Goal: Task Accomplishment & Management: Manage account settings

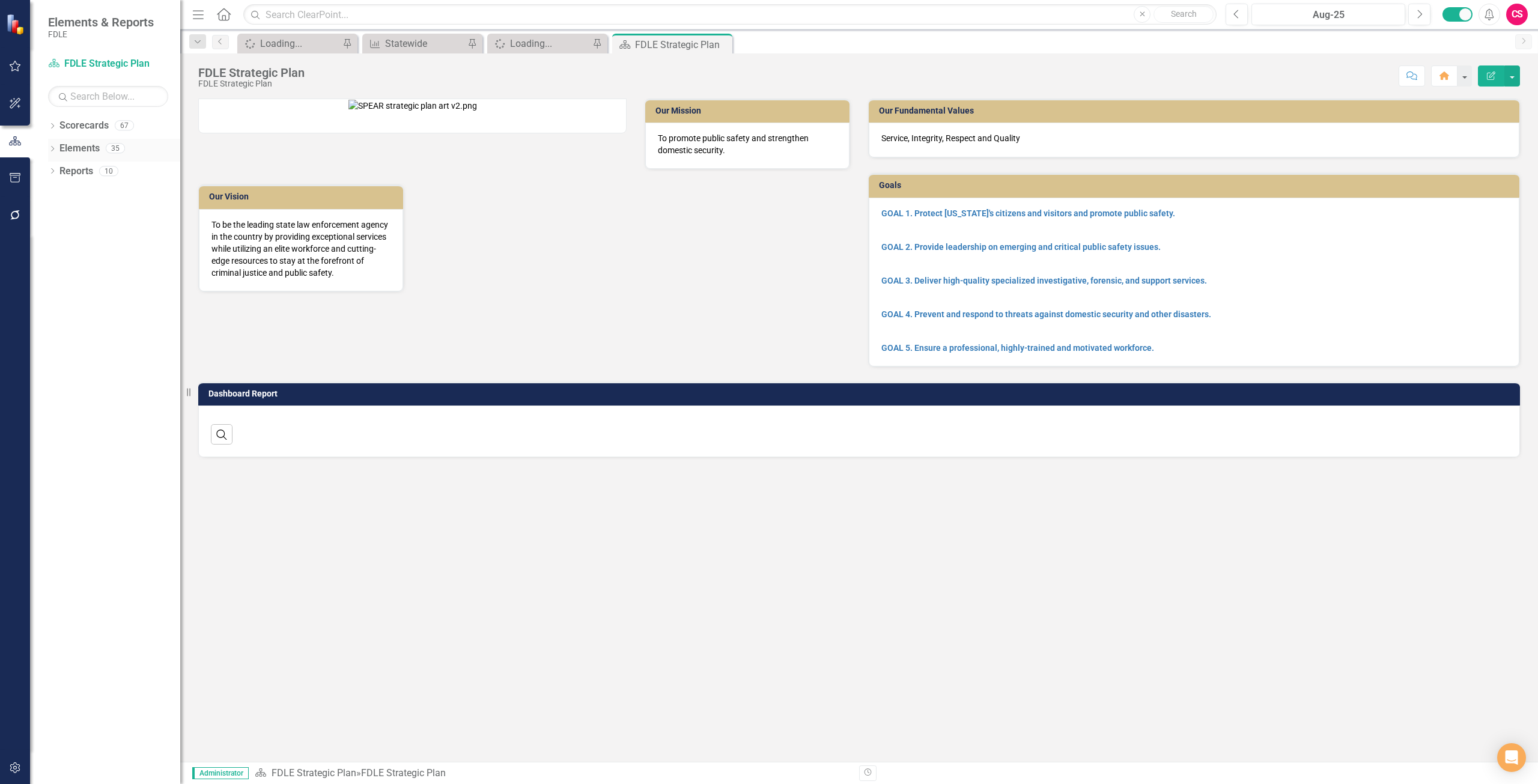
click at [82, 149] on link "Elements" at bounding box center [80, 148] width 40 height 14
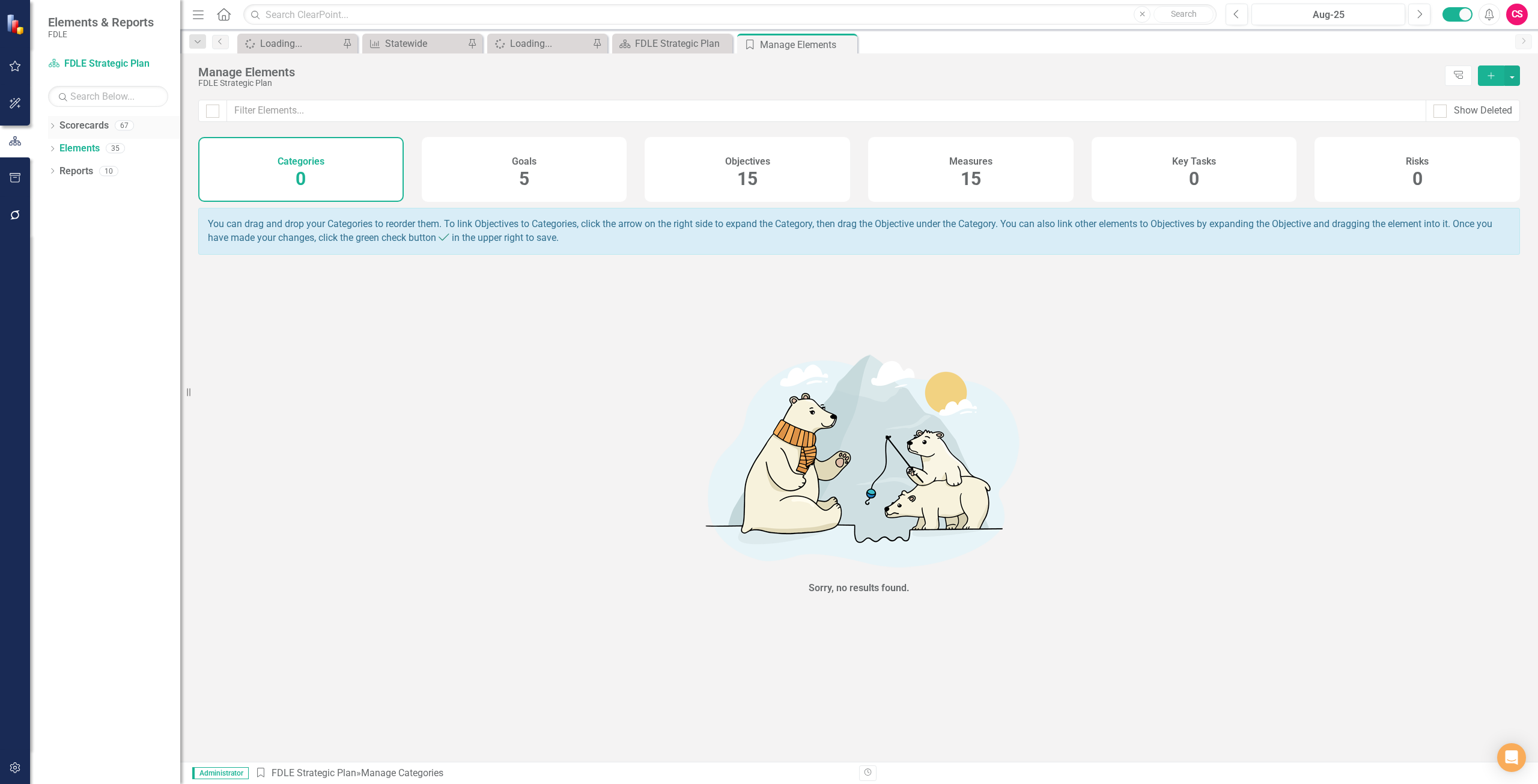
click at [78, 126] on link "Scorecards" at bounding box center [84, 125] width 49 height 14
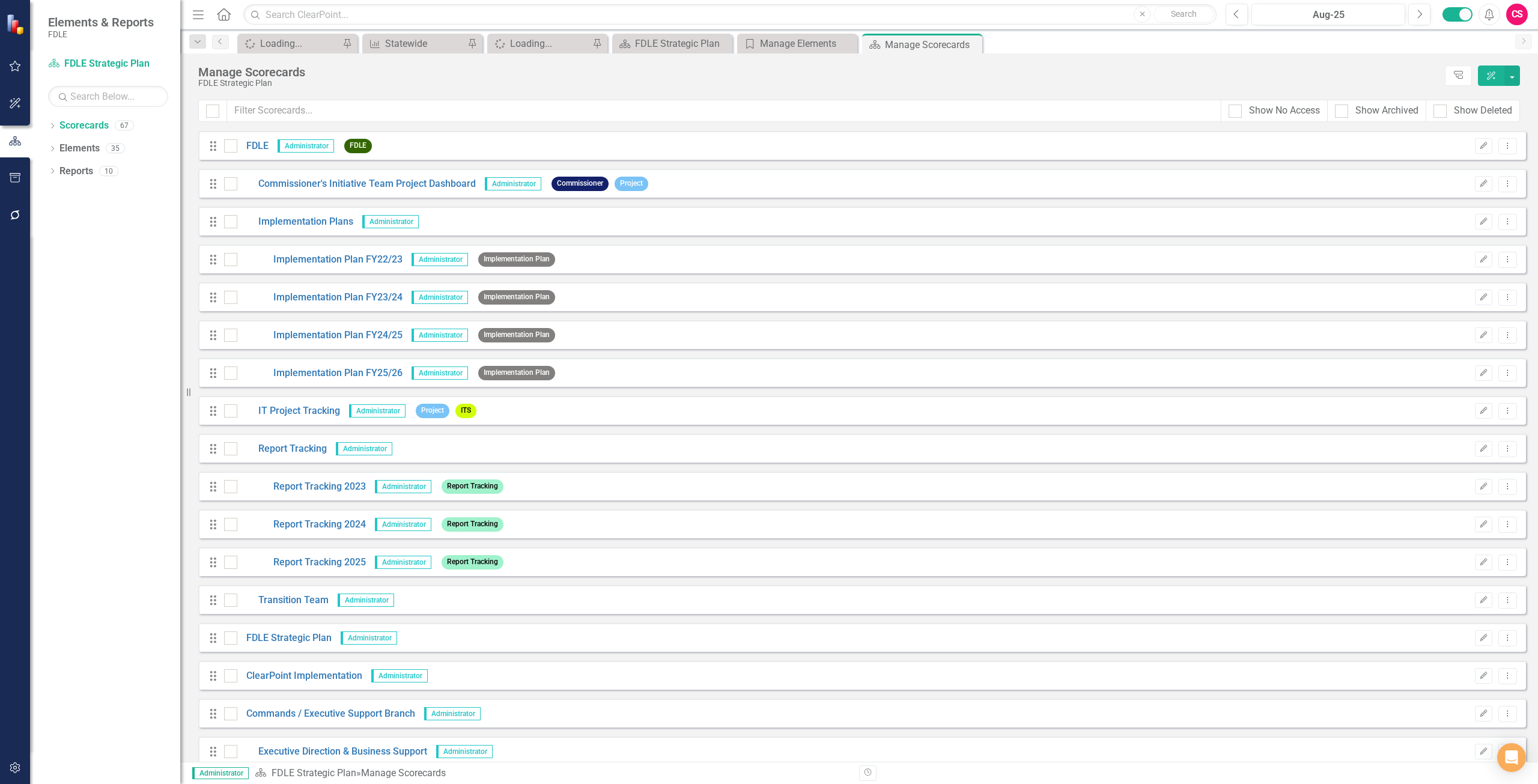
click at [1363, 101] on div "Show Archived" at bounding box center [1377, 111] width 99 height 22
click at [1284, 119] on div "Show No Access" at bounding box center [1274, 111] width 107 height 22
click at [1323, 115] on div "Show No Access" at bounding box center [1274, 111] width 107 height 22
click at [1310, 111] on div "Show No Access" at bounding box center [1284, 110] width 71 height 14
click at [1237, 111] on input "Show No Access" at bounding box center [1232, 108] width 7 height 7
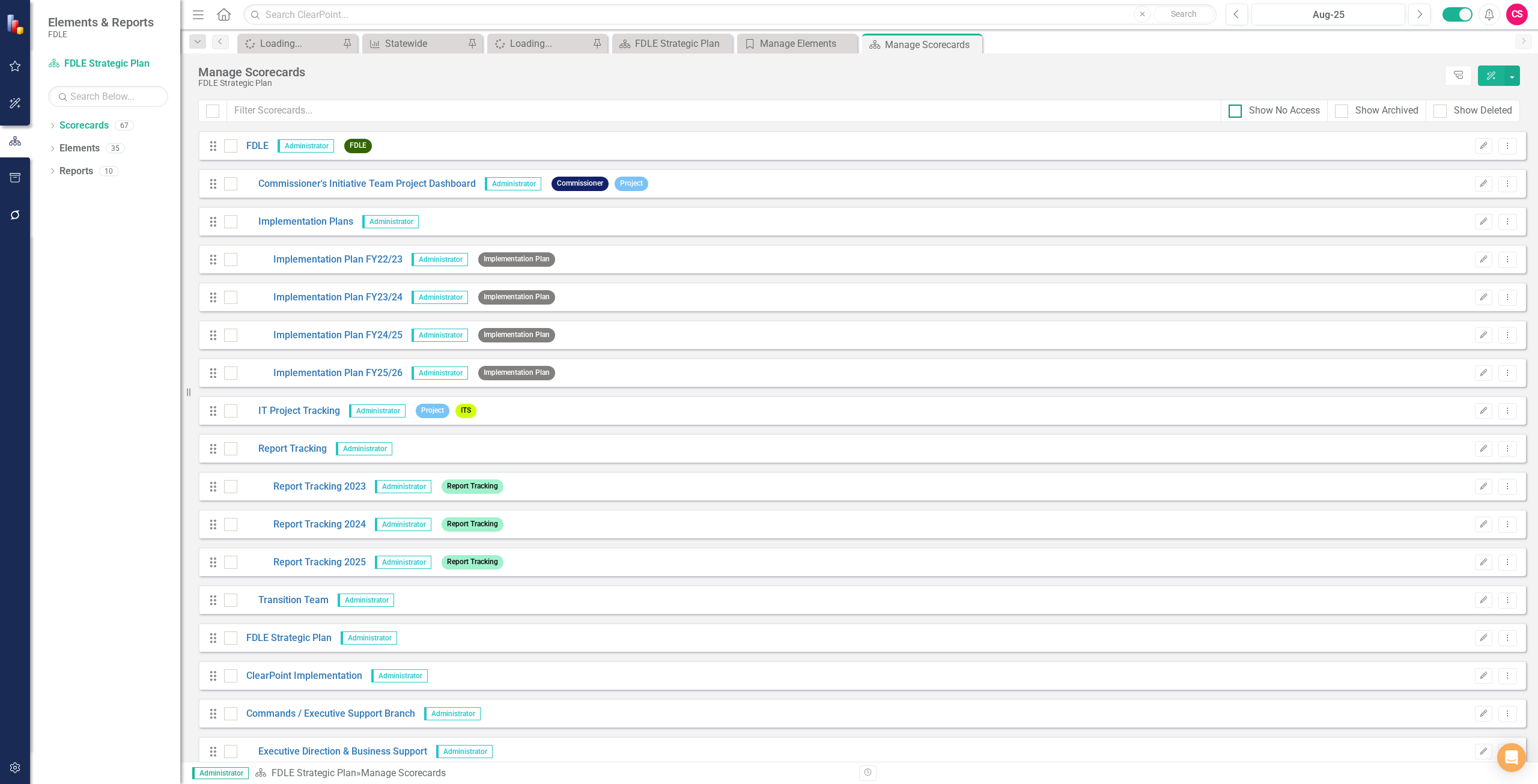
checkbox input "true"
click at [1366, 109] on div "Show Archived" at bounding box center [1387, 110] width 63 height 14
click at [1342, 109] on input "Show Archived" at bounding box center [1339, 108] width 7 height 7
checkbox input "true"
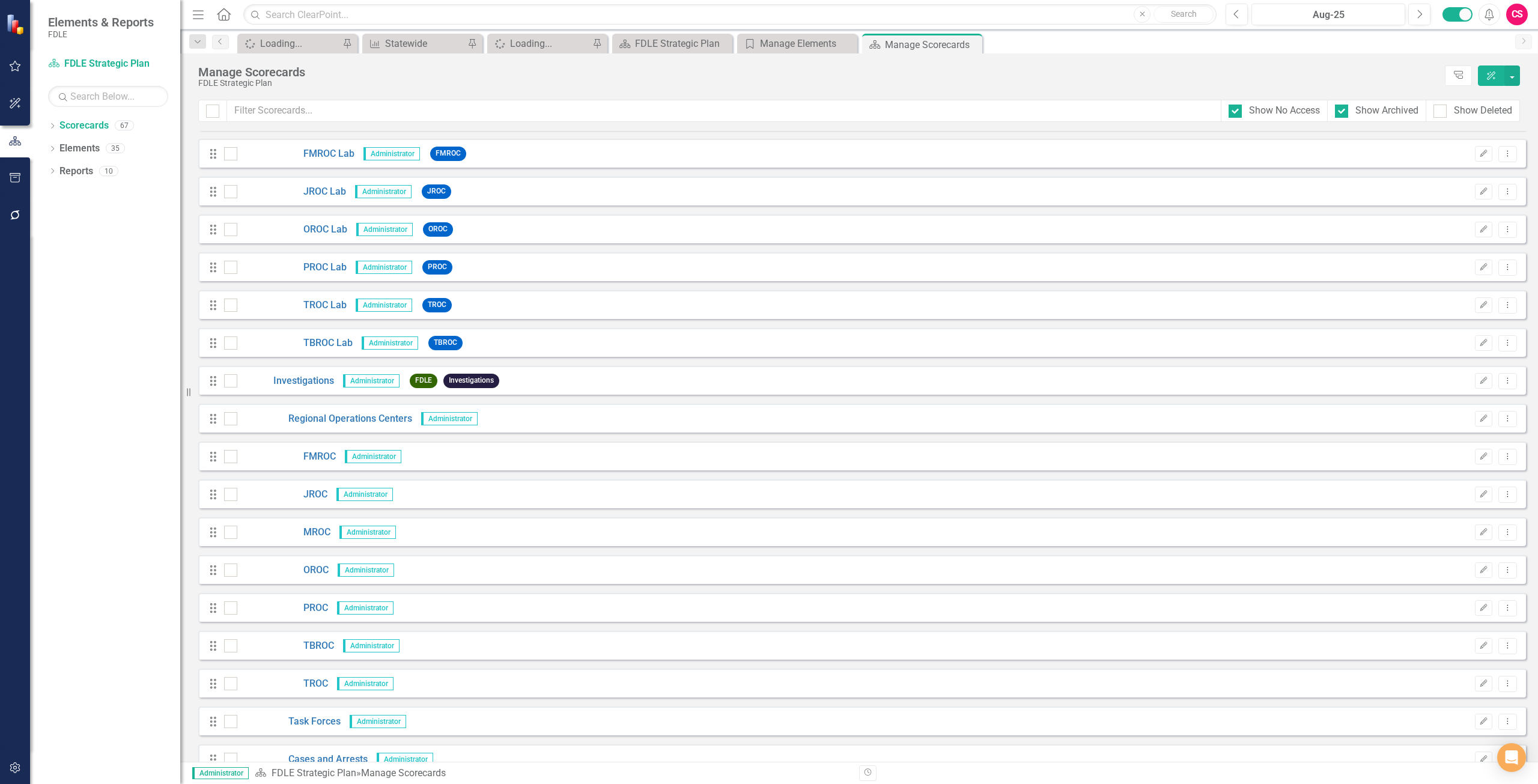
scroll to position [3363, 0]
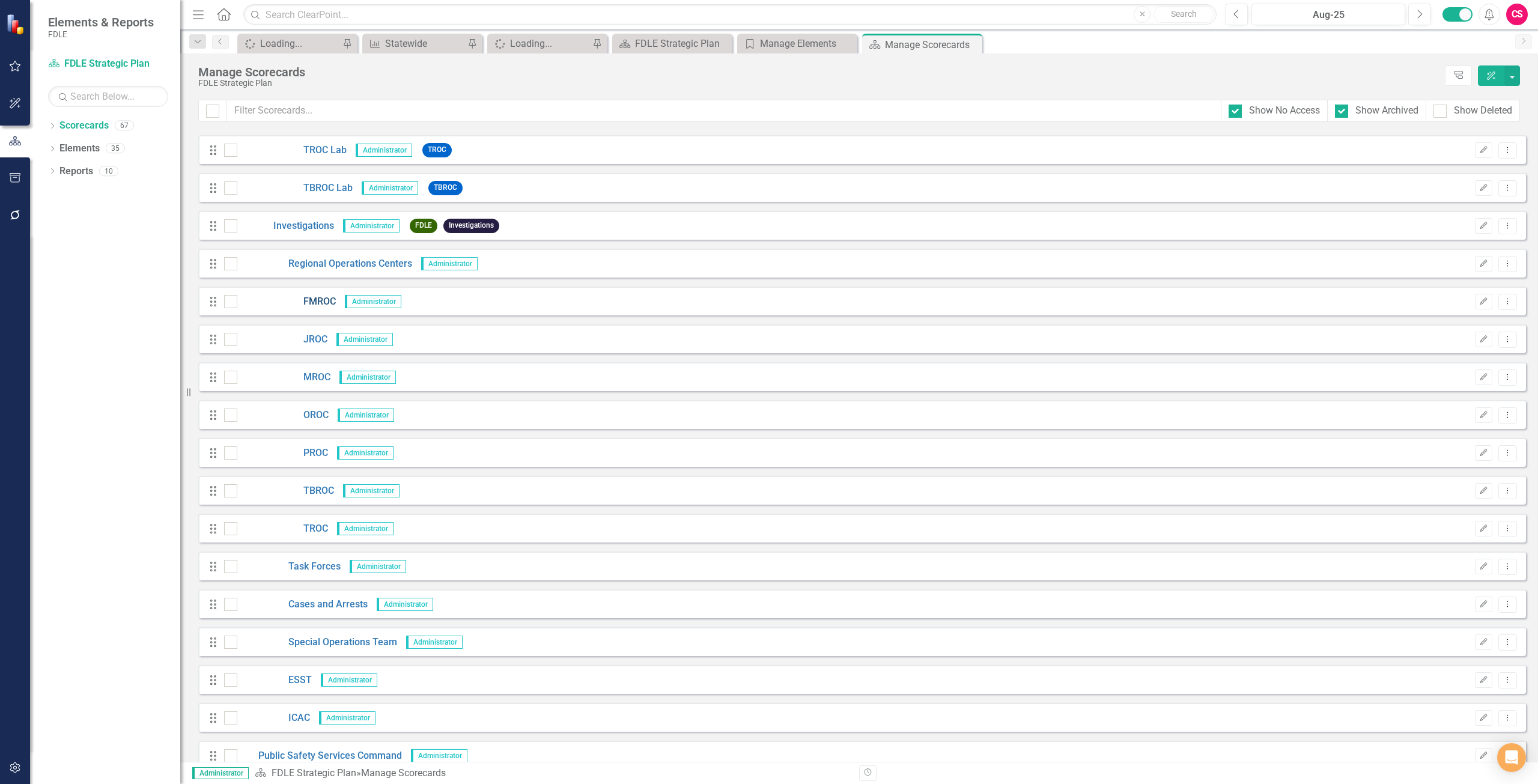
click at [328, 300] on link "FMROC" at bounding box center [287, 301] width 99 height 14
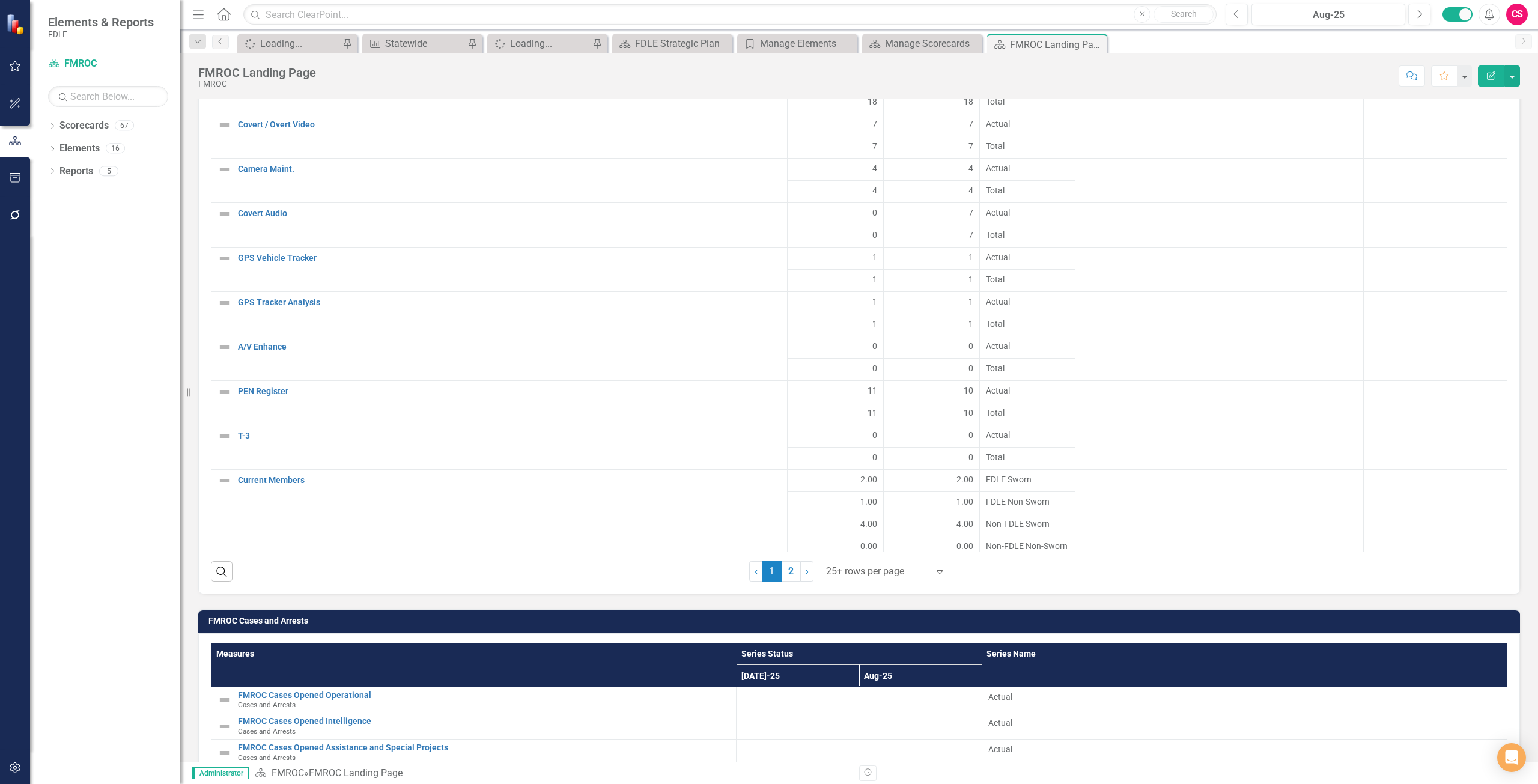
scroll to position [1746, 0]
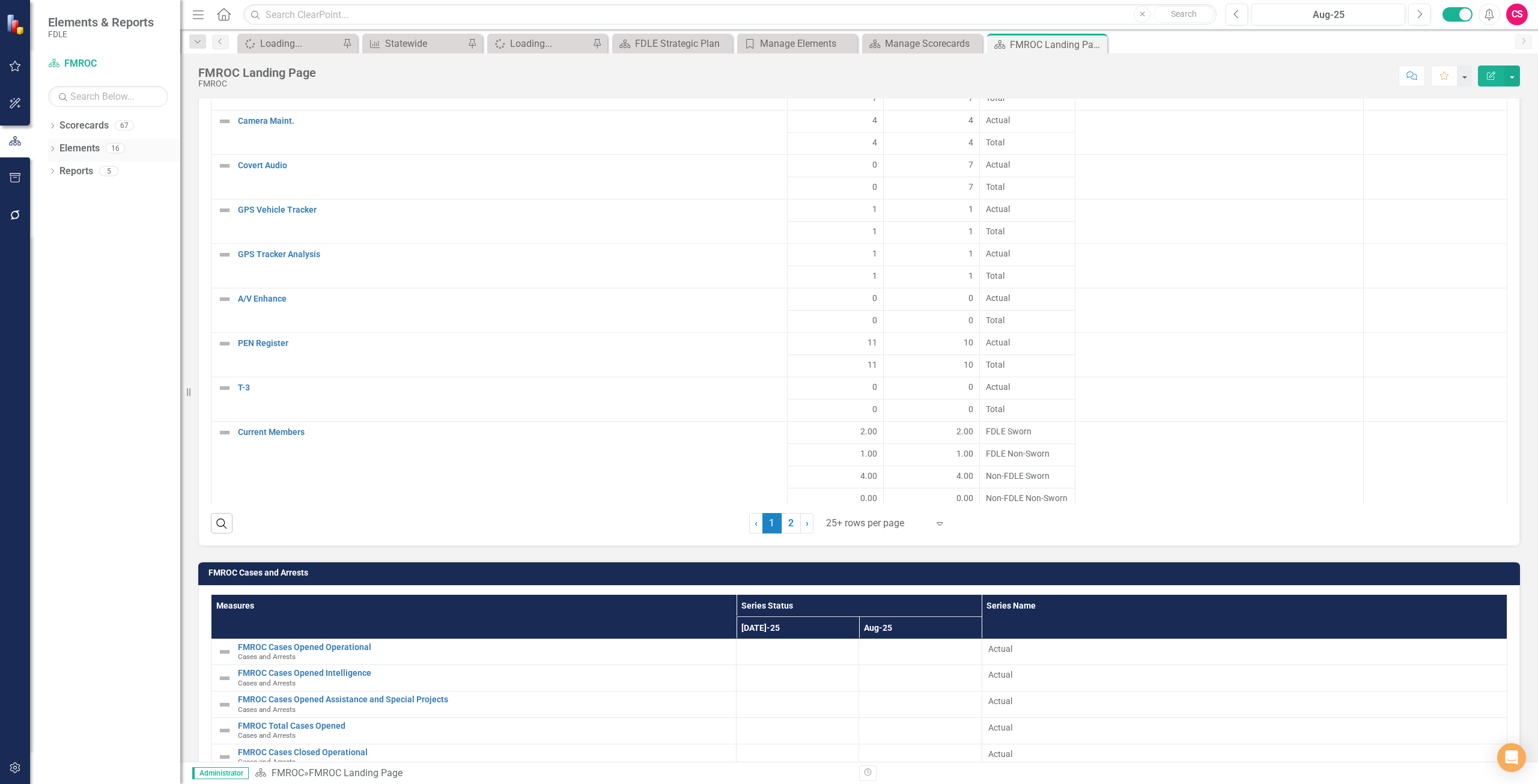
click at [79, 155] on div "Elements" at bounding box center [80, 148] width 40 height 20
click at [81, 144] on link "Elements" at bounding box center [80, 148] width 40 height 14
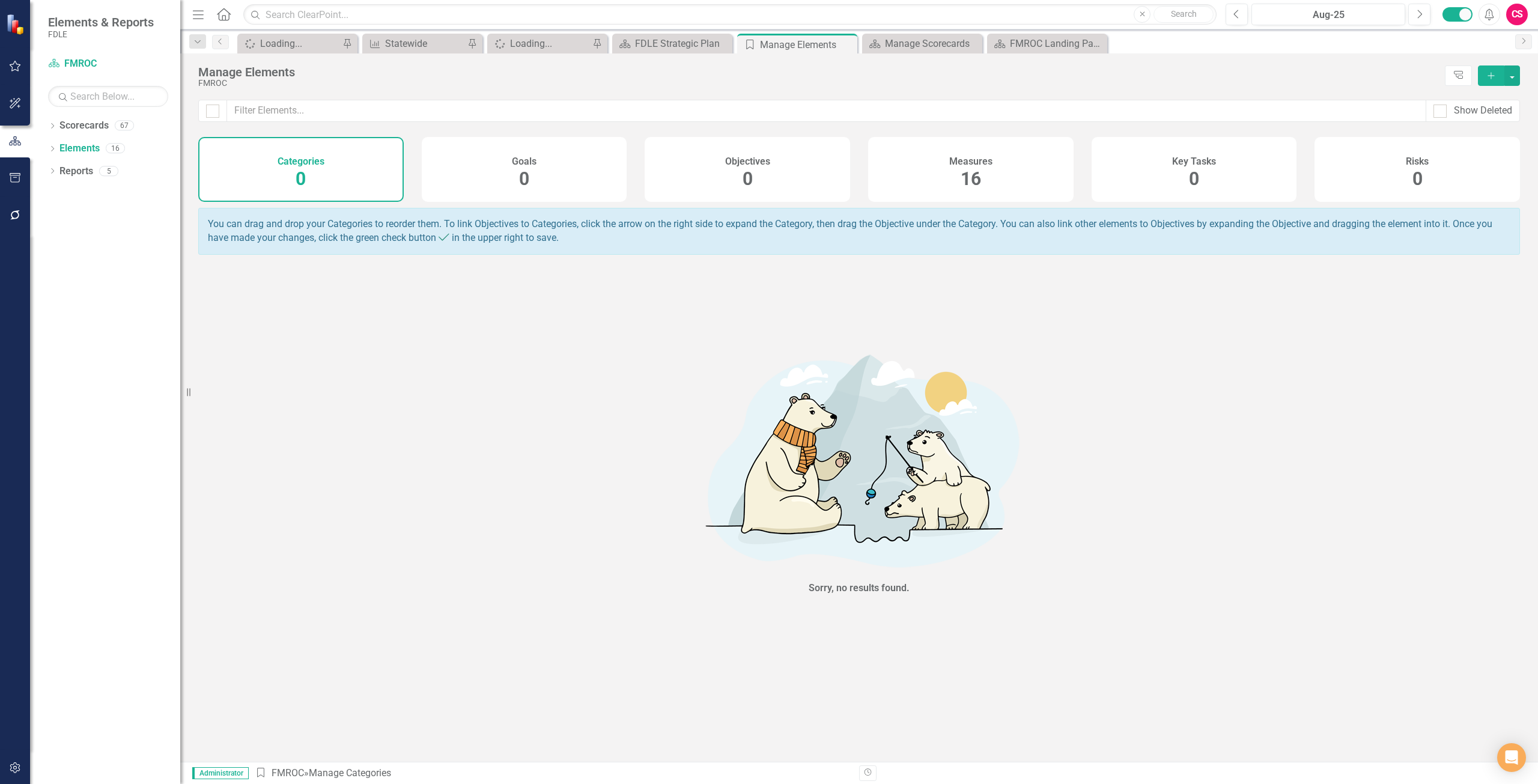
click at [1031, 189] on div "Measures 16" at bounding box center [970, 169] width 205 height 65
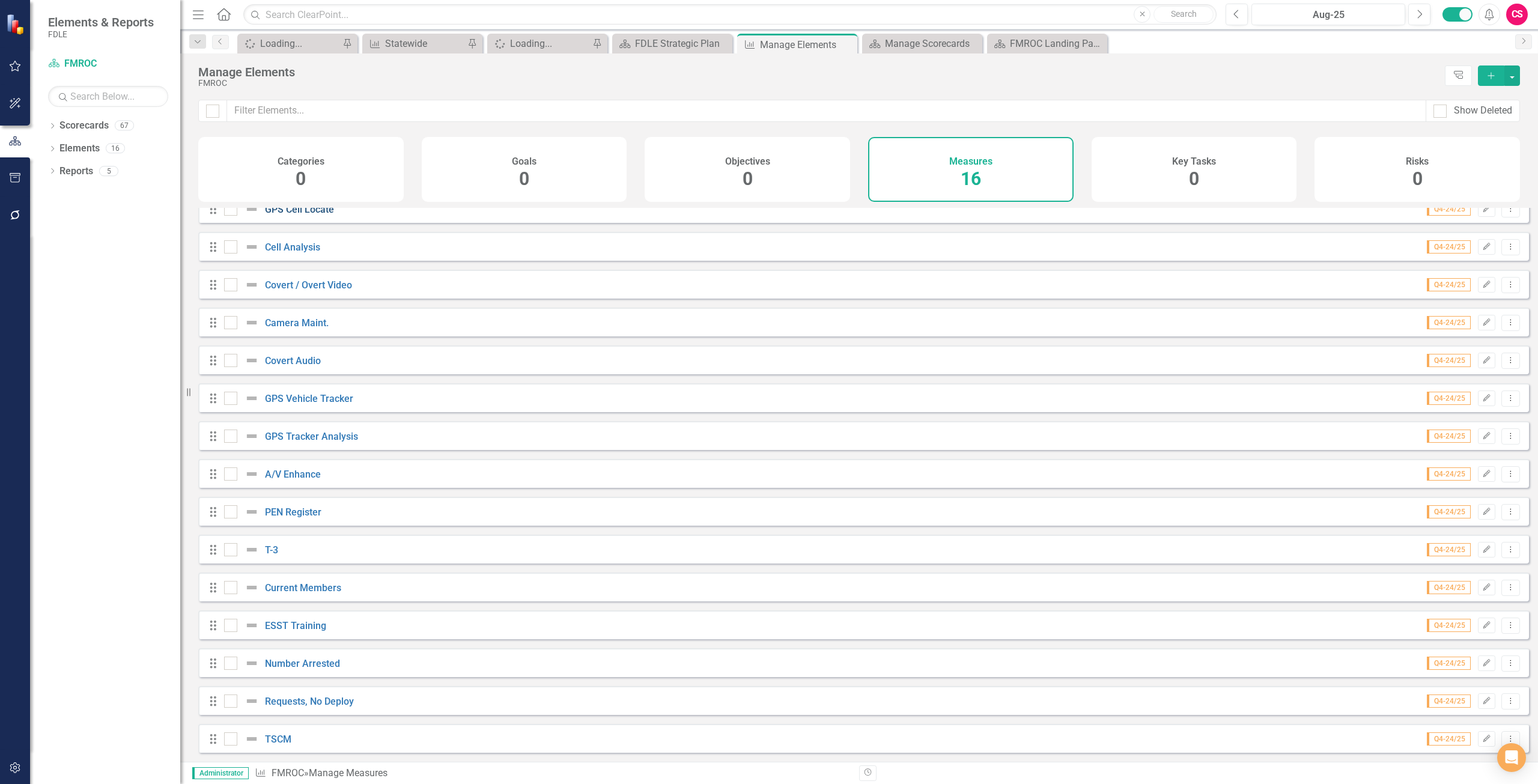
scroll to position [60, 0]
click at [1476, 107] on div "Show Deleted" at bounding box center [1483, 110] width 58 height 14
click at [1441, 107] on input "Show Deleted" at bounding box center [1437, 108] width 7 height 7
checkbox input "true"
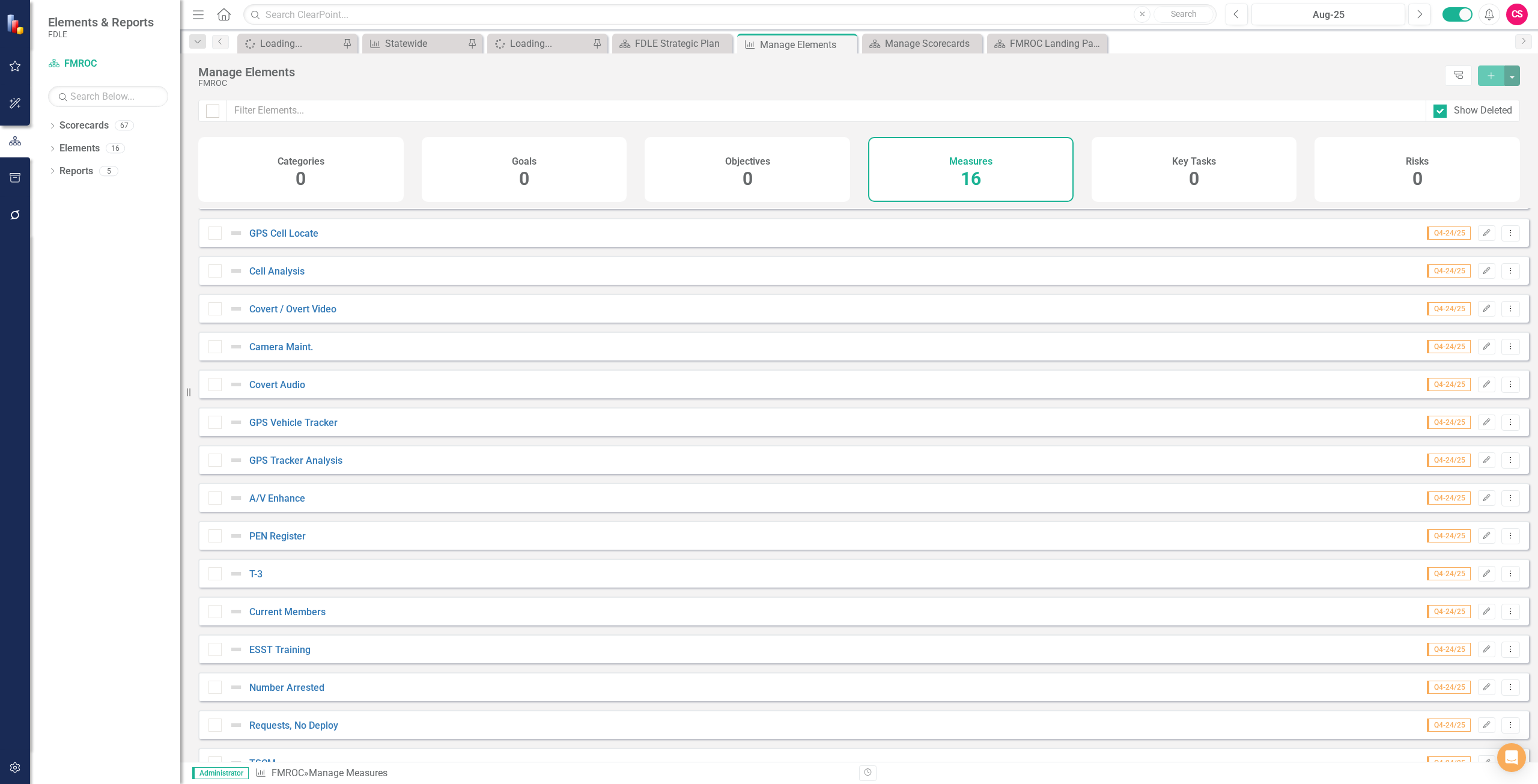
scroll to position [0, 0]
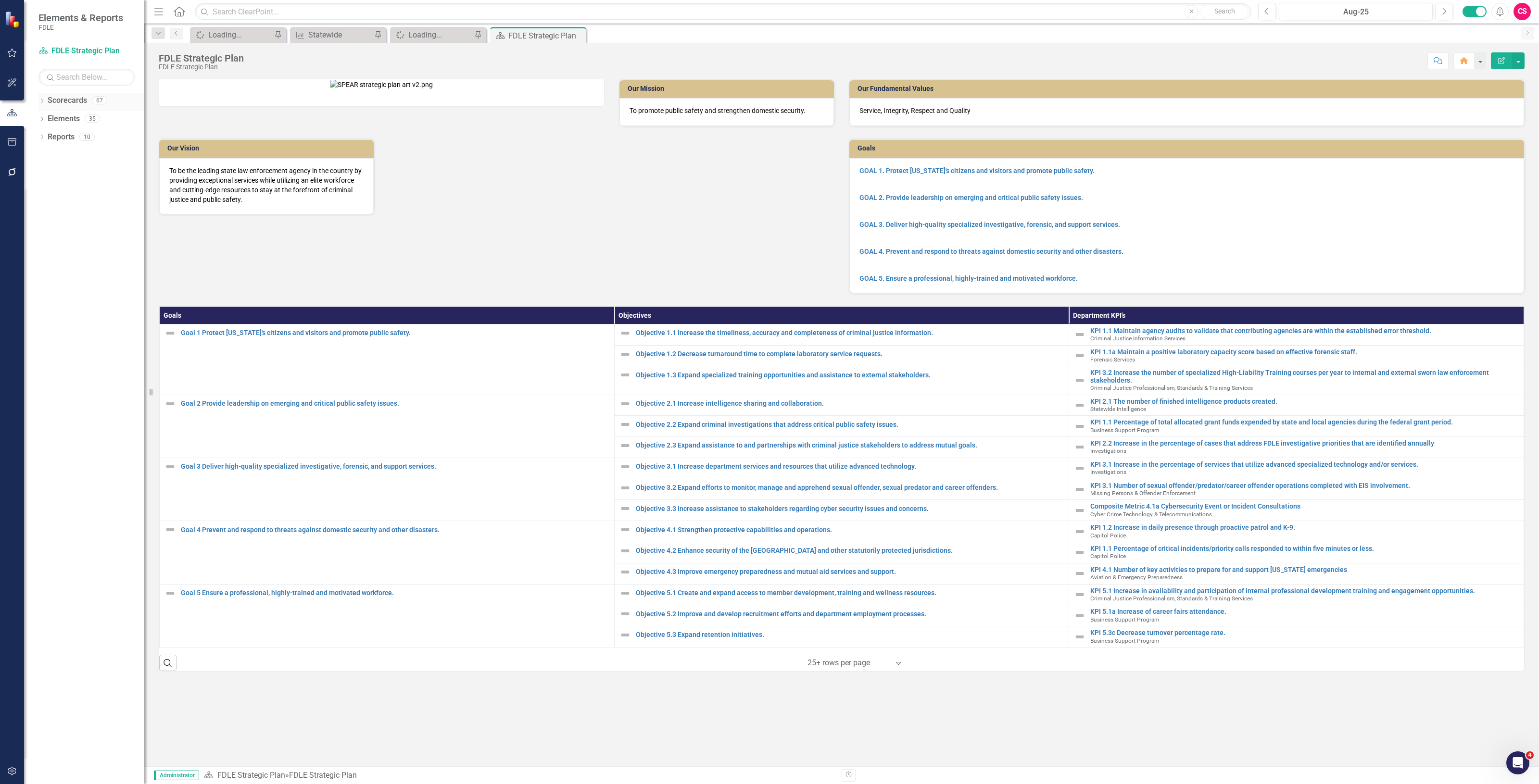
click at [68, 100] on link "Scorecards" at bounding box center [68, 100] width 39 height 11
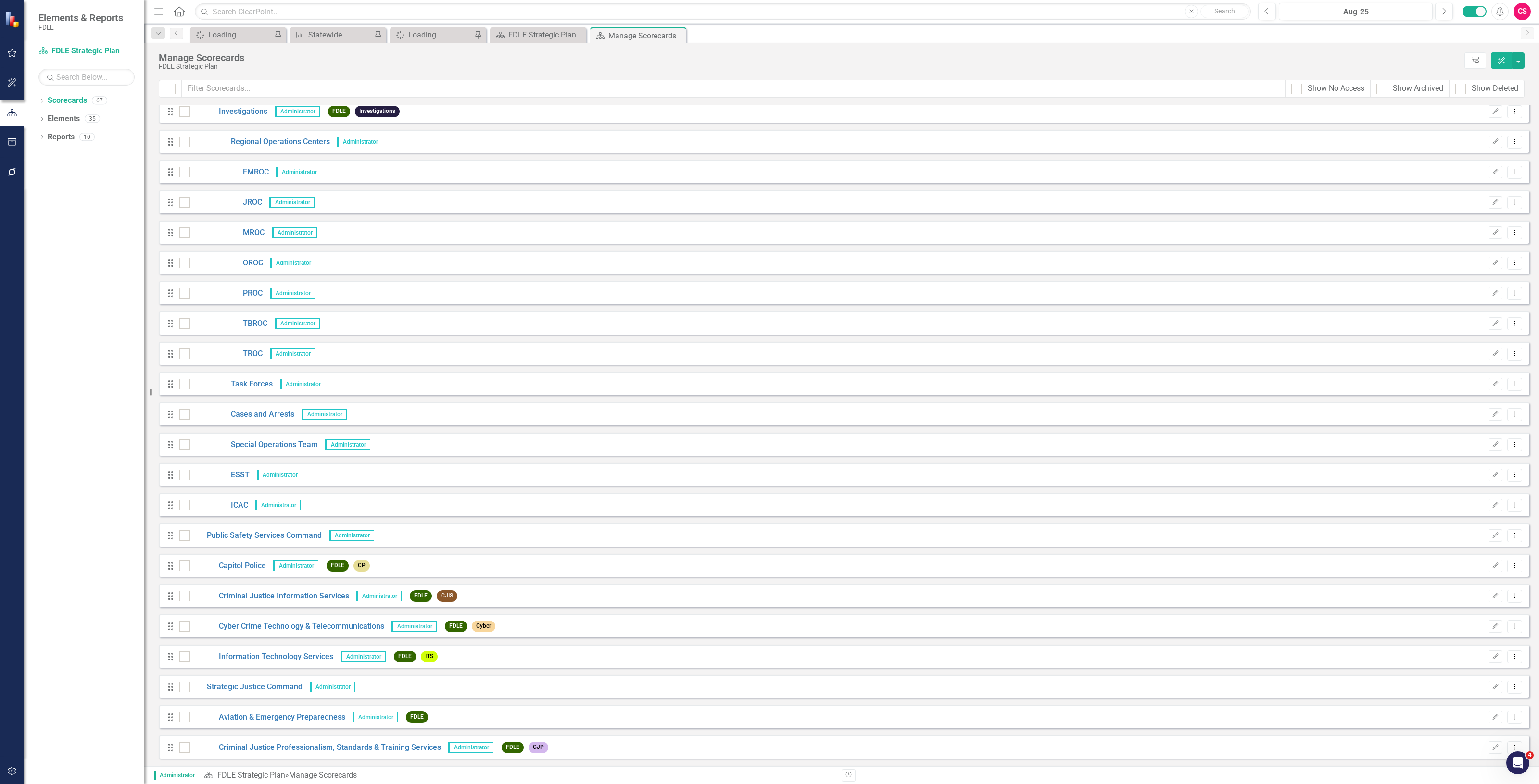
scroll to position [1142, 0]
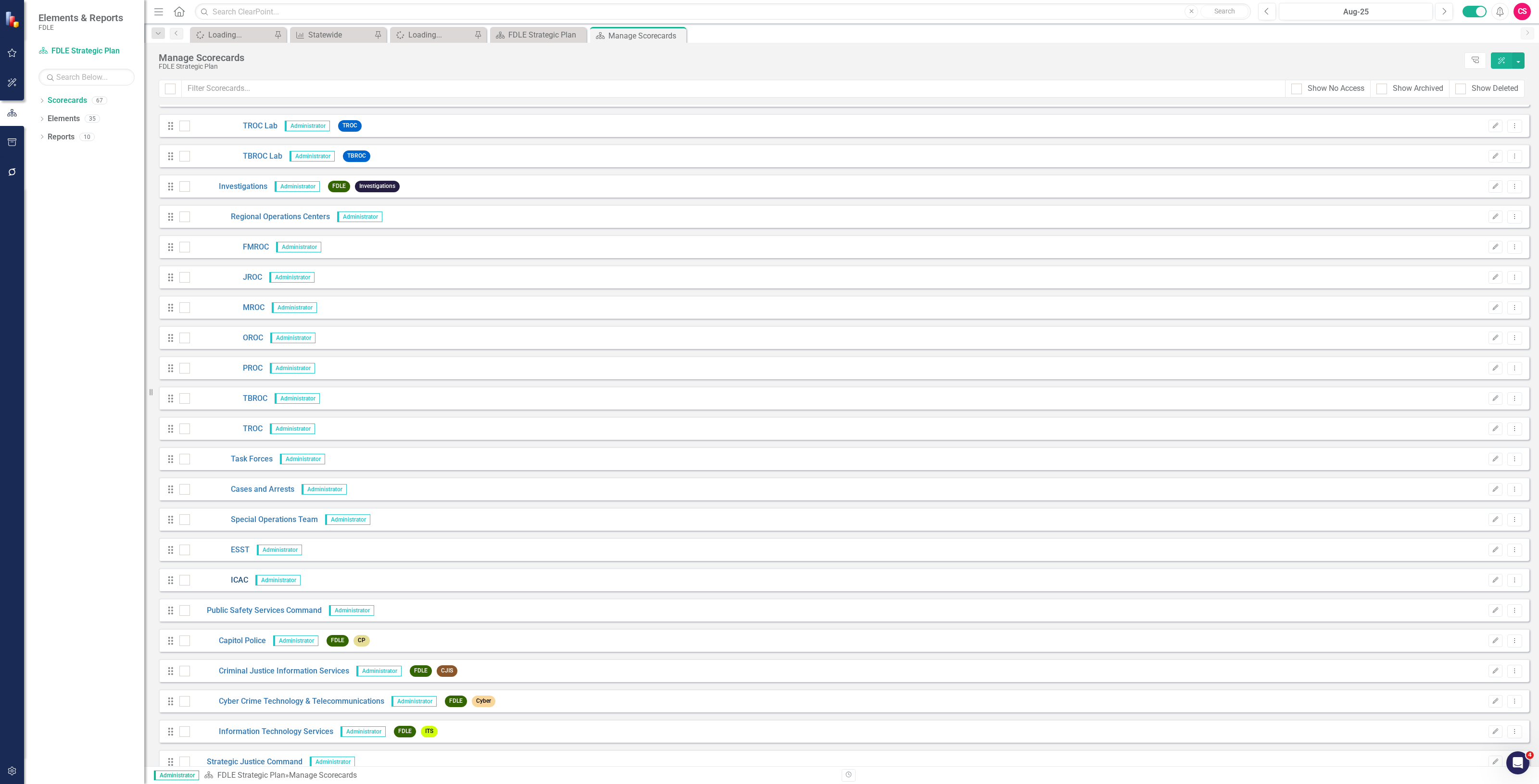
click at [241, 580] on link "ICAC" at bounding box center [219, 580] width 58 height 11
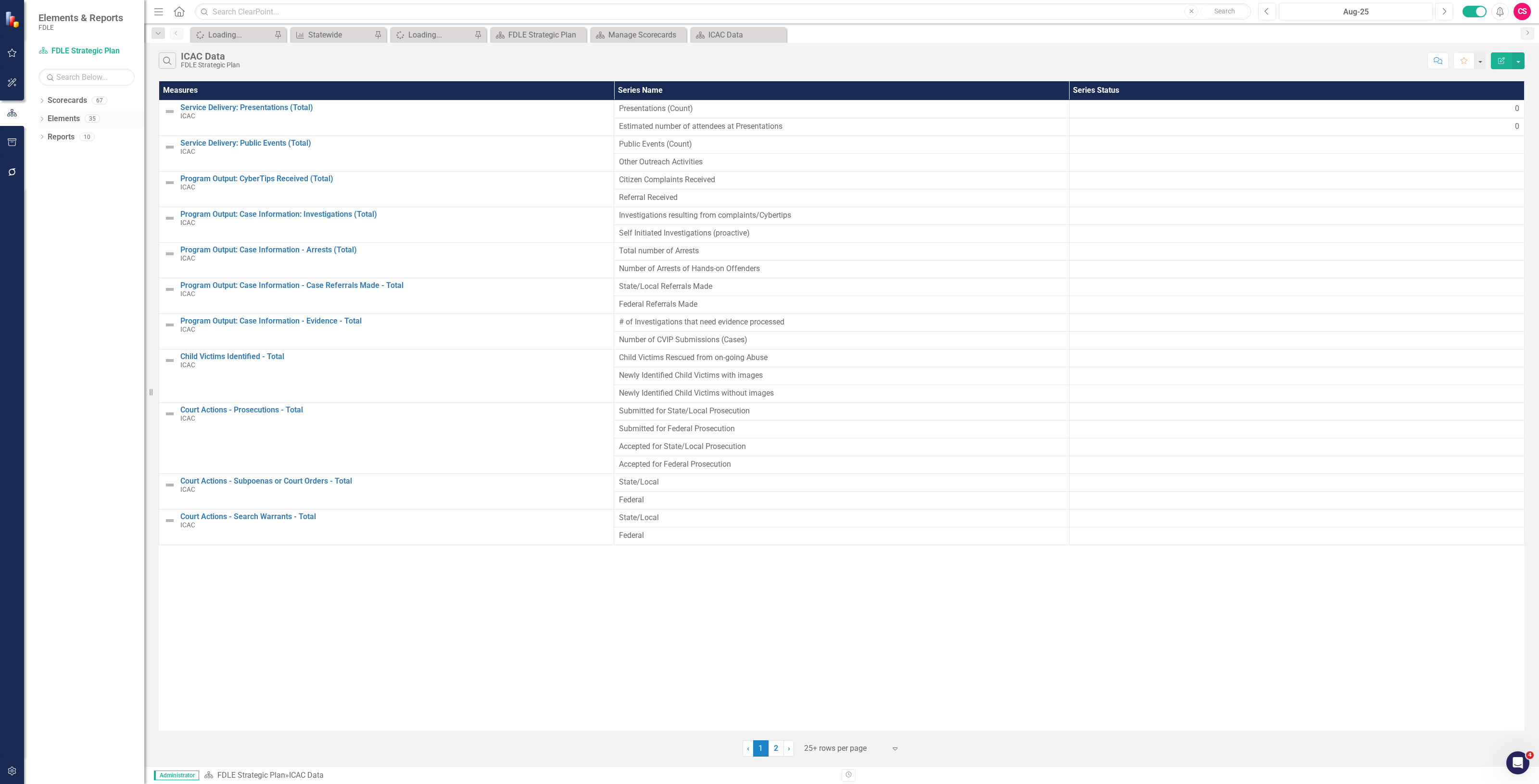
click at [65, 118] on link "Elements" at bounding box center [64, 119] width 32 height 11
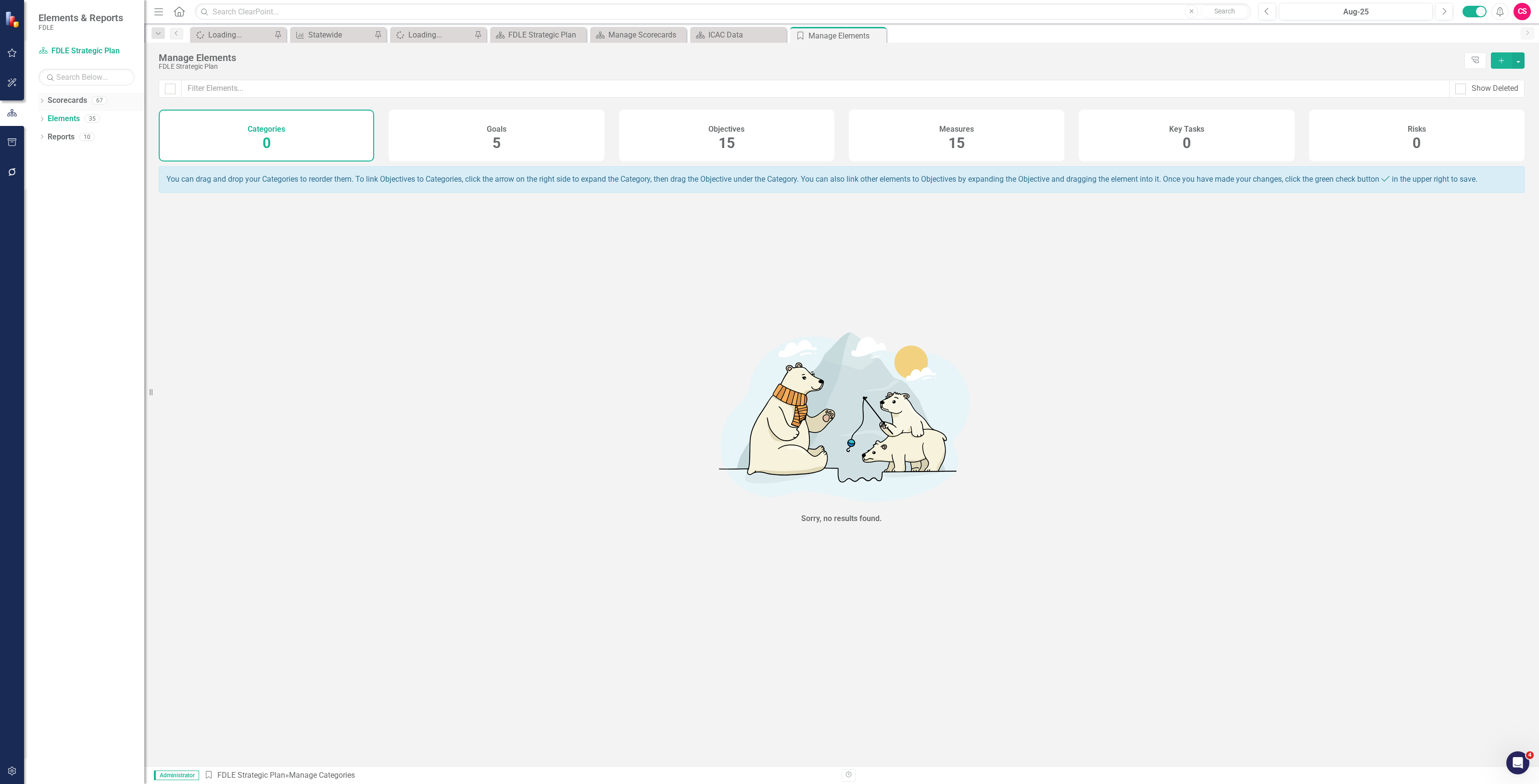
click at [73, 97] on link "Scorecards" at bounding box center [68, 100] width 39 height 11
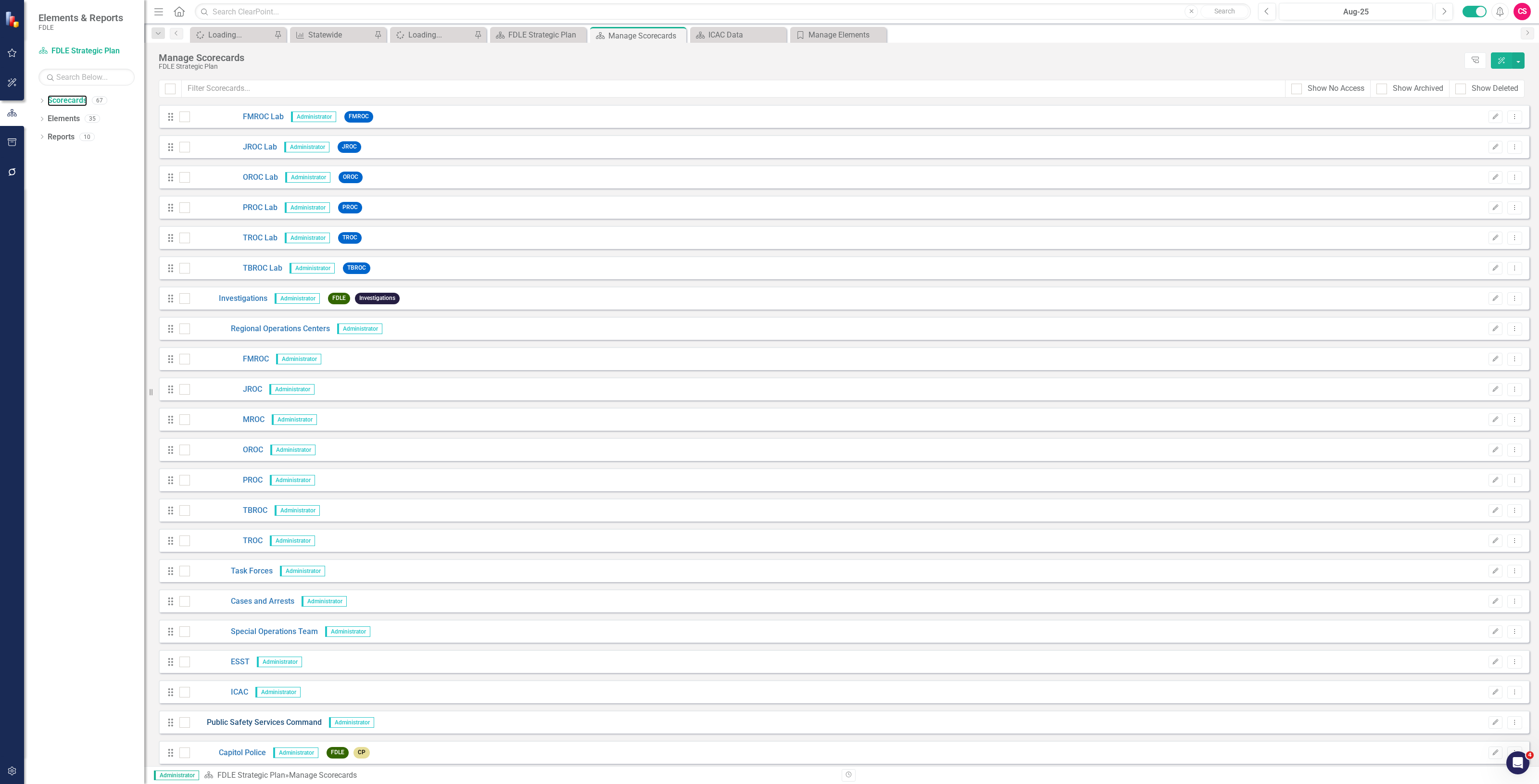
scroll to position [1202, 0]
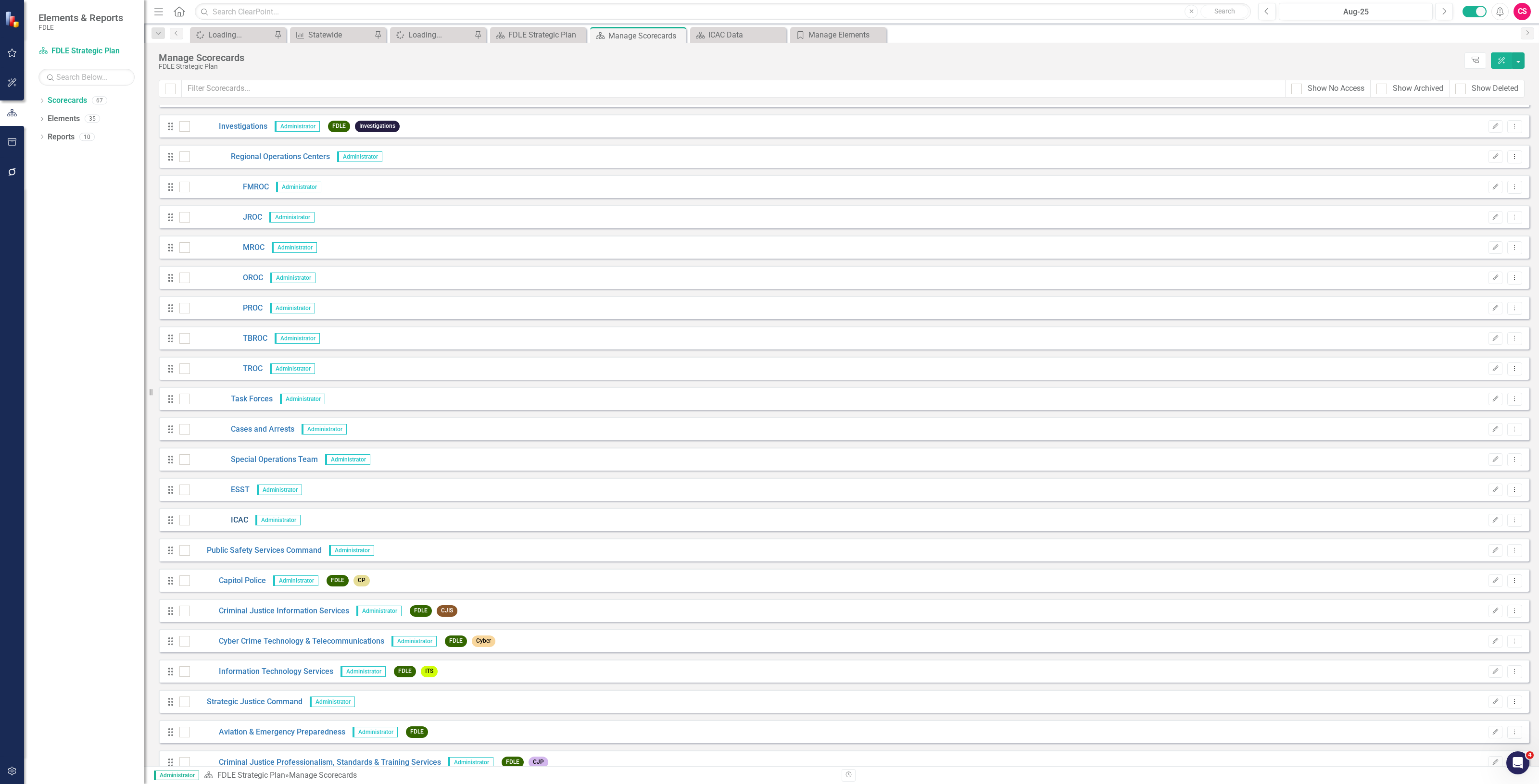
click at [230, 521] on link "ICAC" at bounding box center [219, 520] width 58 height 11
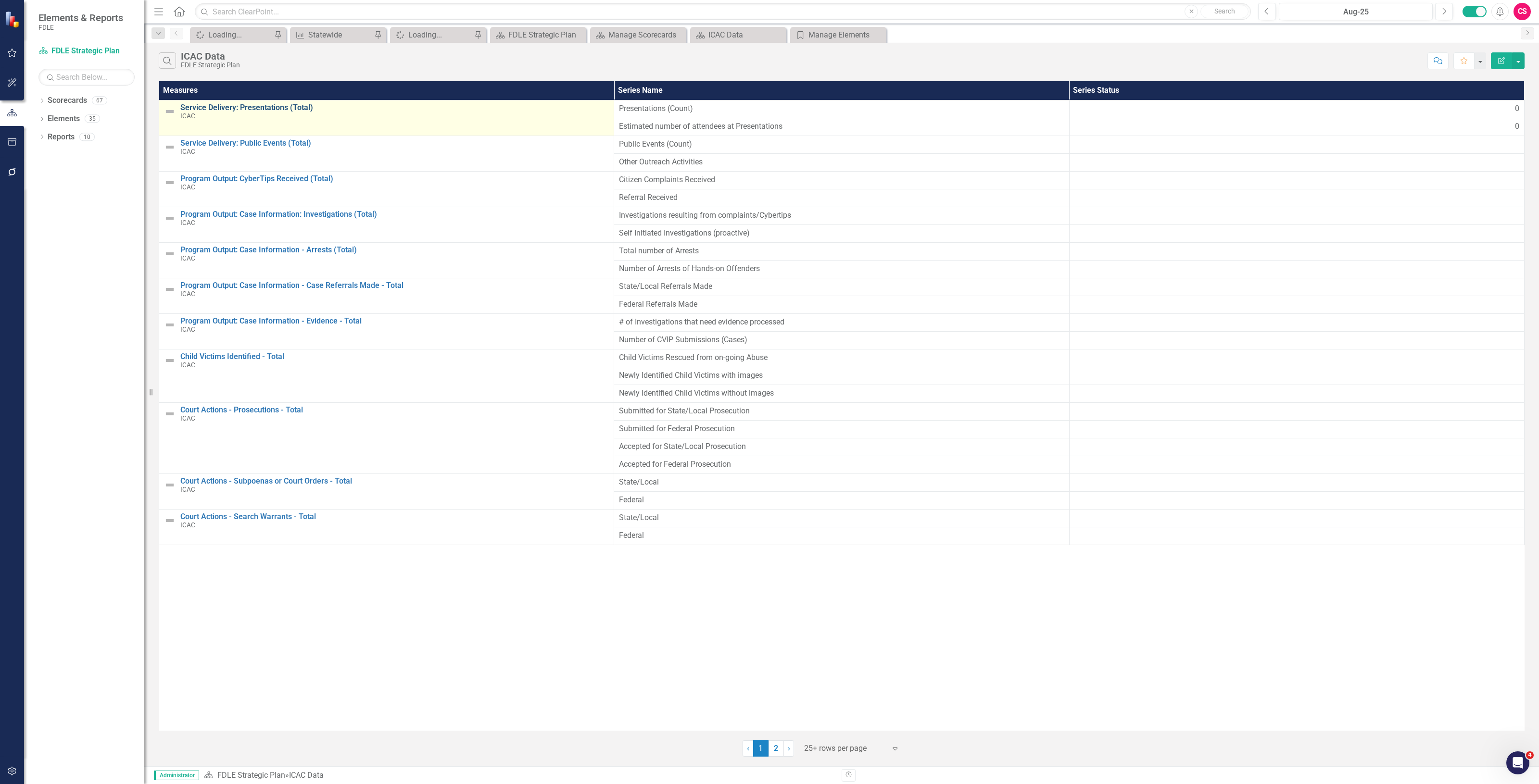
click at [263, 107] on link "Service Delivery: Presentations (Total)" at bounding box center [394, 107] width 428 height 8
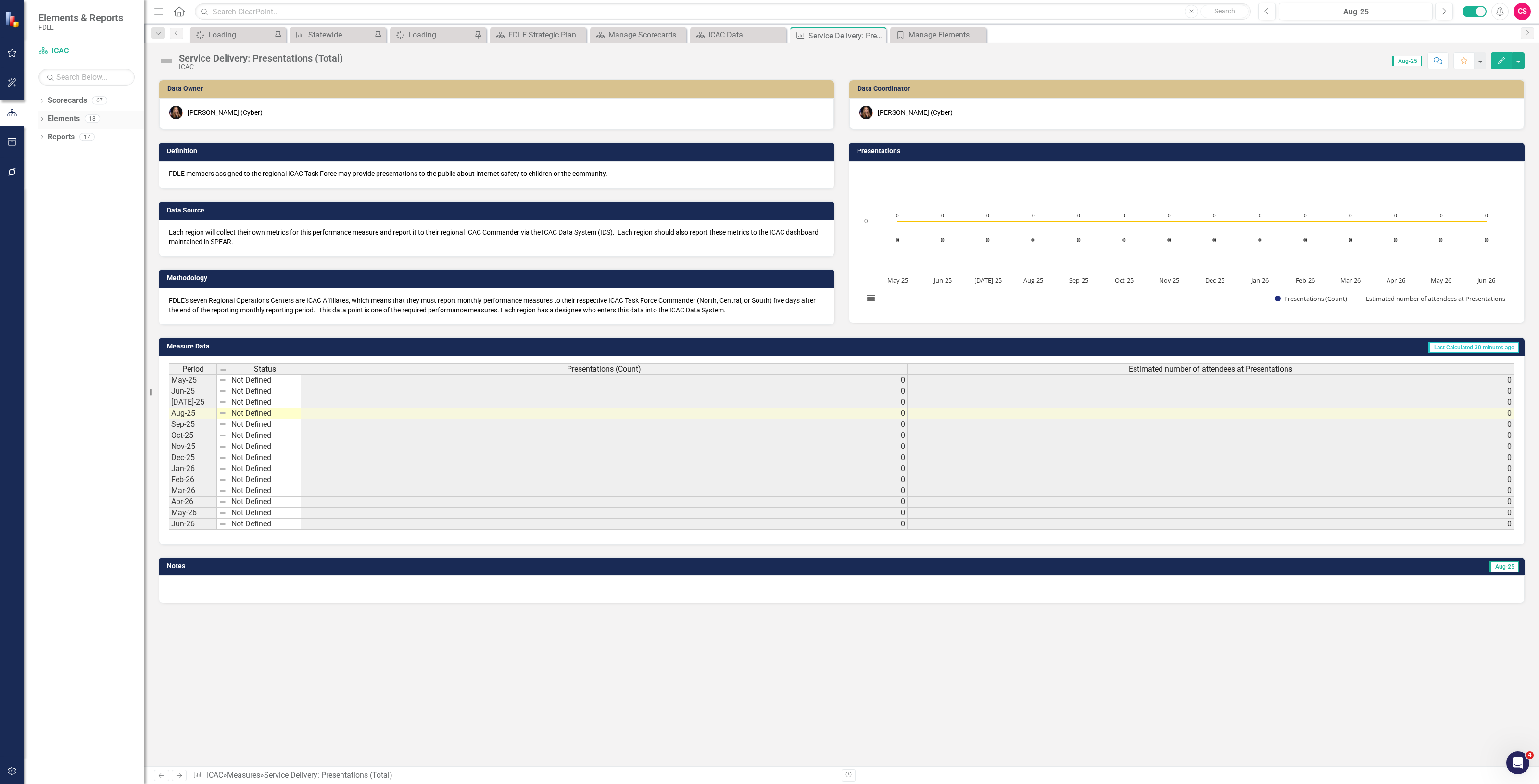
click at [69, 113] on link "Elements" at bounding box center [64, 119] width 32 height 11
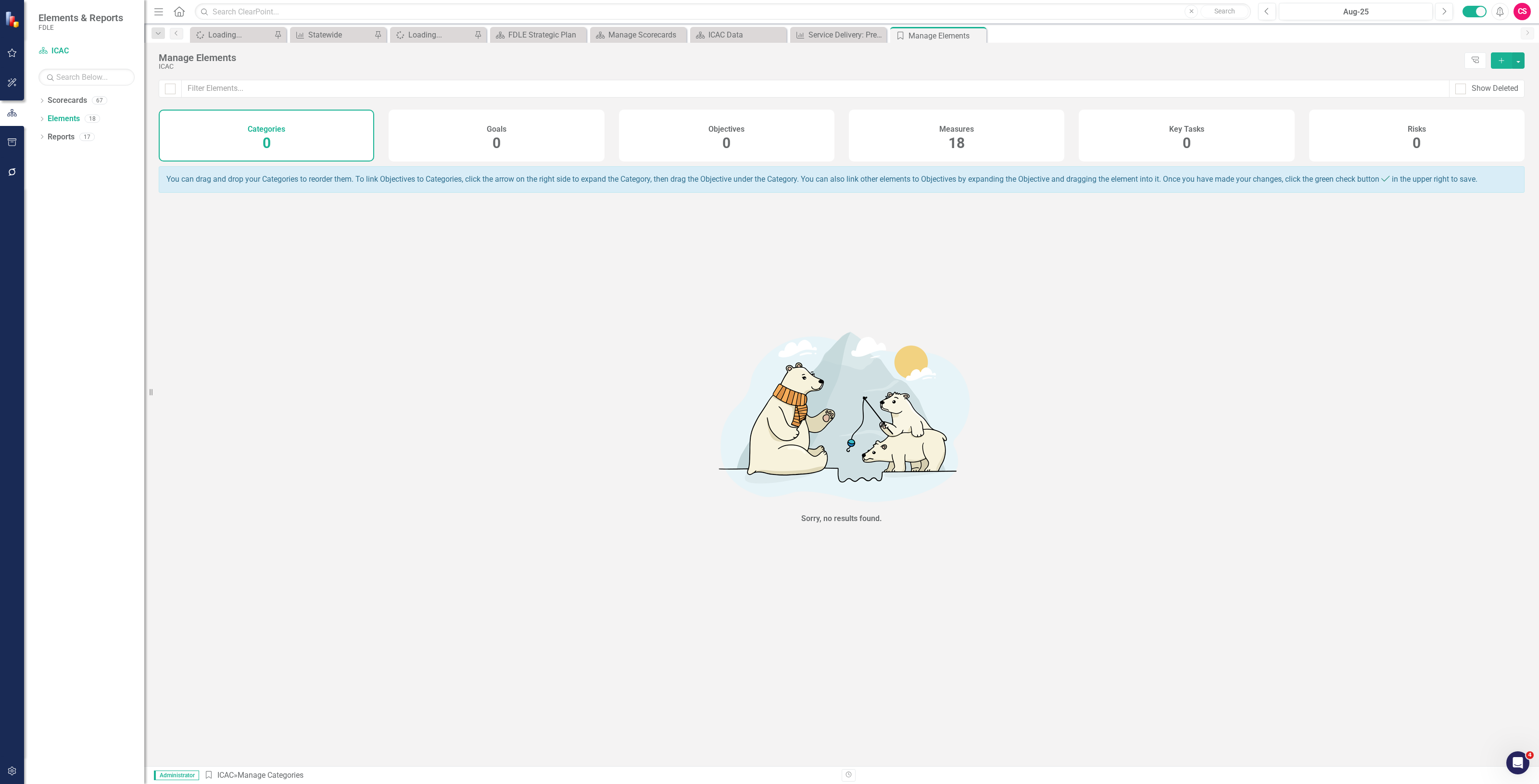
click at [980, 139] on div "Measures 18" at bounding box center [956, 136] width 216 height 52
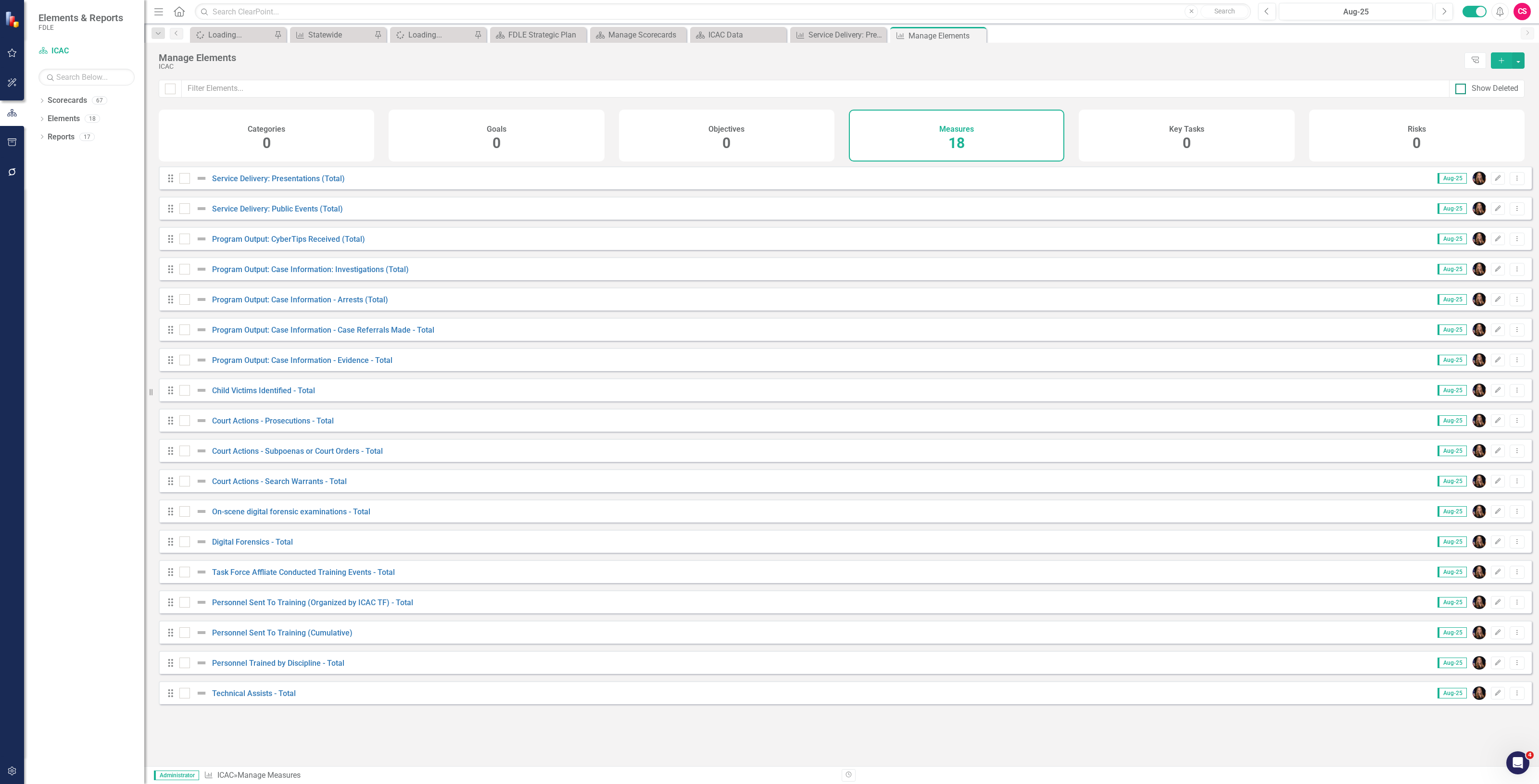
click at [1482, 83] on div "Show Deleted" at bounding box center [1495, 88] width 47 height 11
click at [1461, 84] on input "Show Deleted" at bounding box center [1458, 87] width 6 height 6
click at [1482, 83] on div "Show Deleted" at bounding box center [1495, 88] width 47 height 11
click at [1461, 84] on input "Show Deleted" at bounding box center [1458, 87] width 6 height 6
checkbox input "false"
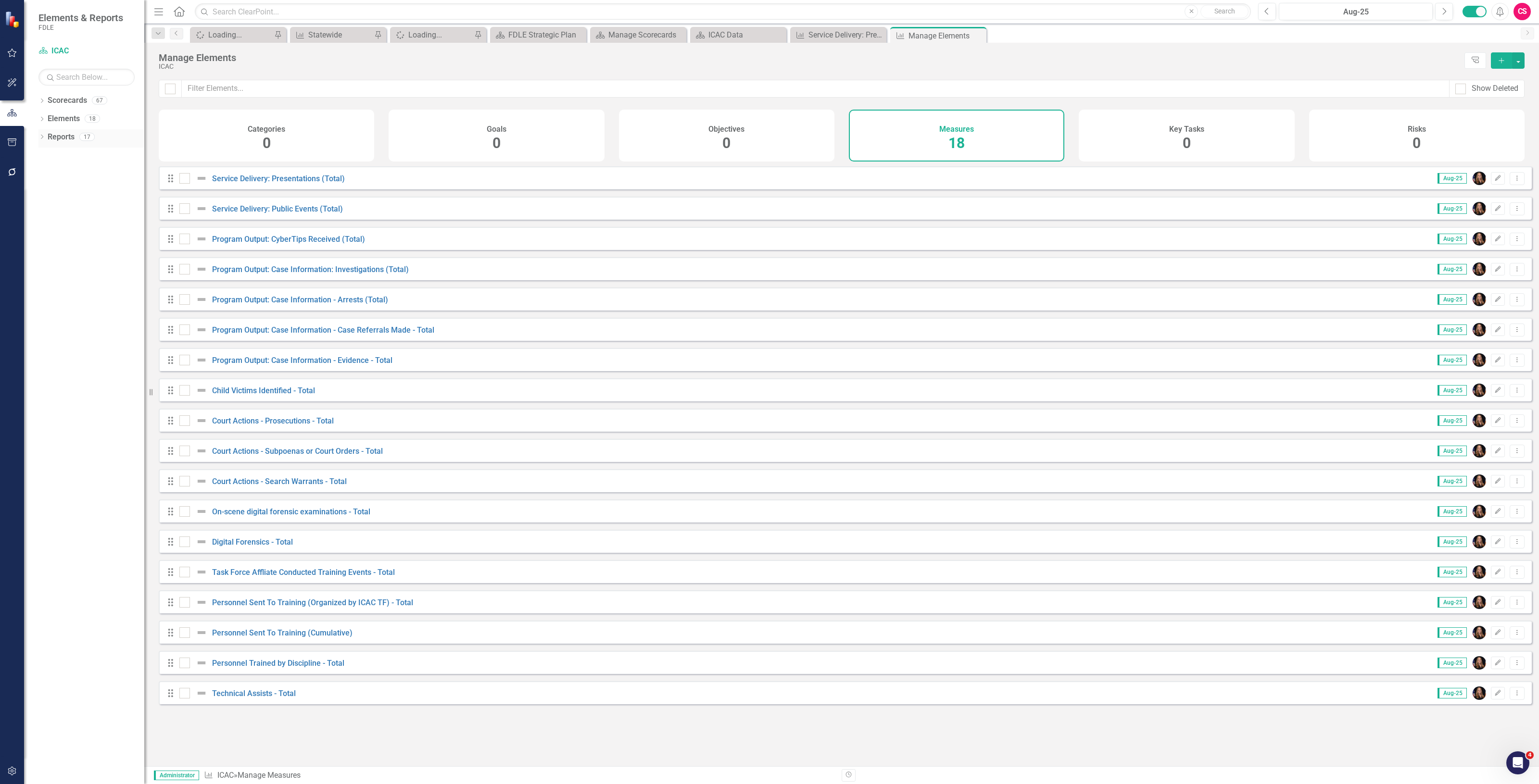
click at [65, 134] on link "Reports" at bounding box center [61, 137] width 27 height 11
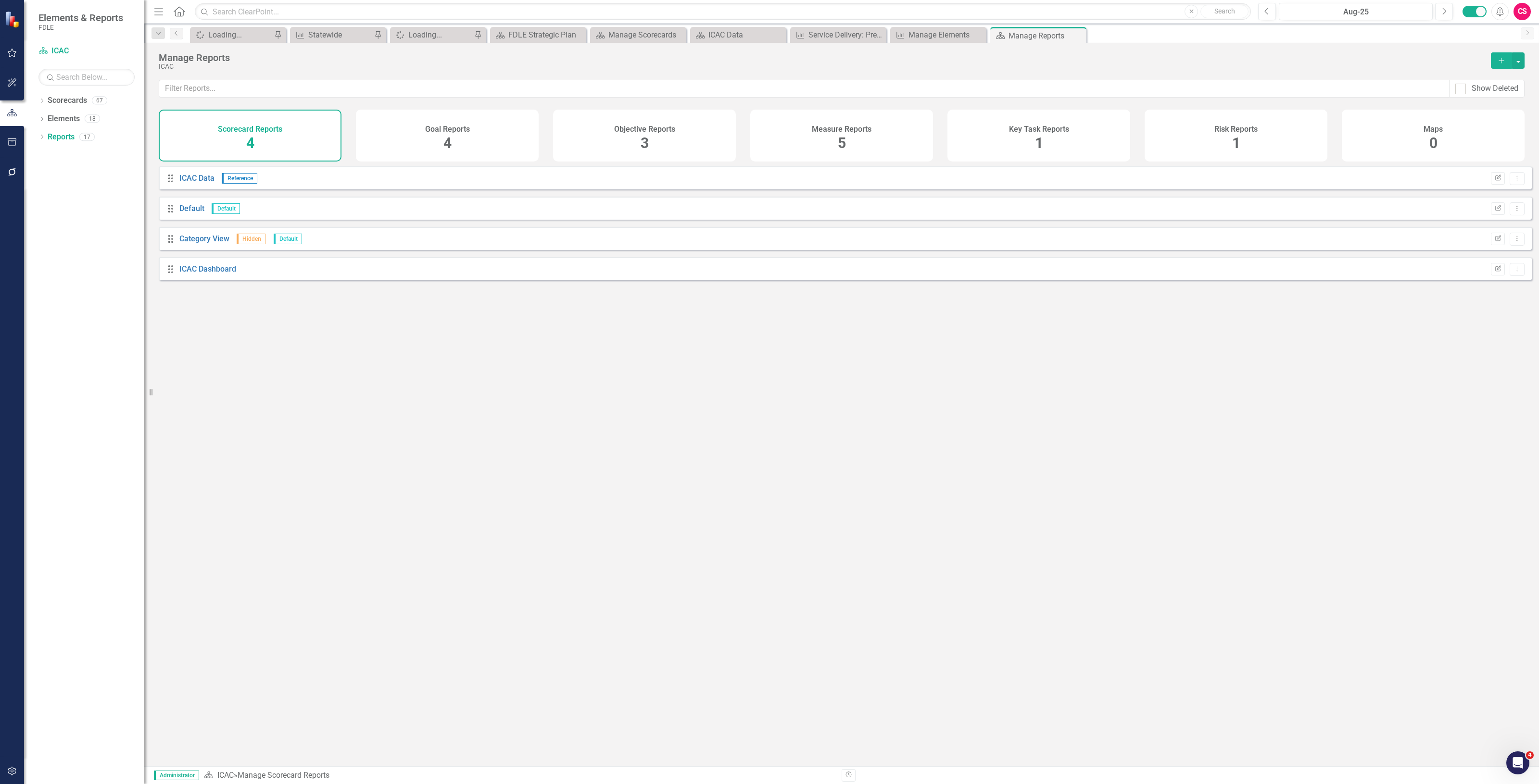
click at [670, 134] on div "Objective Reports 3" at bounding box center [645, 136] width 183 height 52
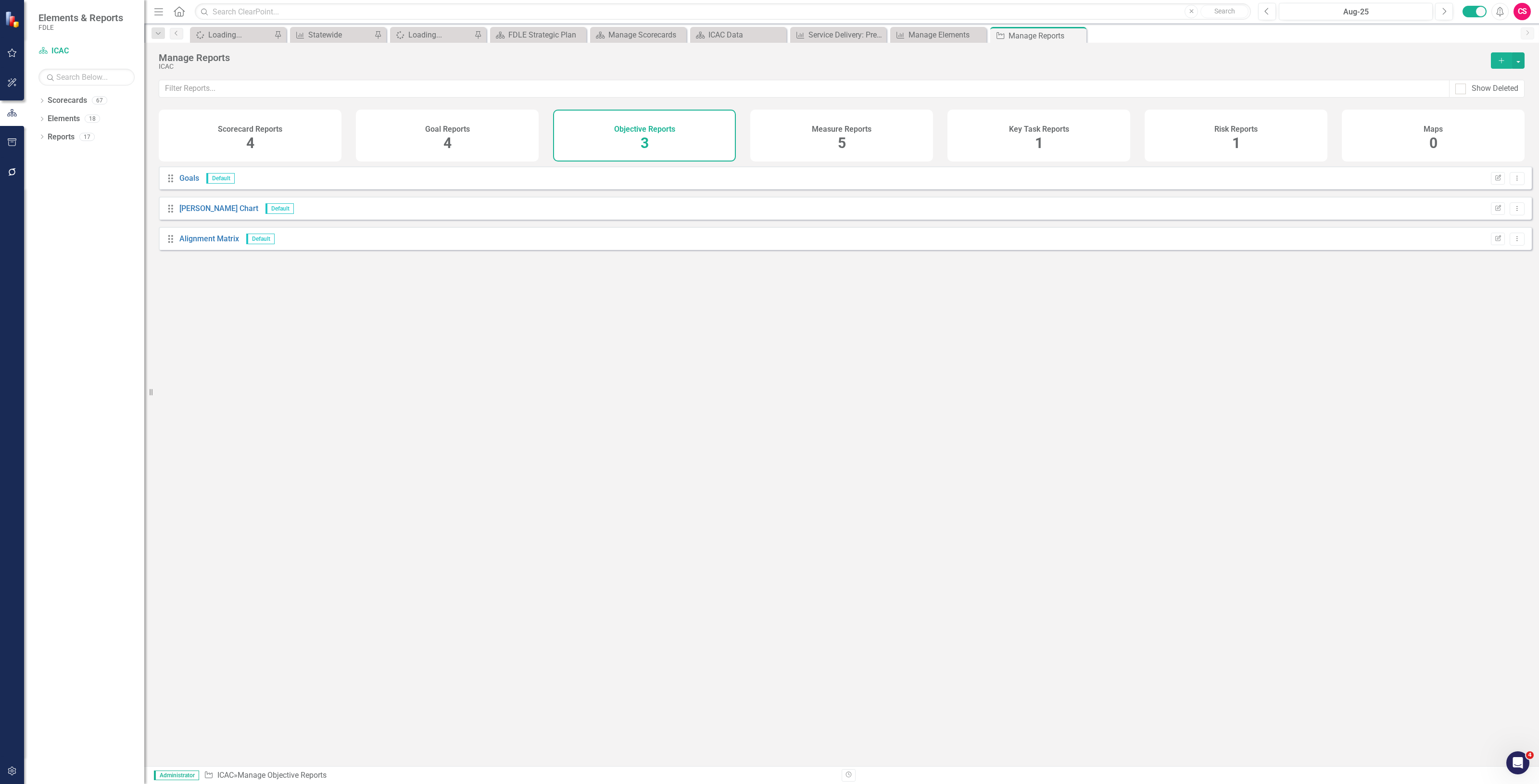
click at [848, 130] on h4 "Measure Reports" at bounding box center [842, 129] width 60 height 8
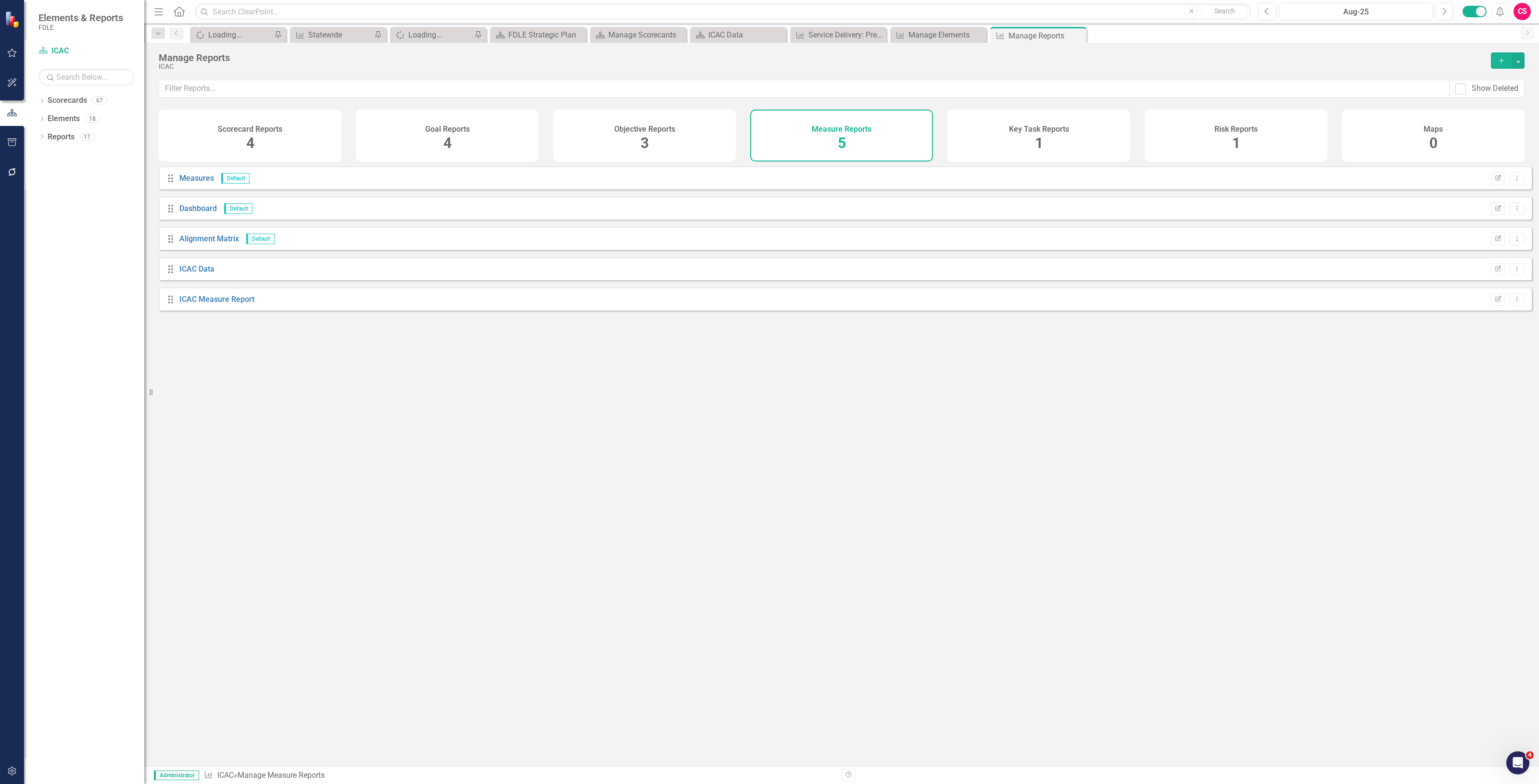
click at [976, 143] on div "Key Task Reports 1" at bounding box center [1039, 136] width 183 height 52
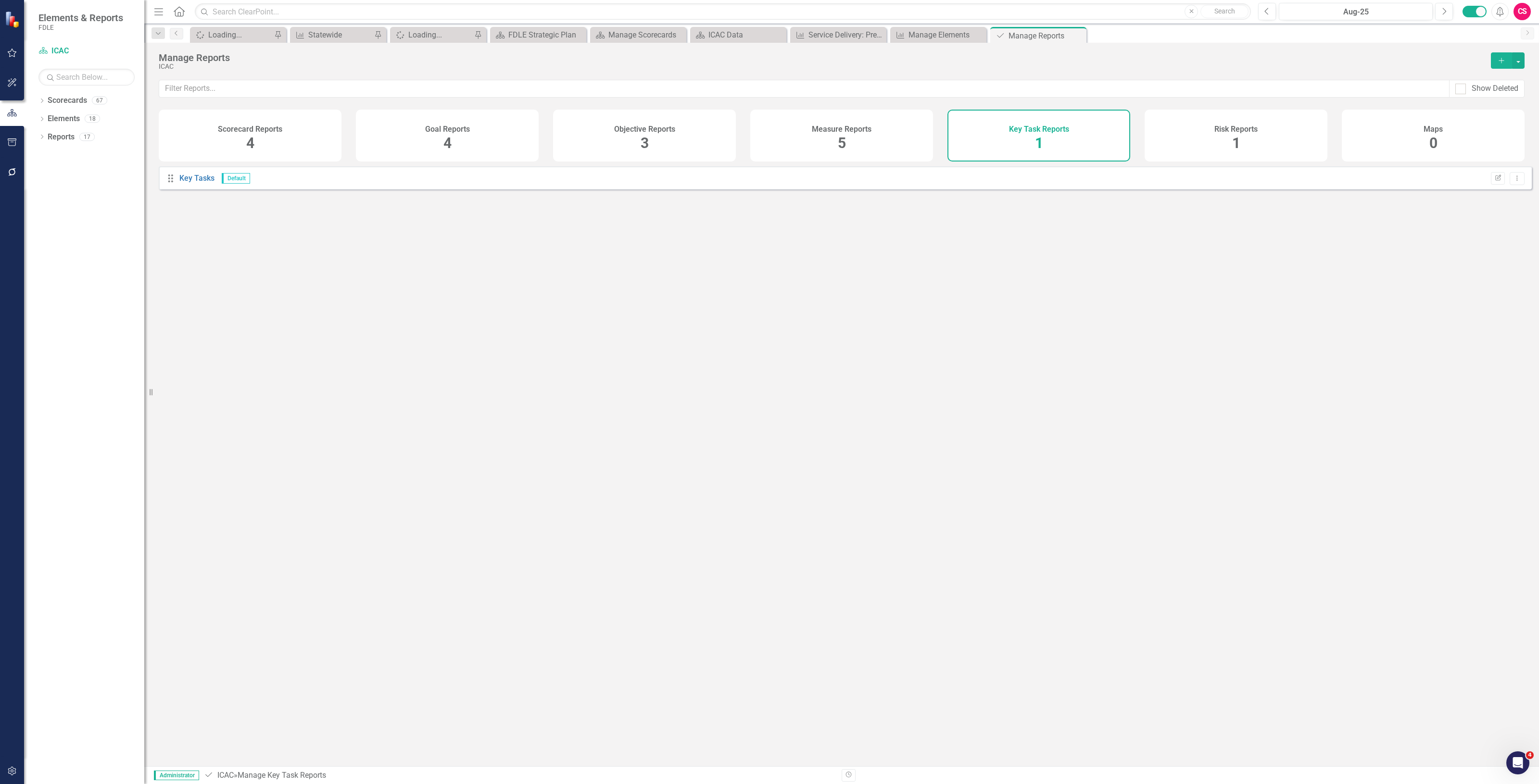
click at [1197, 144] on div "Risk Reports 1" at bounding box center [1236, 136] width 183 height 52
click at [63, 97] on link "Scorecards" at bounding box center [68, 100] width 39 height 11
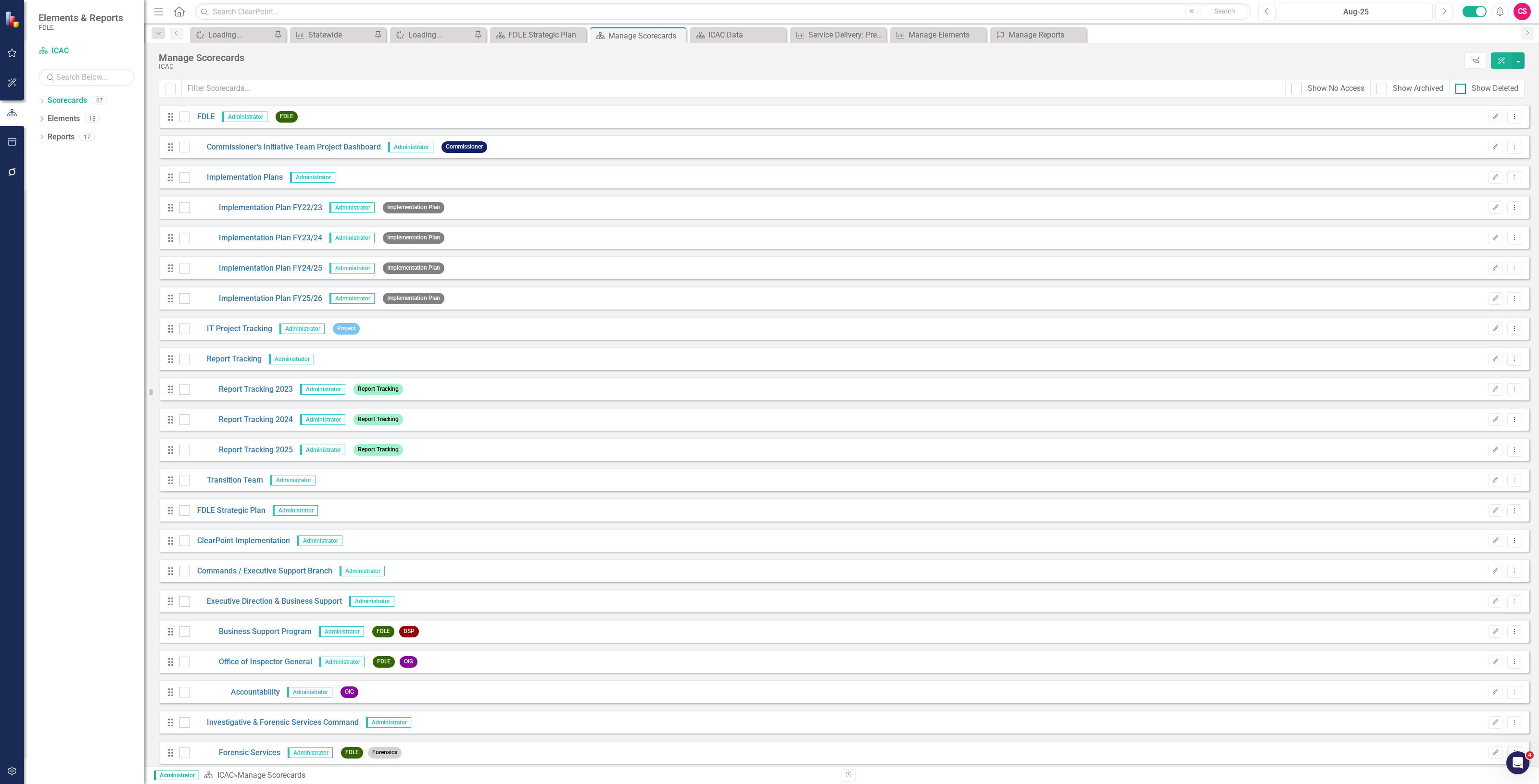
click at [1485, 89] on div "Show Deleted" at bounding box center [1495, 88] width 47 height 11
click at [1461, 89] on input "Show Deleted" at bounding box center [1458, 87] width 6 height 6
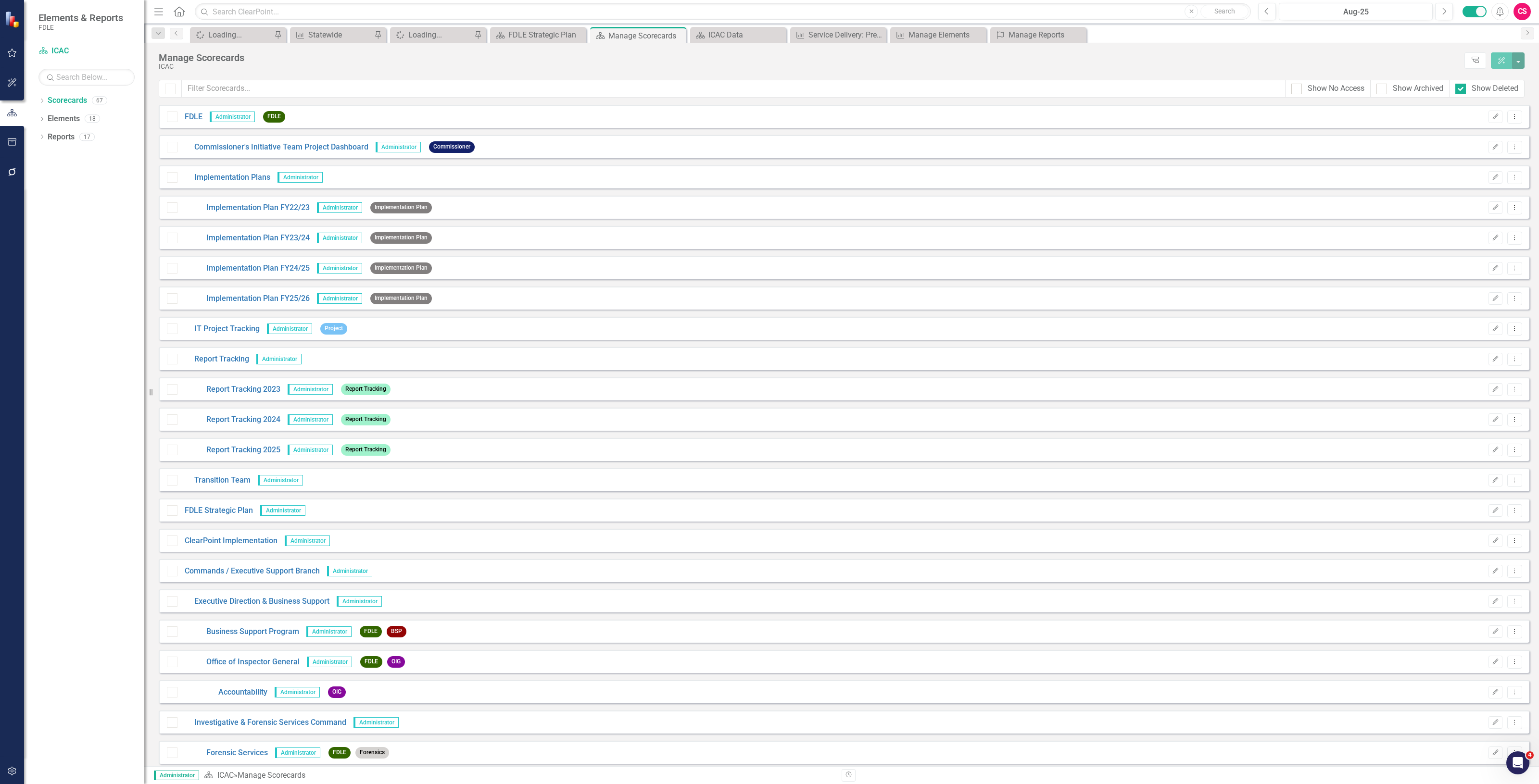
drag, startPoint x: 1473, startPoint y: 85, endPoint x: 1444, endPoint y: 88, distance: 29.2
click at [1473, 85] on div "Show Deleted" at bounding box center [1495, 88] width 47 height 11
click at [1461, 85] on input "Show Deleted" at bounding box center [1458, 87] width 6 height 6
checkbox input "false"
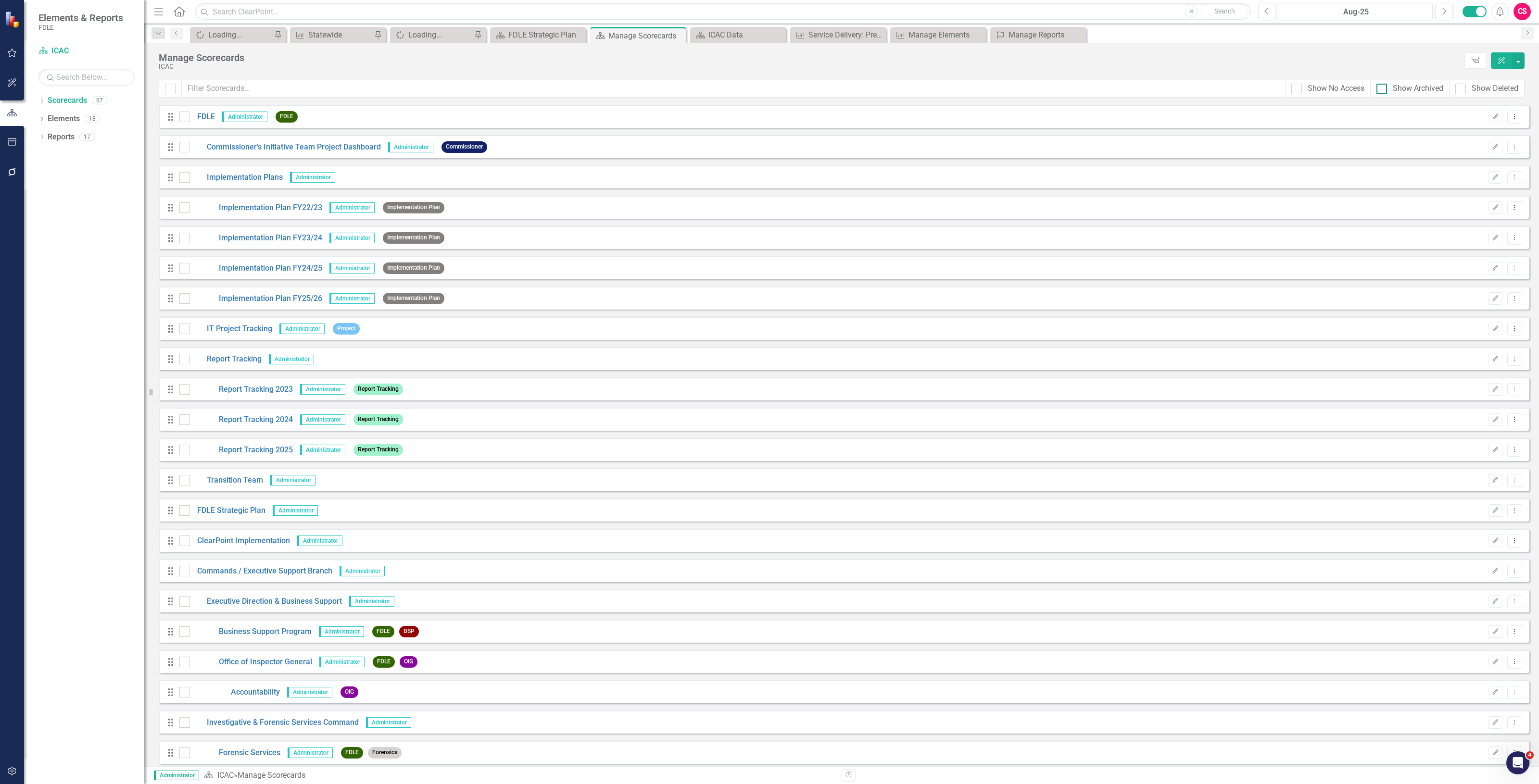
click at [1379, 84] on input "Show Archived" at bounding box center [1379, 87] width 6 height 6
checkbox input "true"
click at [1330, 89] on div "Show No Access" at bounding box center [1336, 88] width 57 height 11
click at [1298, 89] on input "Show No Access" at bounding box center [1294, 87] width 6 height 6
checkbox input "true"
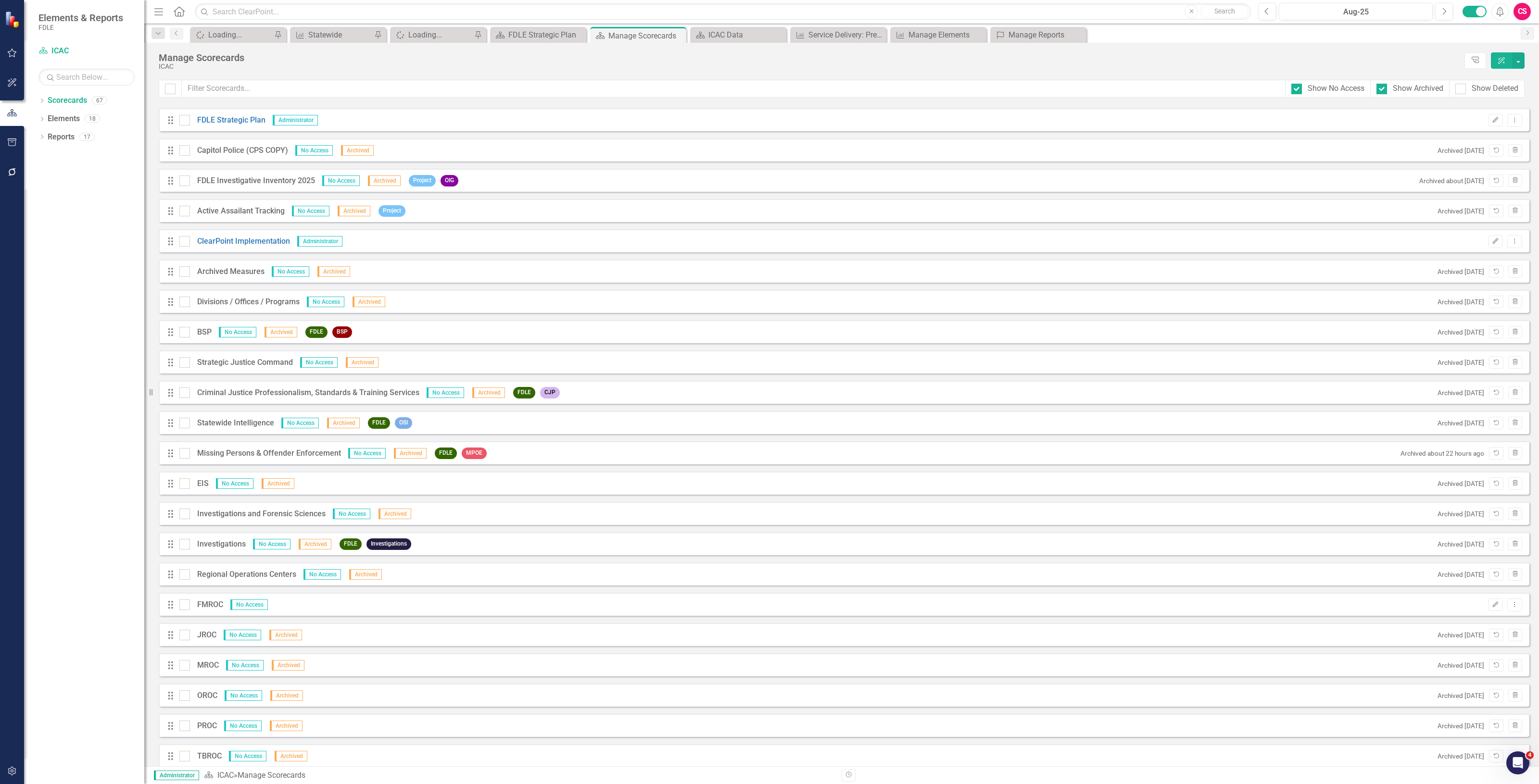
scroll to position [541, 0]
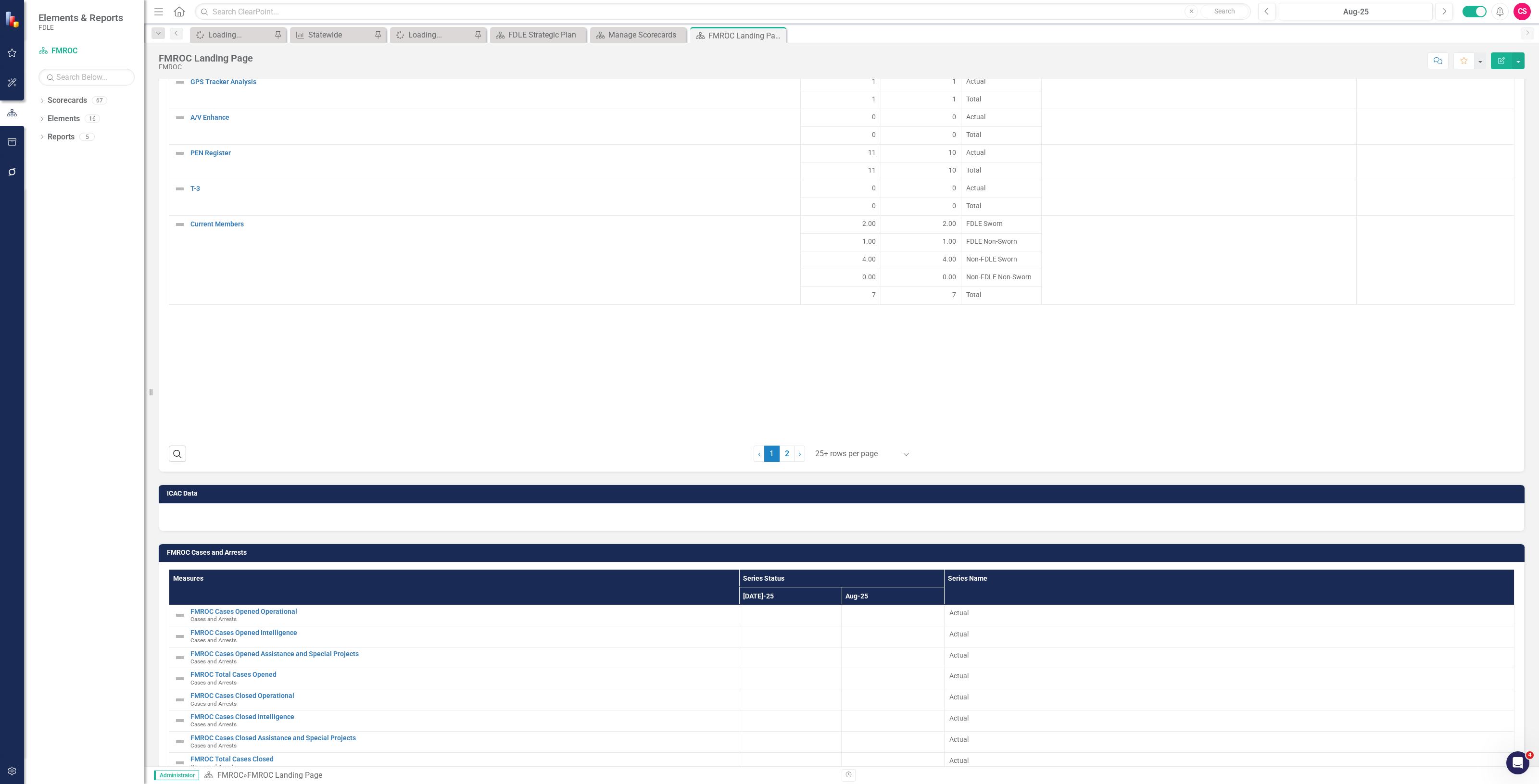
scroll to position [1403, 0]
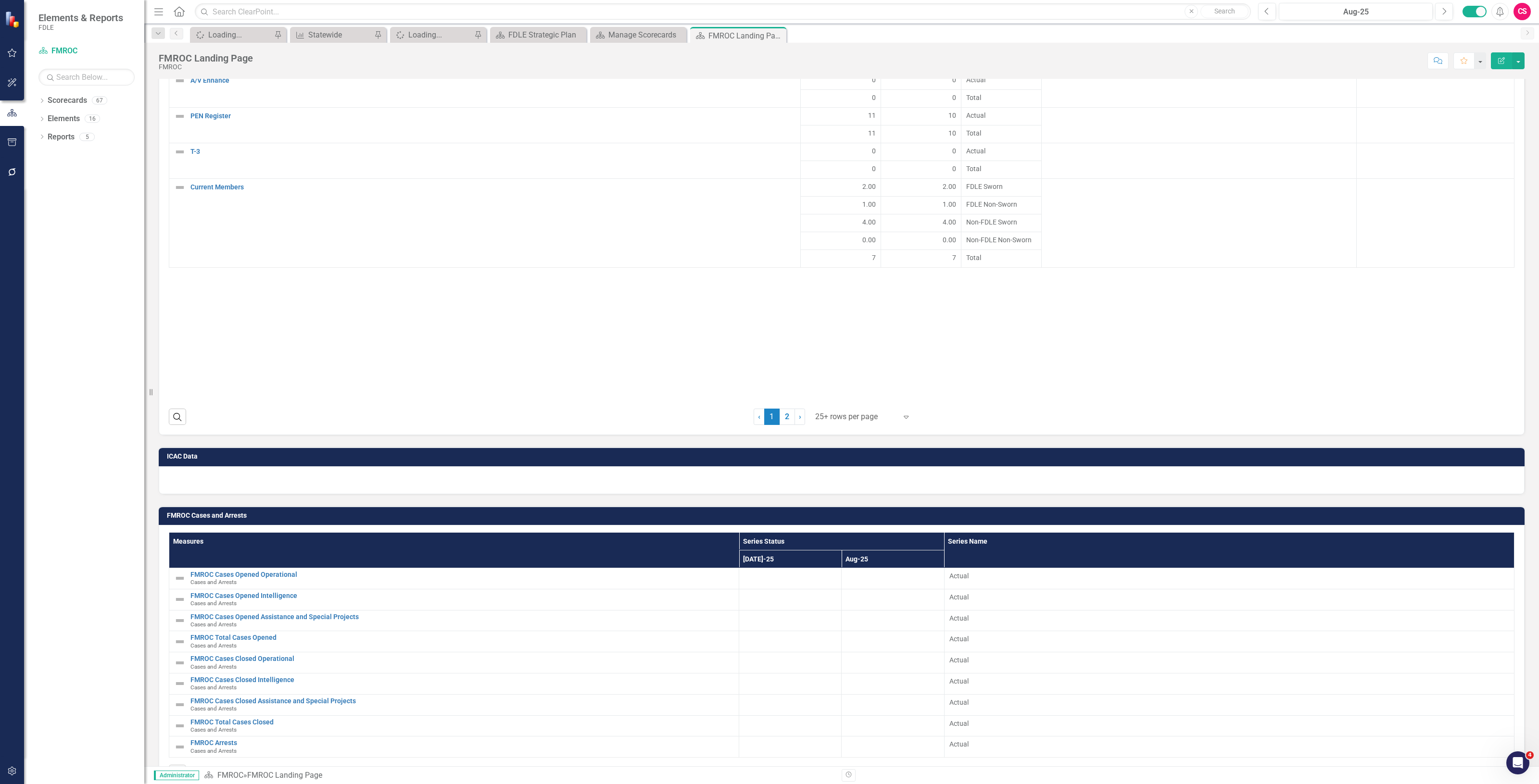
click at [257, 466] on div at bounding box center [842, 480] width 1366 height 28
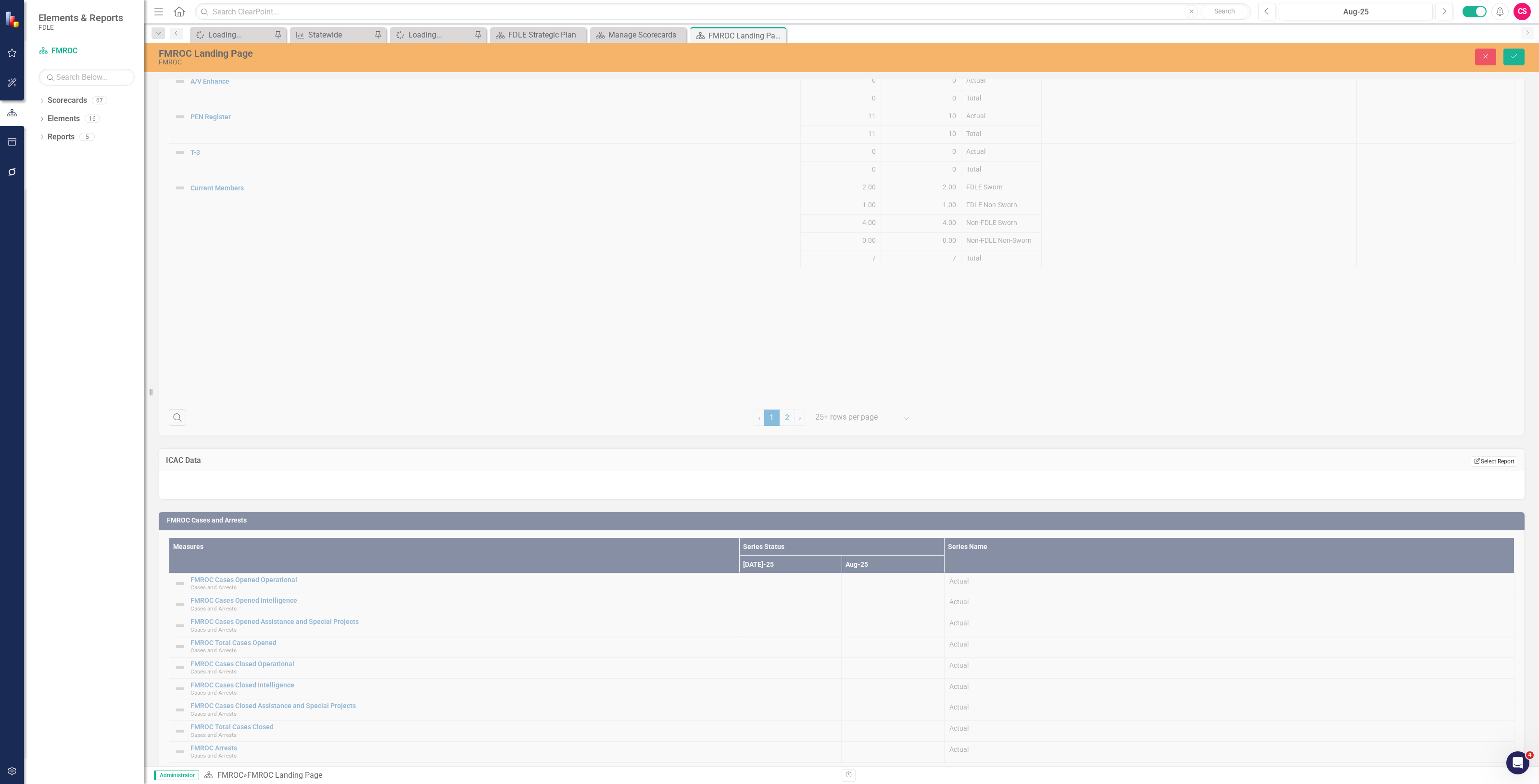
click at [1494, 456] on button "Edit Report Select Report" at bounding box center [1494, 462] width 47 height 11
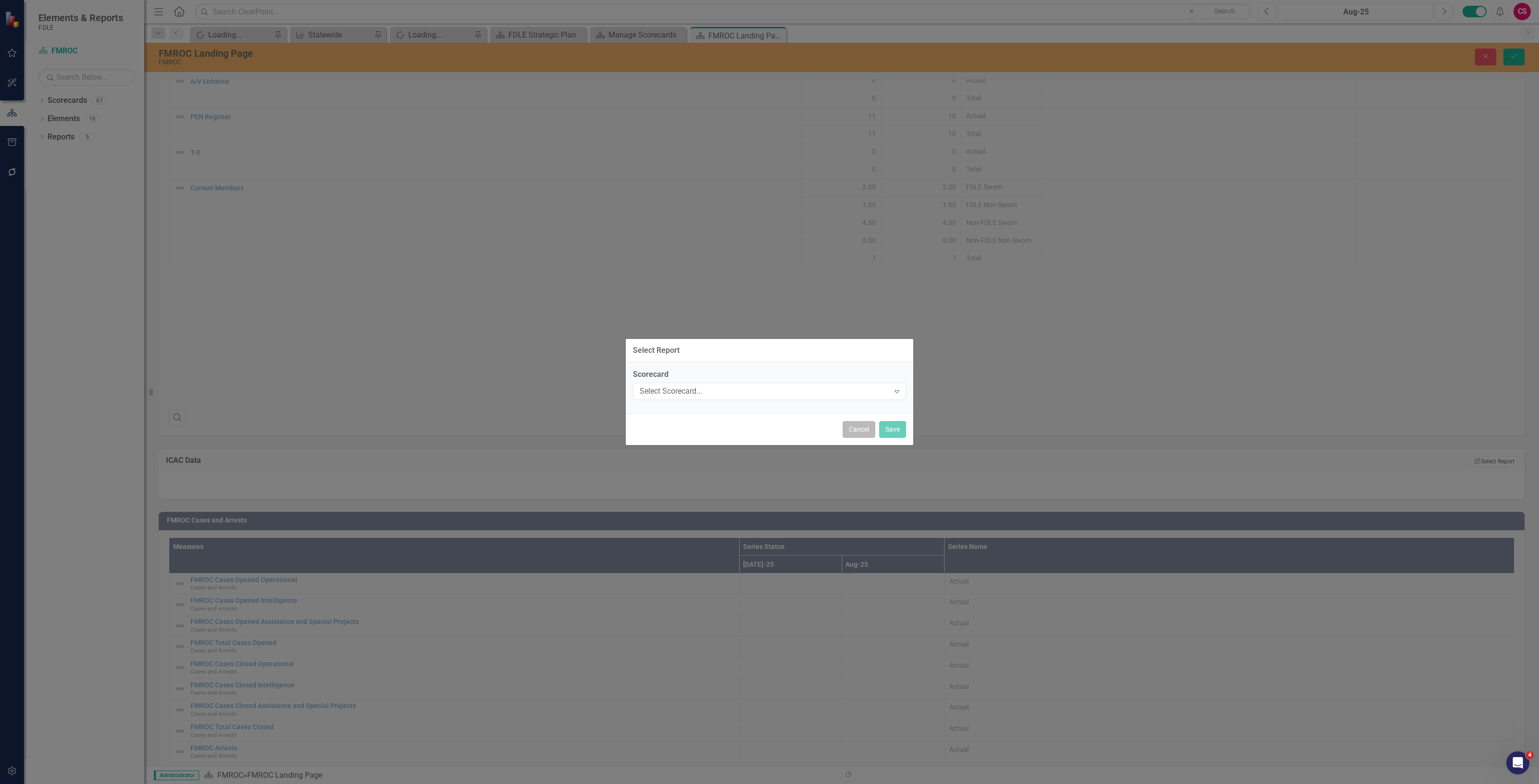
click at [857, 432] on button "Cancel" at bounding box center [859, 429] width 33 height 17
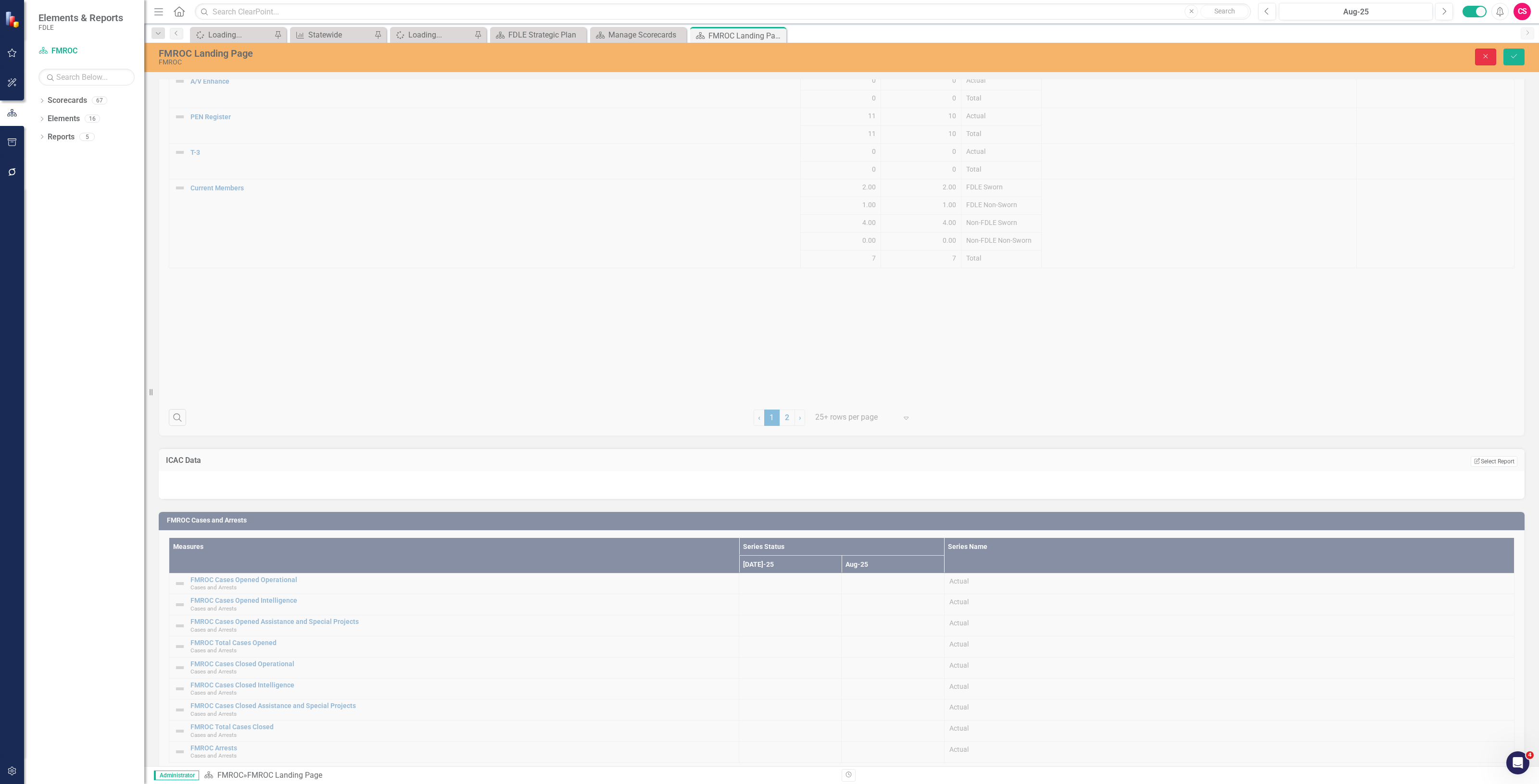
click at [1477, 58] on button "Close" at bounding box center [1485, 57] width 21 height 17
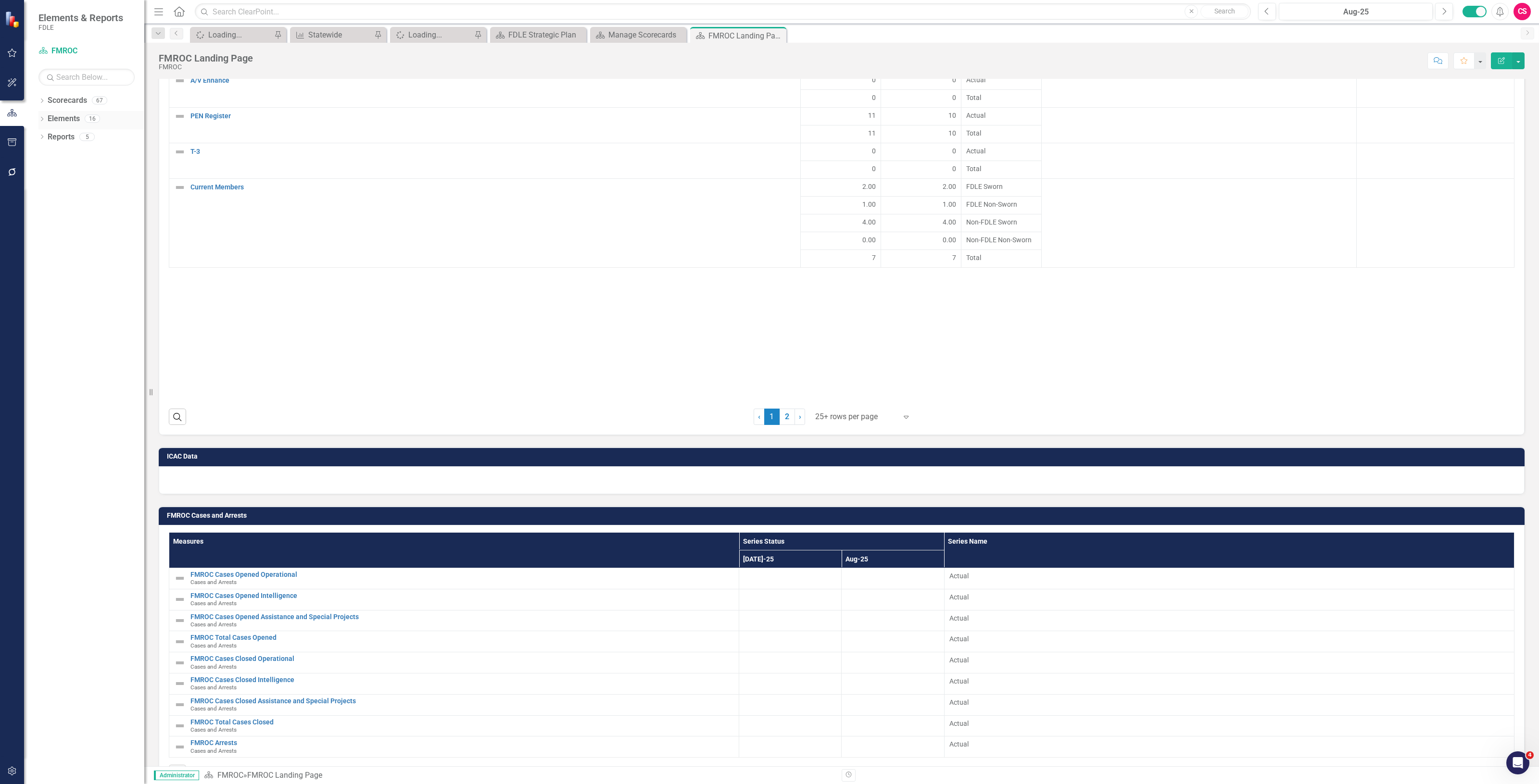
click at [73, 124] on link "Elements" at bounding box center [64, 119] width 32 height 11
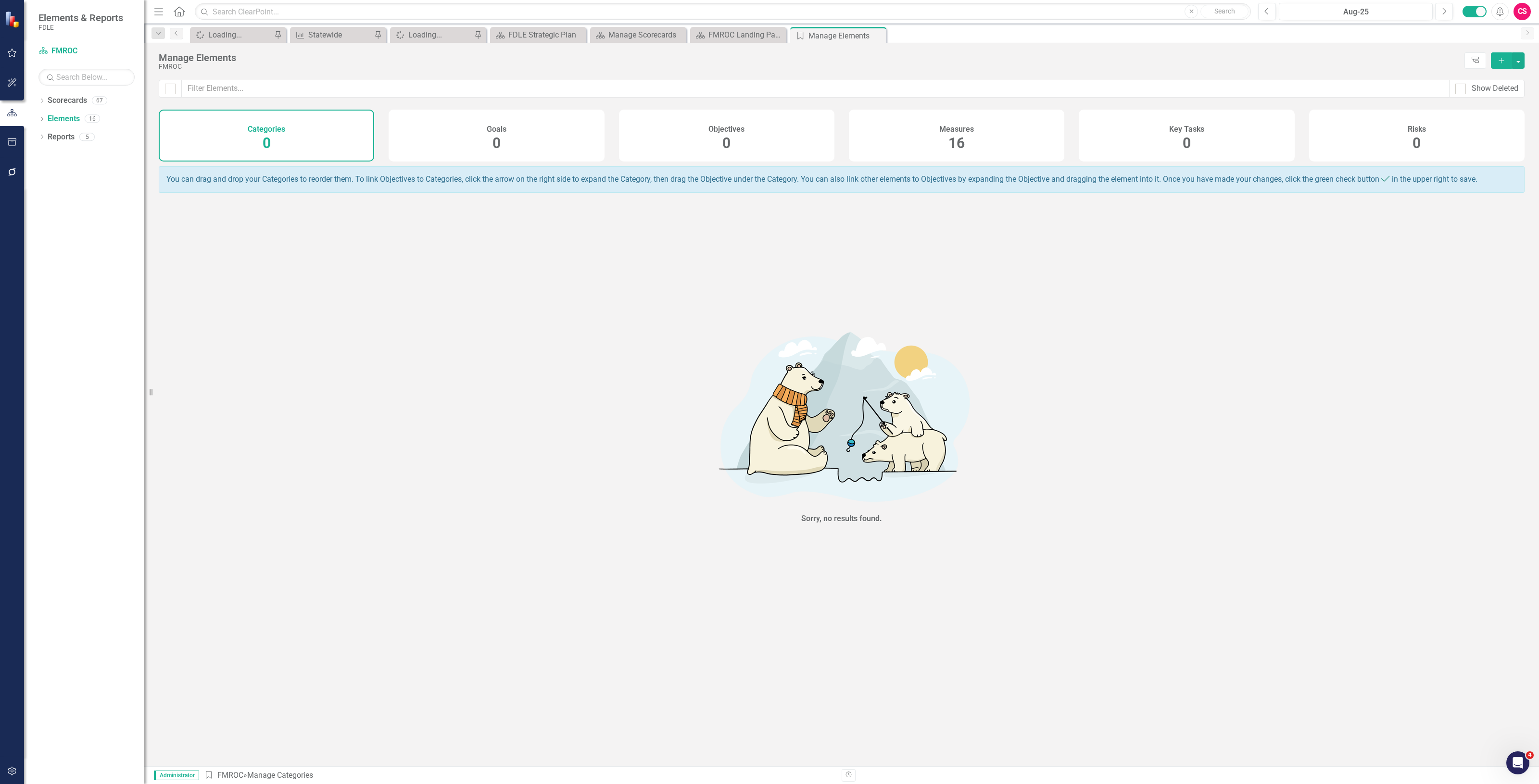
click at [970, 140] on div "Measures 16" at bounding box center [956, 136] width 216 height 52
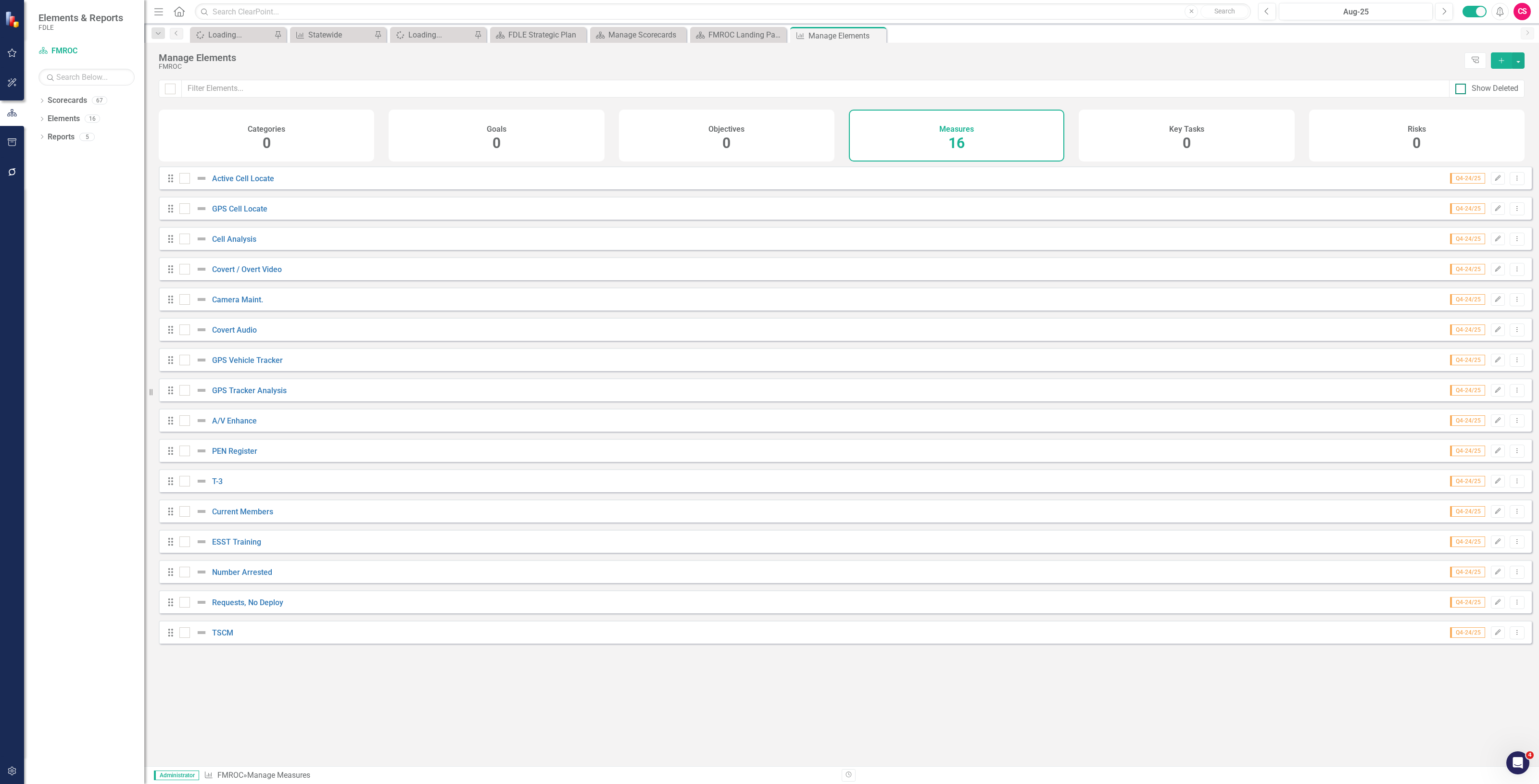
click at [1488, 87] on div "Show Deleted" at bounding box center [1495, 88] width 47 height 11
click at [1461, 87] on input "Show Deleted" at bounding box center [1458, 87] width 6 height 6
click at [1487, 87] on div "Show Deleted" at bounding box center [1495, 88] width 47 height 11
click at [1461, 87] on input "Show Deleted" at bounding box center [1458, 87] width 6 height 6
checkbox input "false"
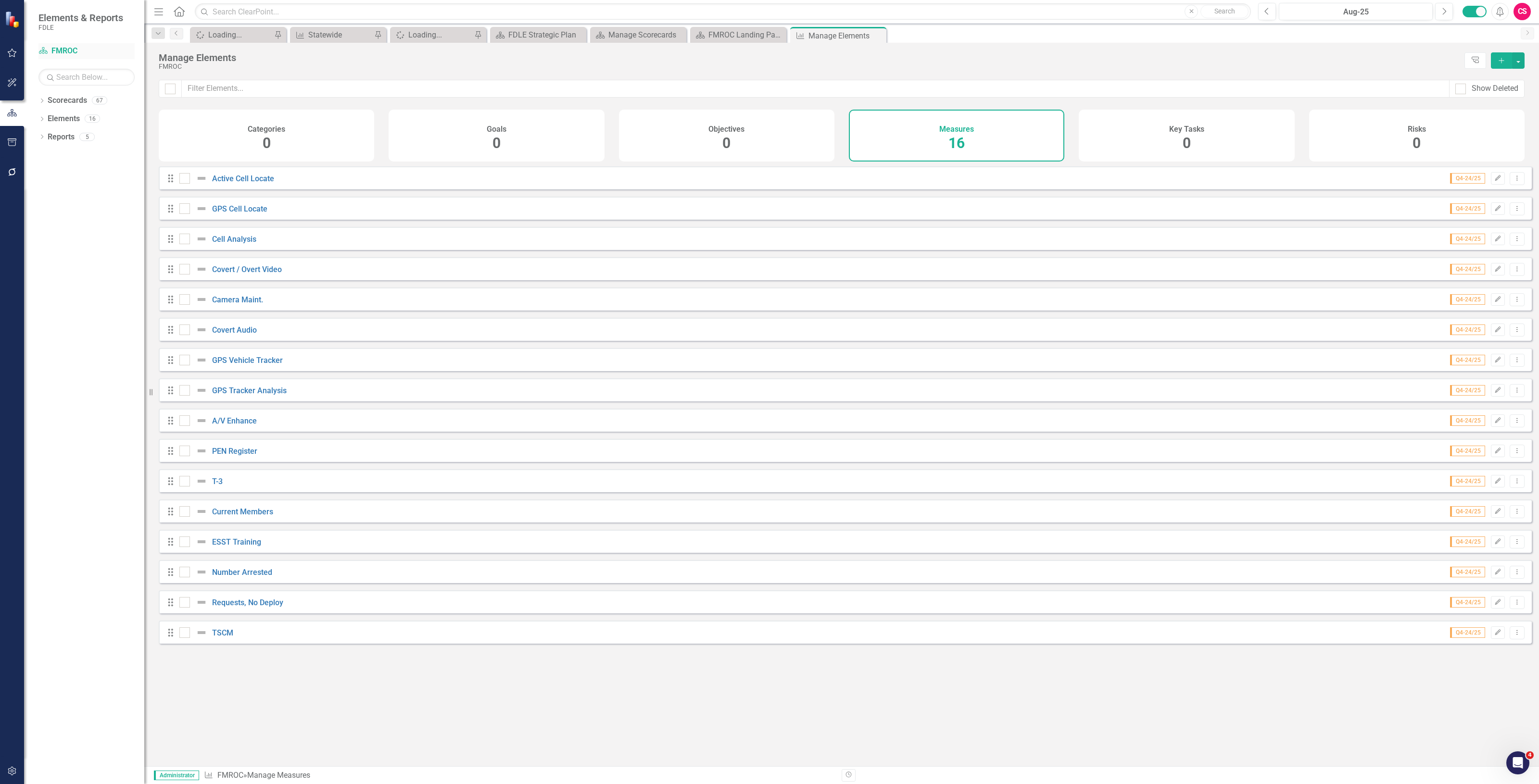
click at [61, 53] on link "Scorecard FMROC" at bounding box center [86, 51] width 96 height 11
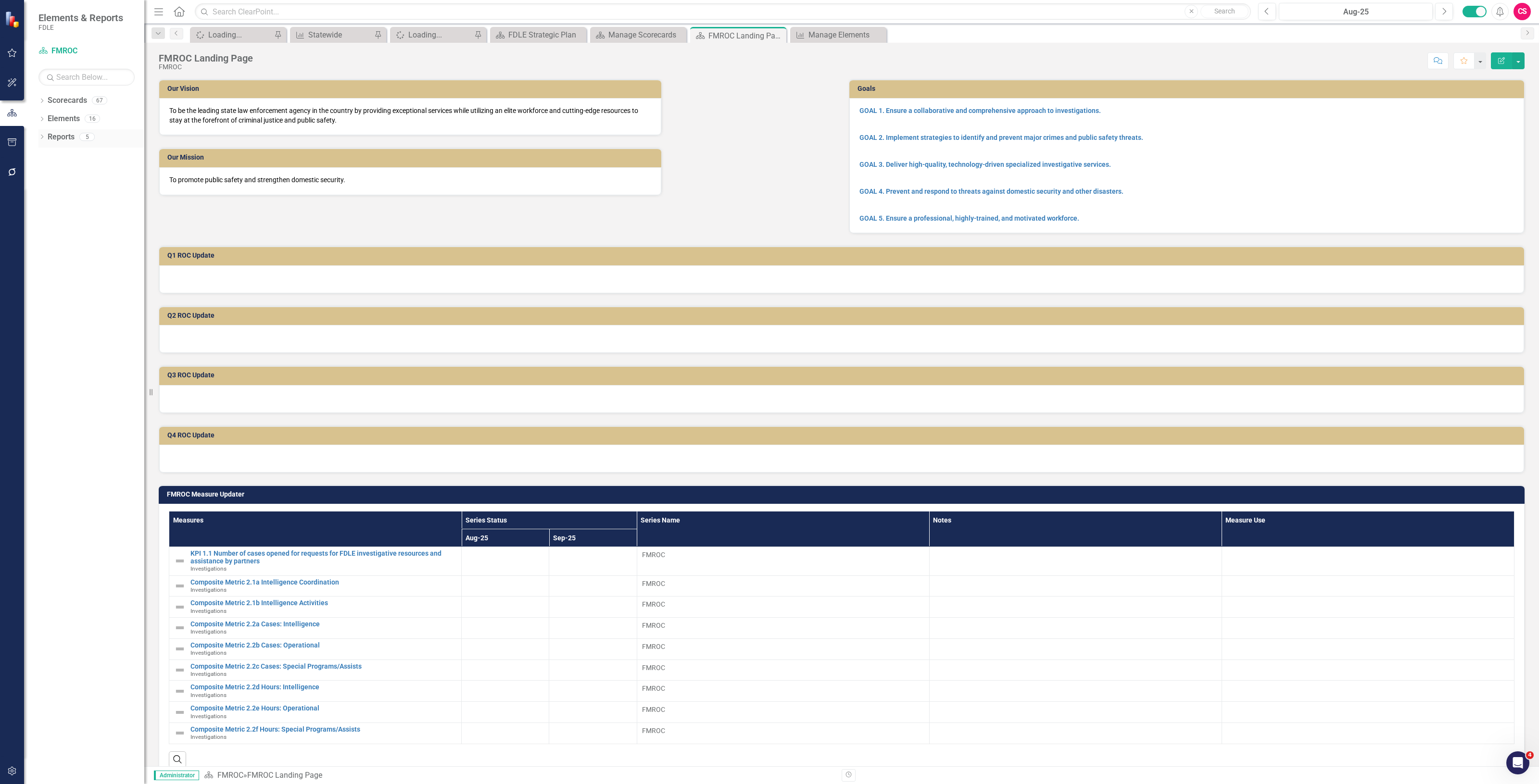
click at [60, 142] on link "Reports" at bounding box center [61, 137] width 27 height 11
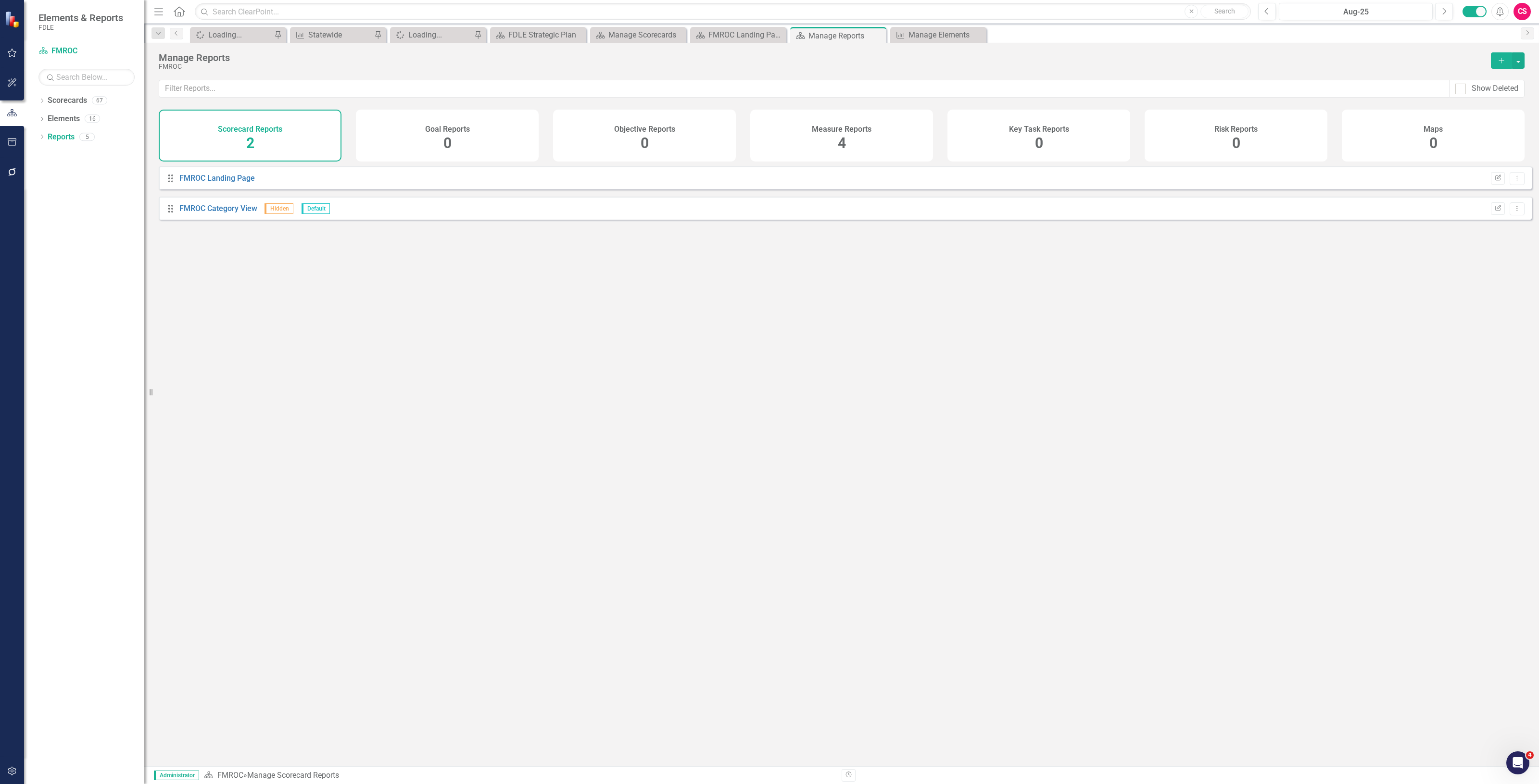
click at [891, 120] on div "Measure Reports 4" at bounding box center [842, 136] width 183 height 52
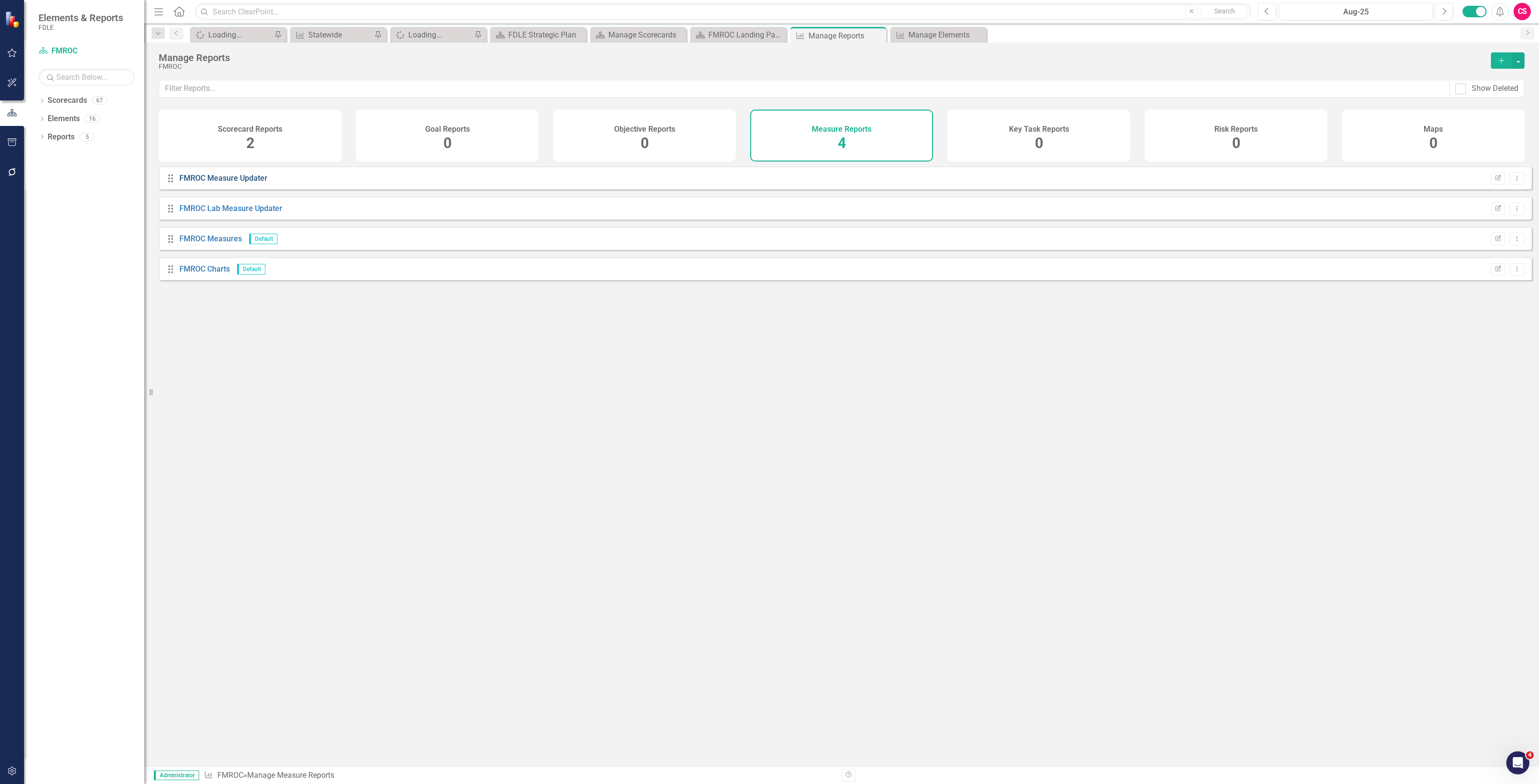
click at [195, 183] on link "FMROC Measure Updater" at bounding box center [223, 178] width 88 height 9
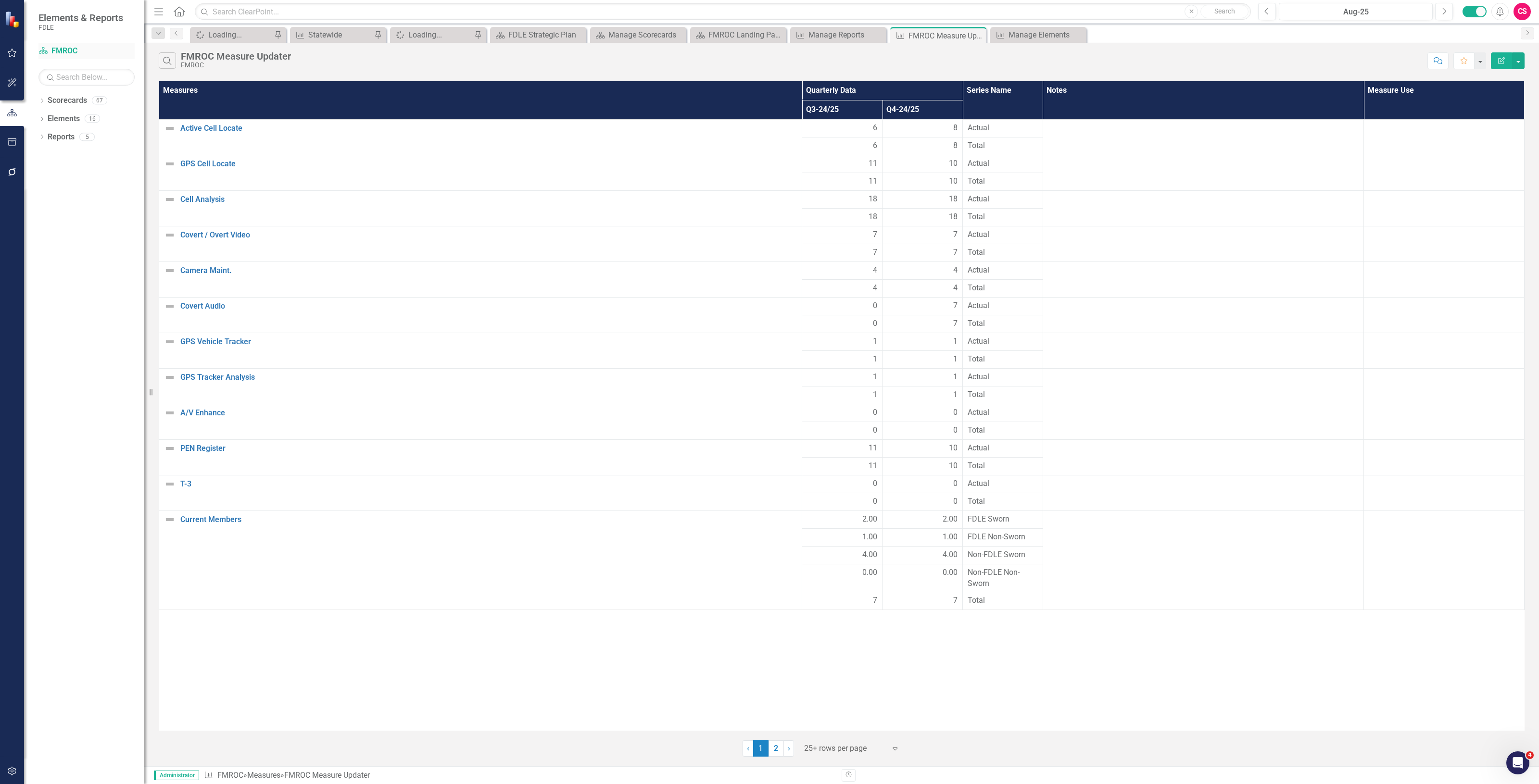
click at [63, 51] on link "Scorecard FMROC" at bounding box center [86, 51] width 96 height 11
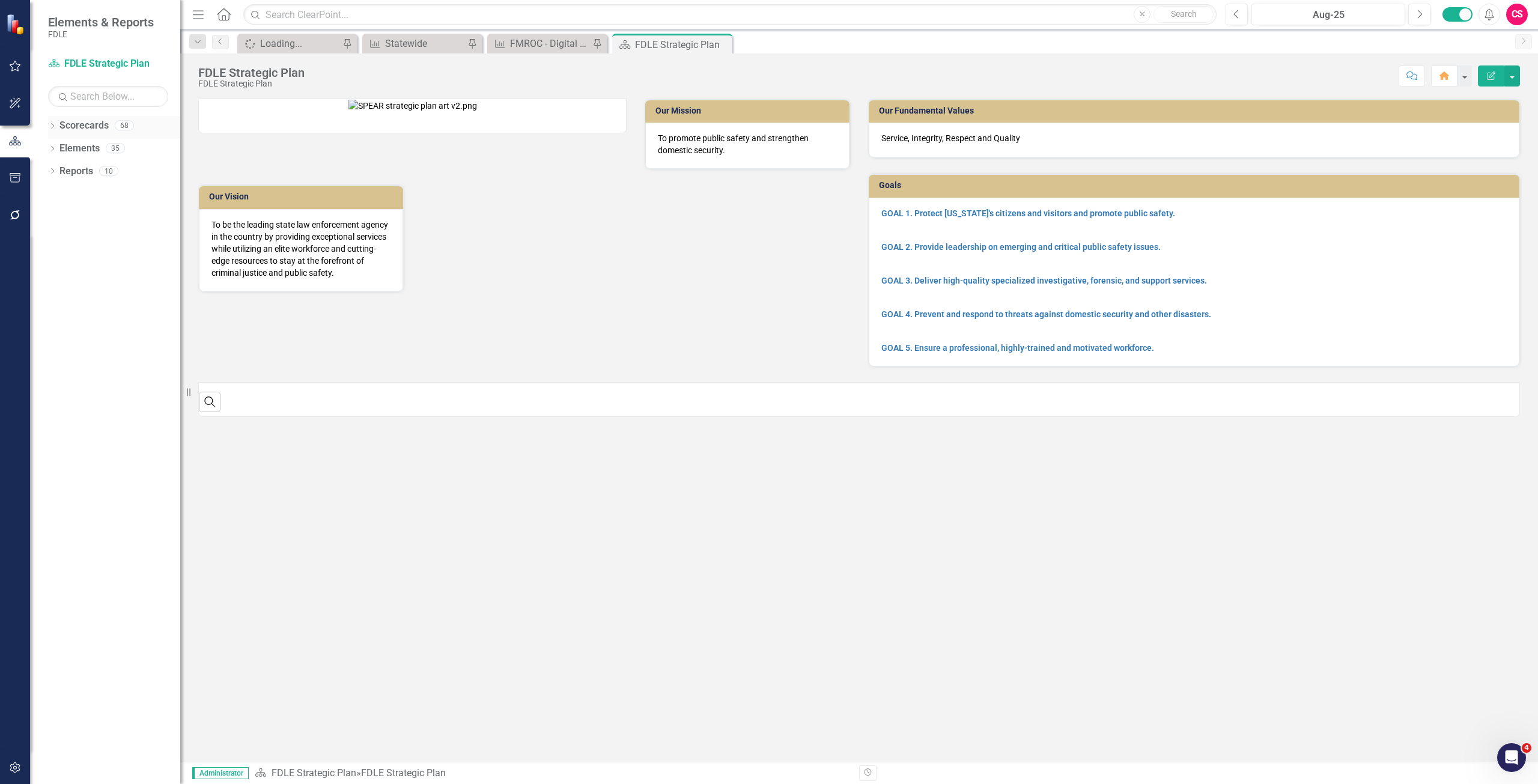
click at [90, 124] on link "Scorecards" at bounding box center [84, 125] width 49 height 14
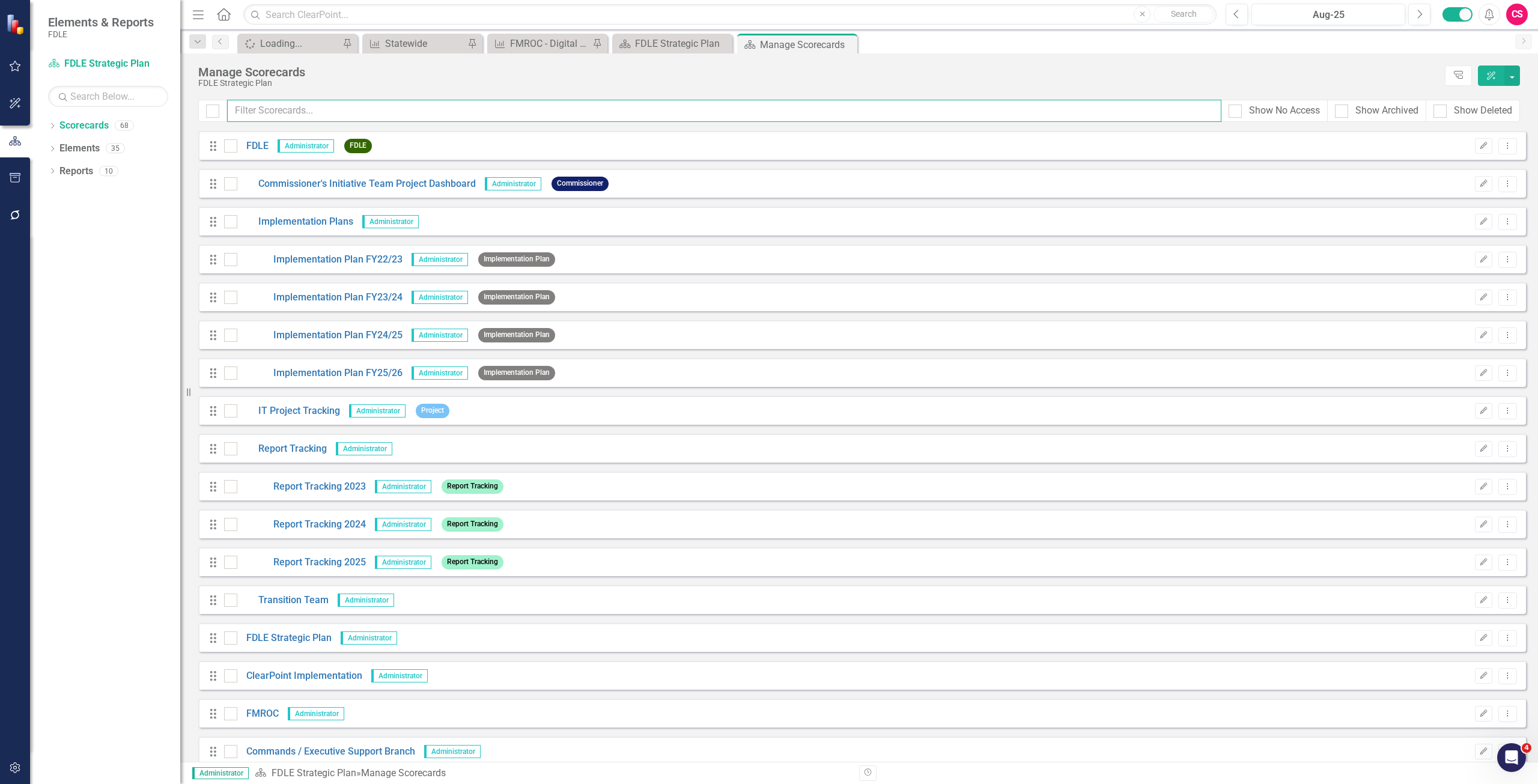
click at [280, 102] on input "text" at bounding box center [724, 111] width 994 height 22
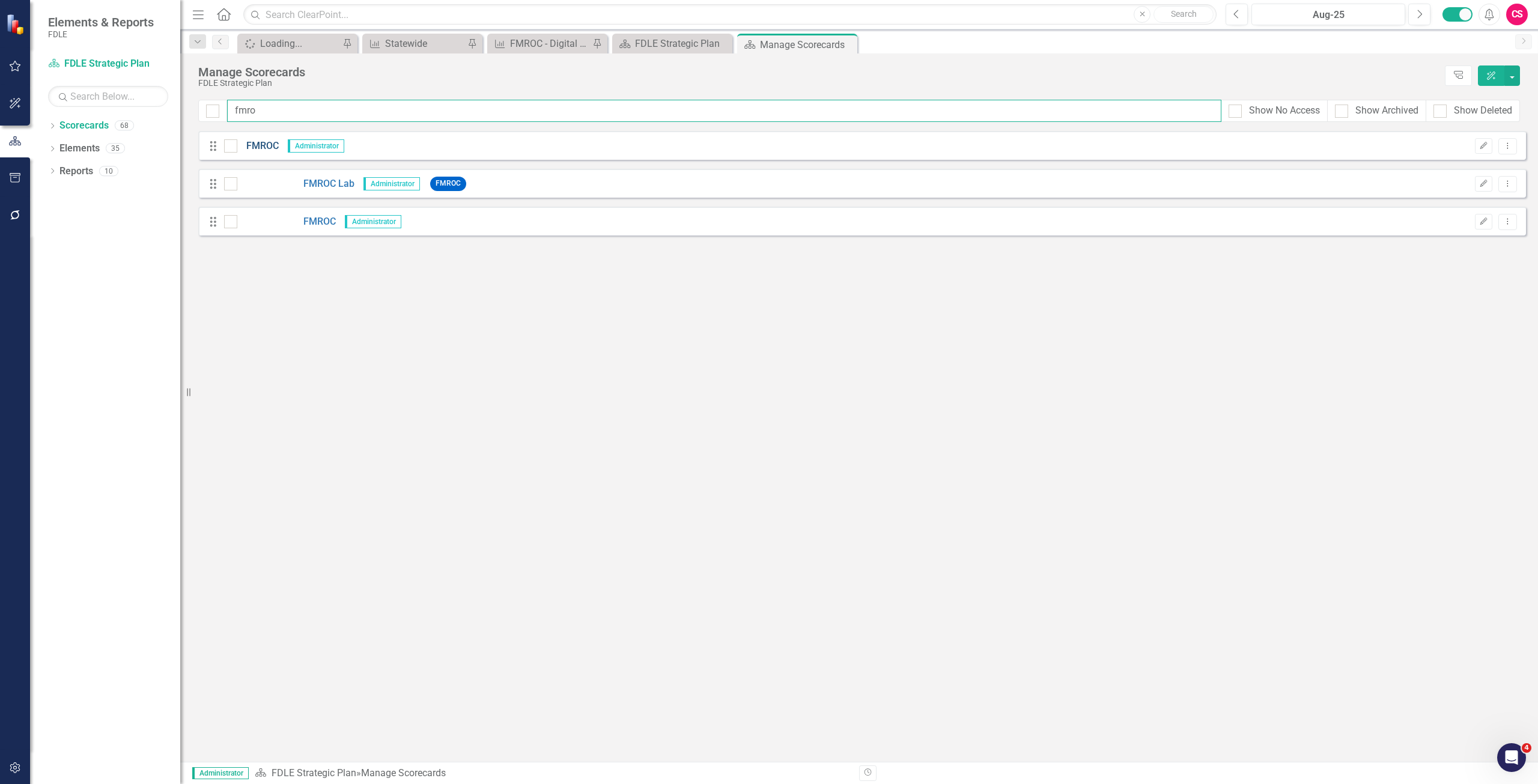
type input "fmro"
click at [260, 142] on link "FMROC" at bounding box center [258, 146] width 42 height 14
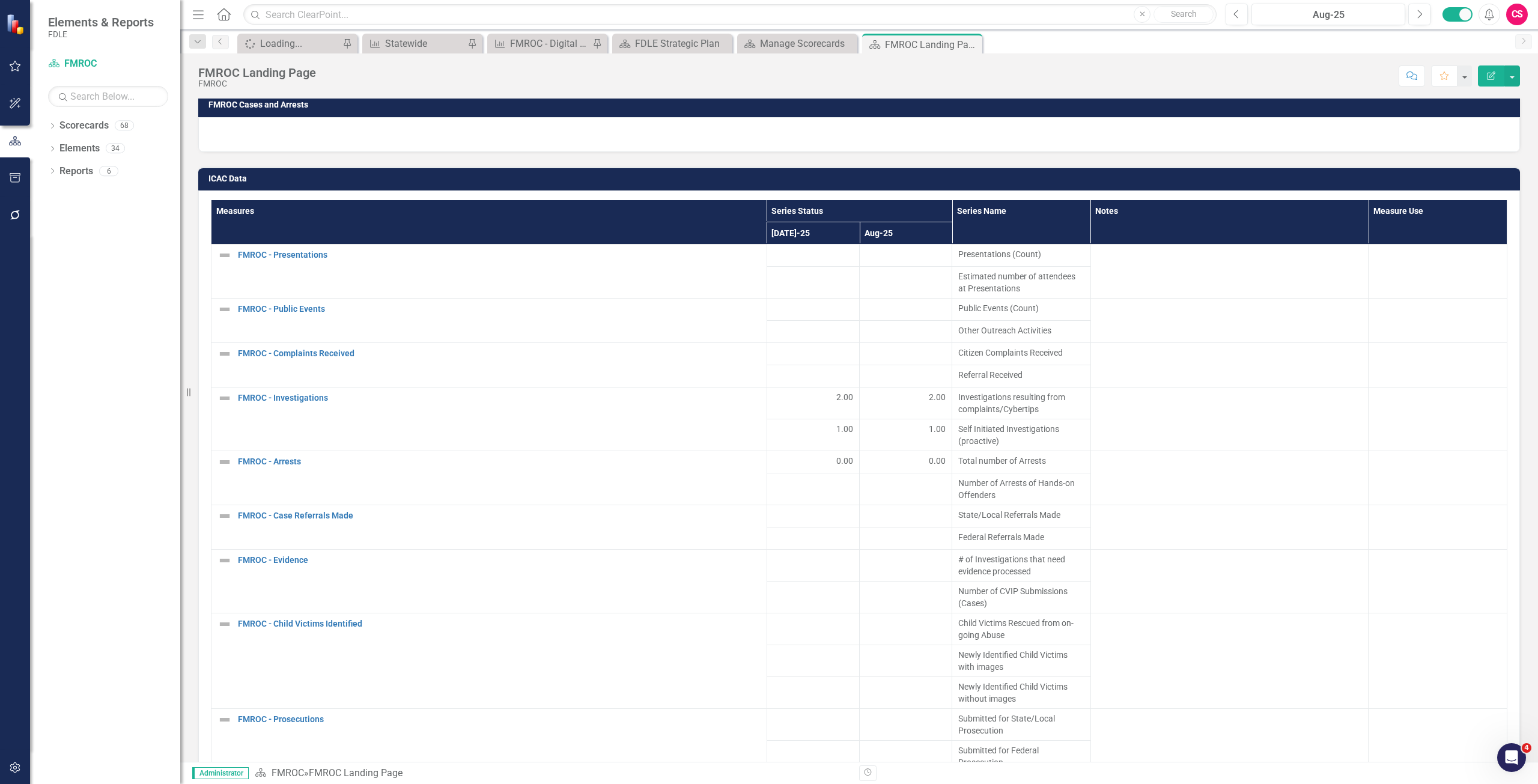
scroll to position [110, 0]
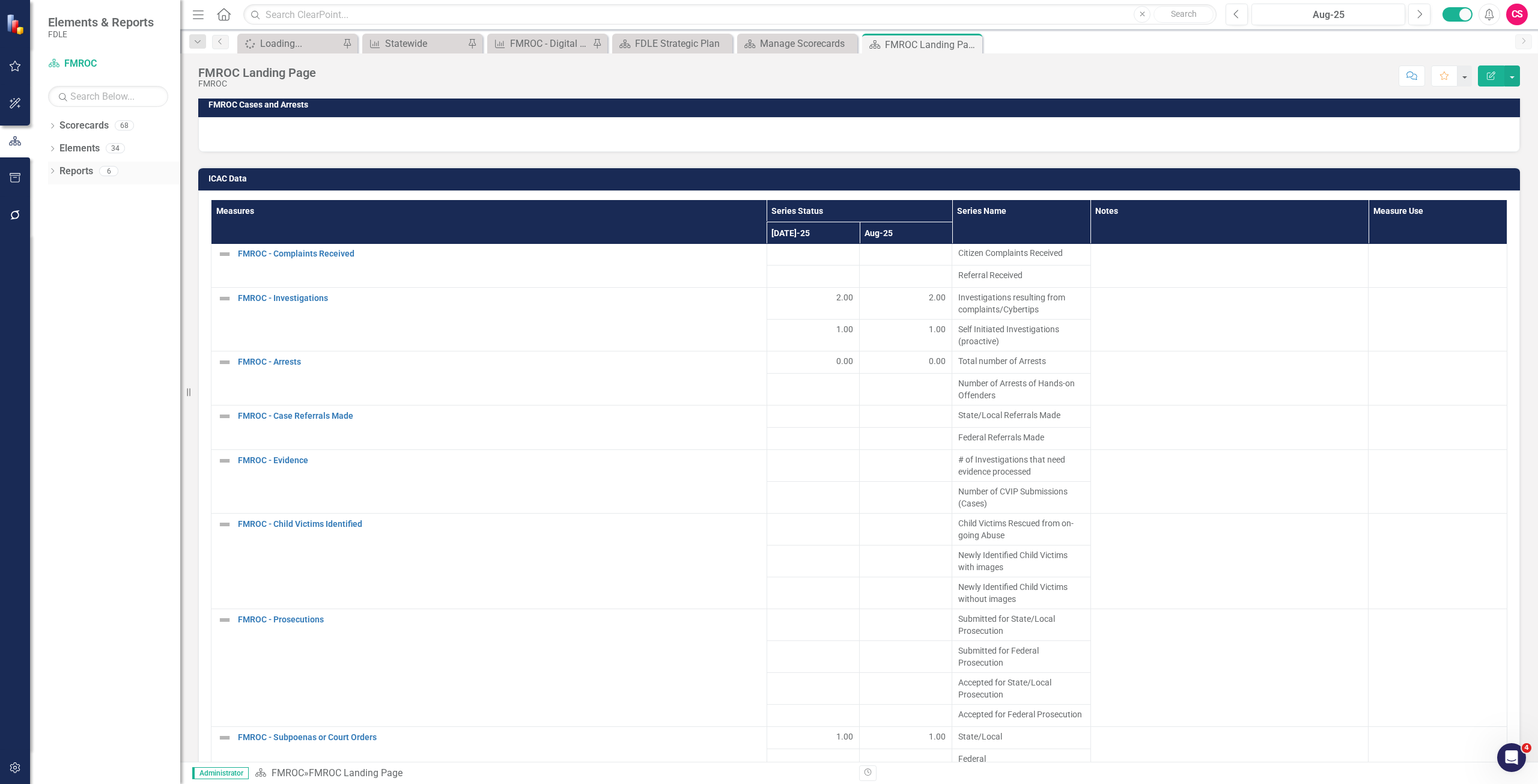
click at [85, 171] on link "Reports" at bounding box center [76, 172] width 34 height 14
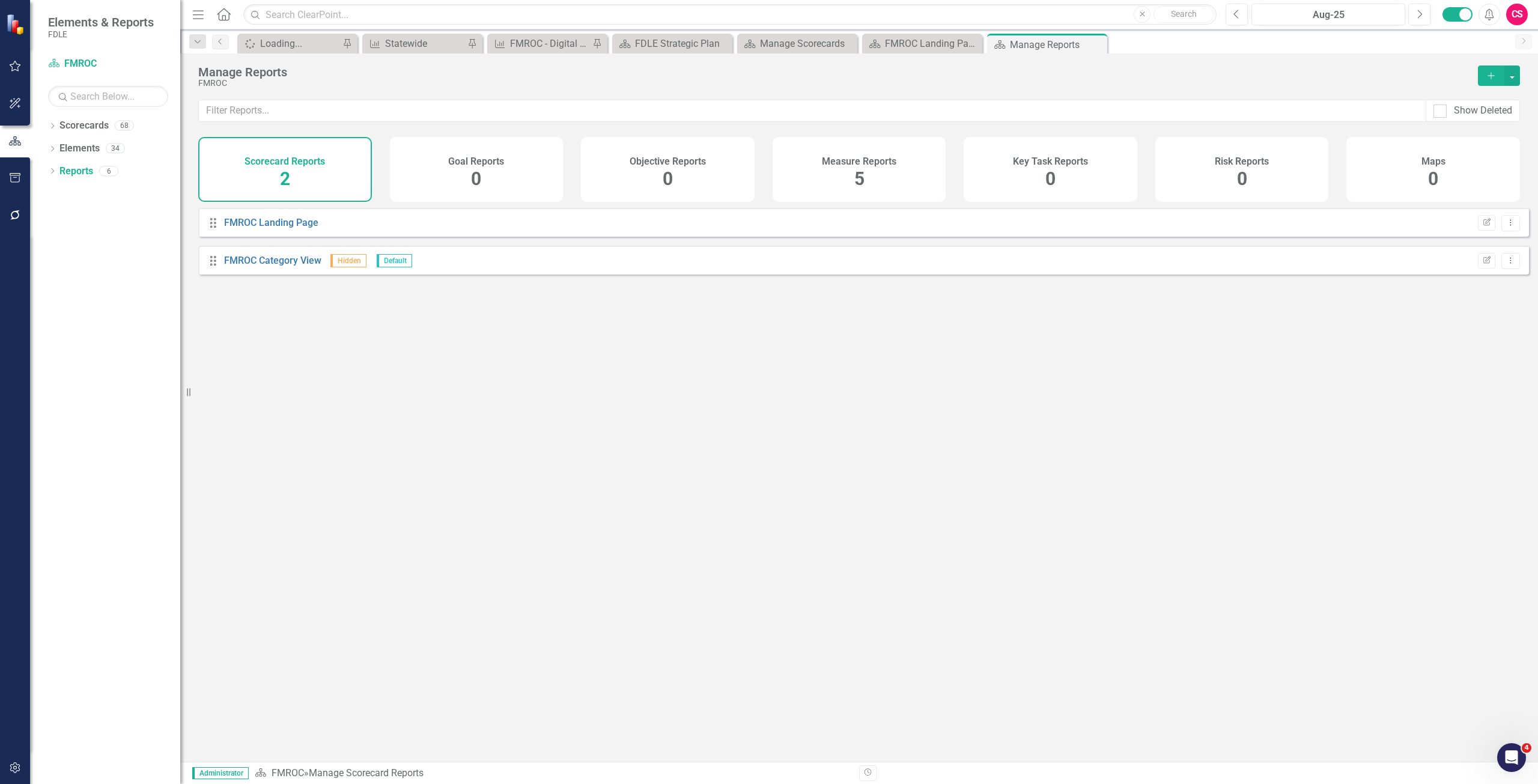
click at [904, 169] on div "Measure Reports 5" at bounding box center [859, 169] width 174 height 65
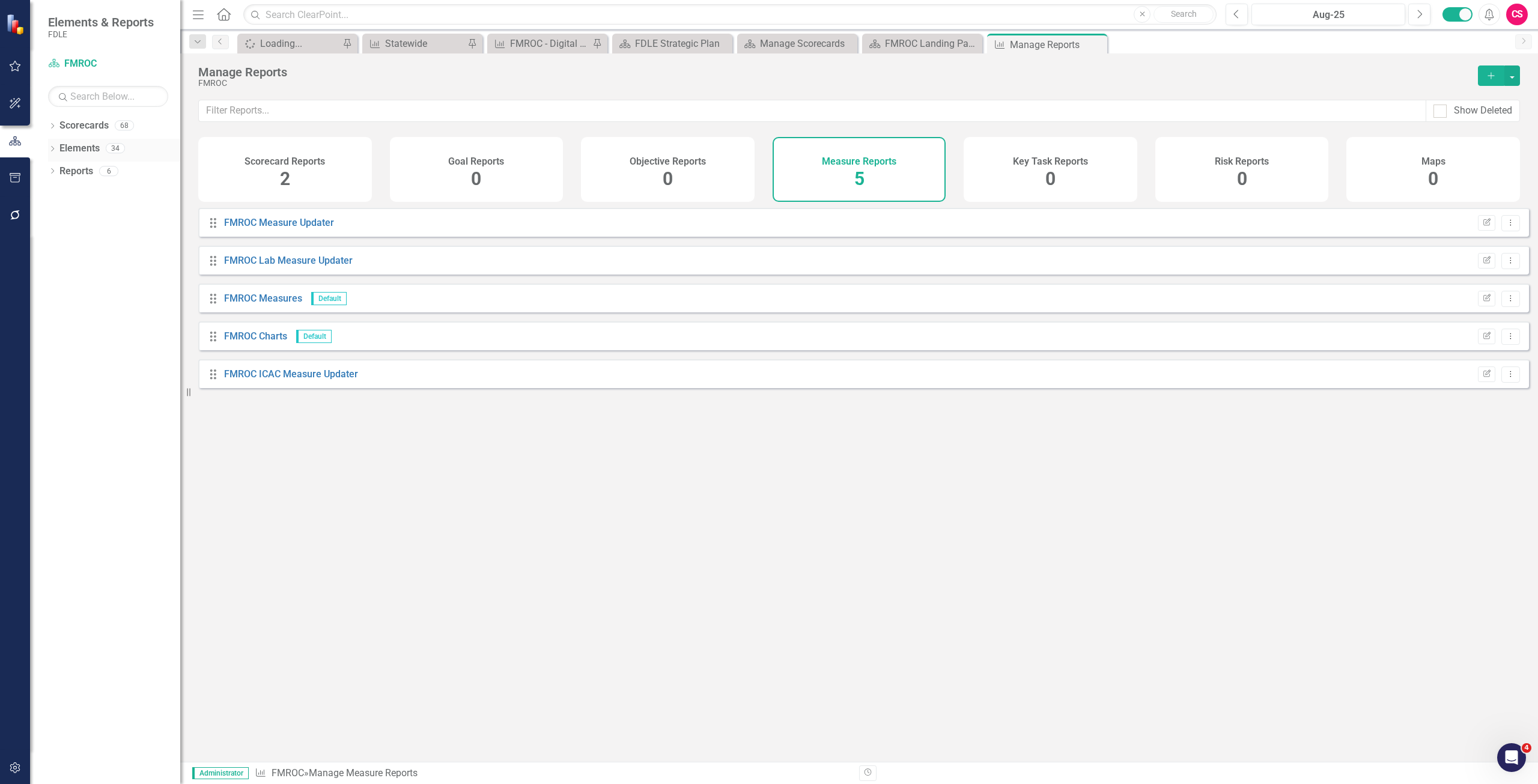
click at [85, 149] on link "Elements" at bounding box center [80, 148] width 40 height 14
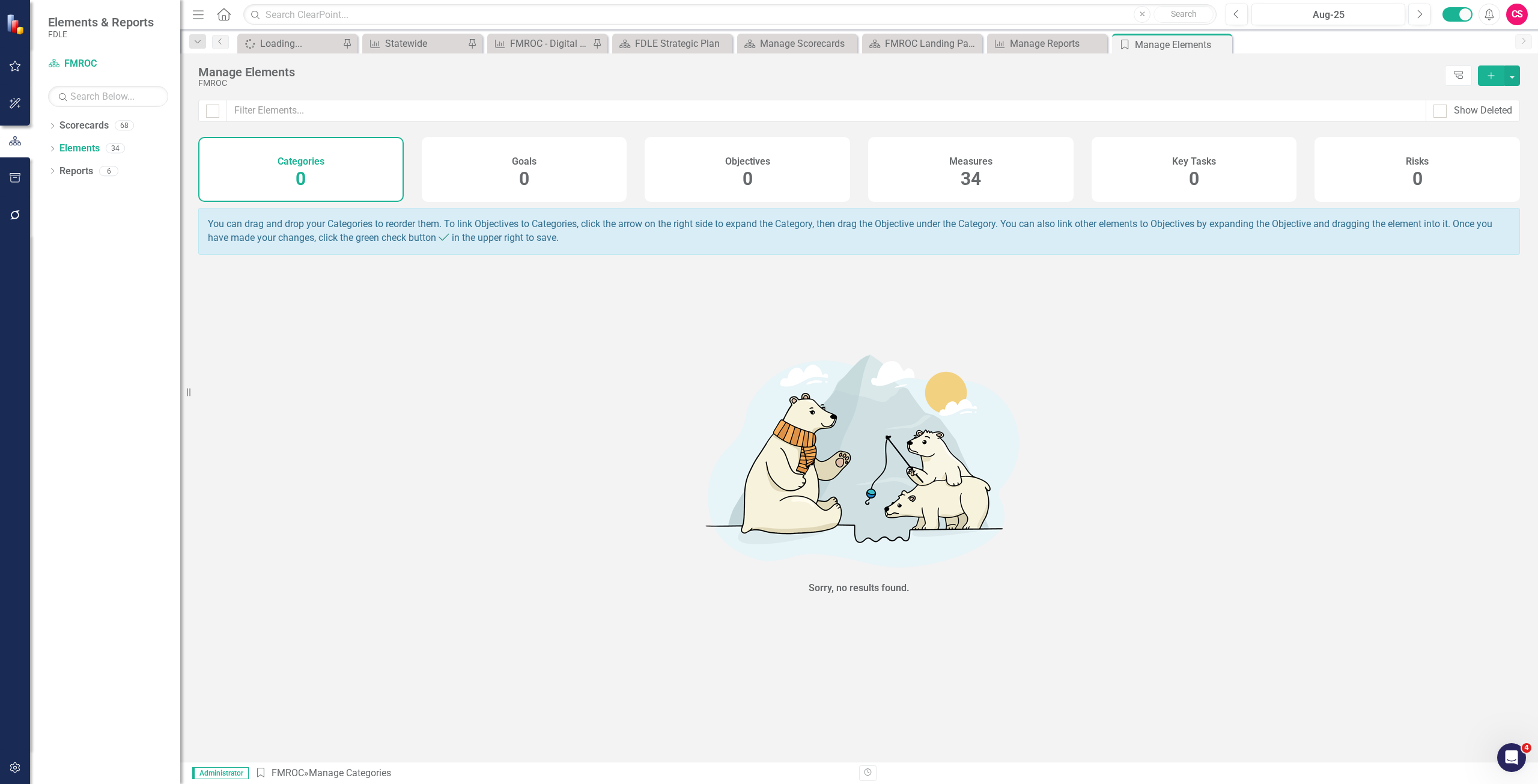
click at [1011, 168] on div "Measures 34" at bounding box center [970, 169] width 205 height 65
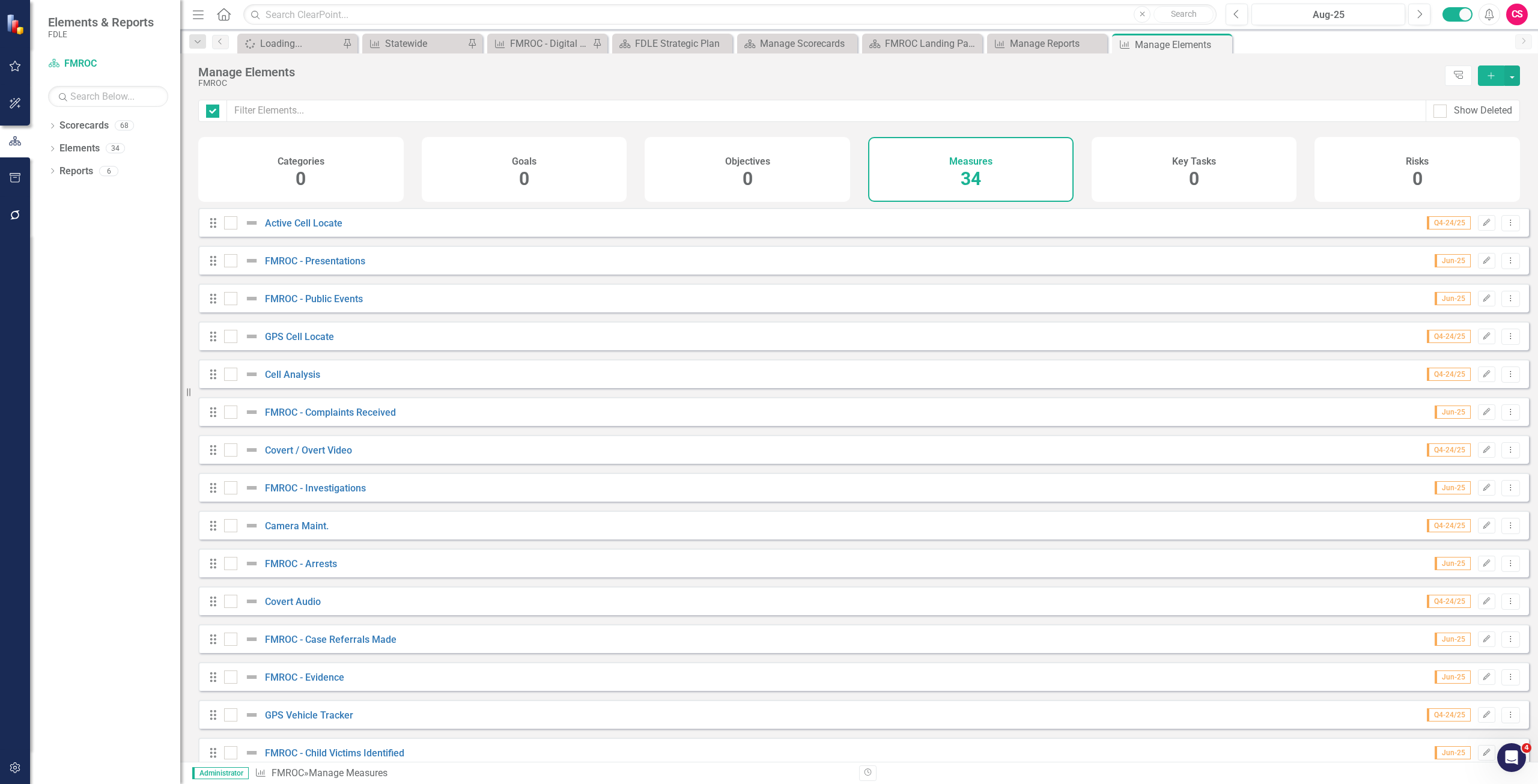
checkbox input "false"
click at [94, 124] on link "Scorecards" at bounding box center [84, 125] width 49 height 14
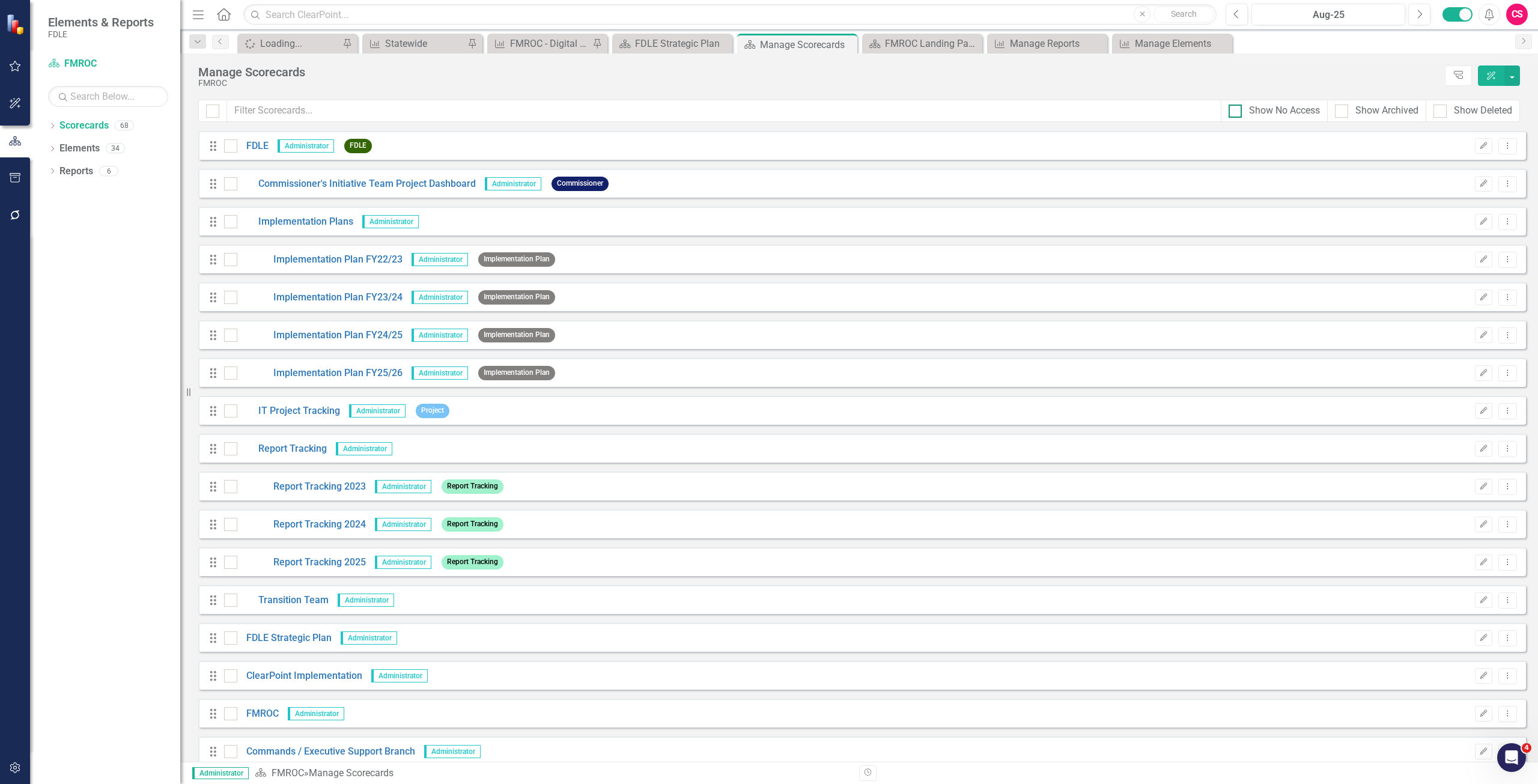
click at [1269, 111] on div "Show No Access" at bounding box center [1284, 110] width 71 height 14
click at [1237, 111] on input "Show No Access" at bounding box center [1232, 108] width 7 height 7
checkbox input "true"
click at [1369, 111] on div "Show Archived" at bounding box center [1387, 110] width 63 height 14
click at [1342, 111] on input "Show Archived" at bounding box center [1339, 108] width 7 height 7
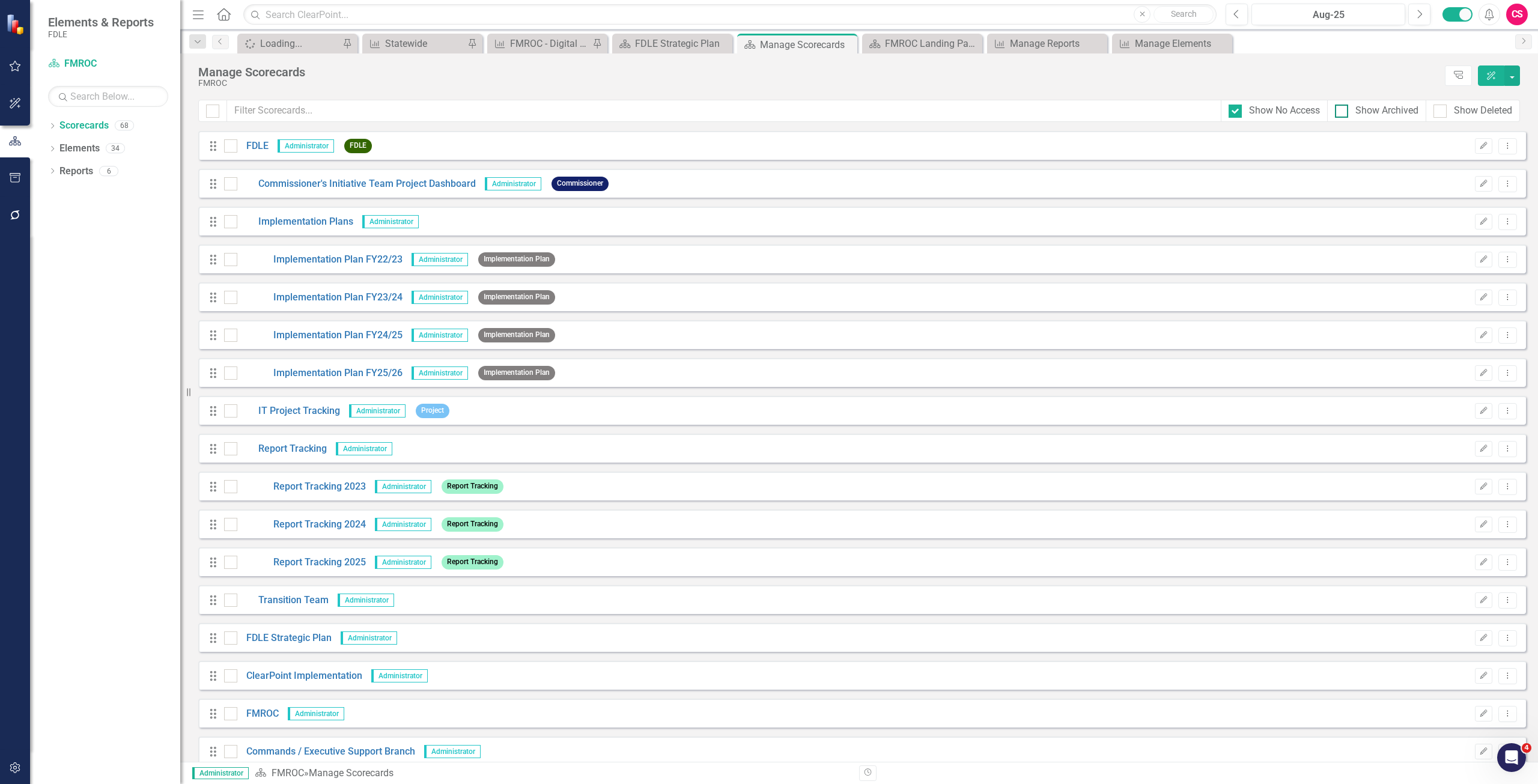
checkbox input "true"
click at [17, 760] on button "button" at bounding box center [15, 768] width 27 height 25
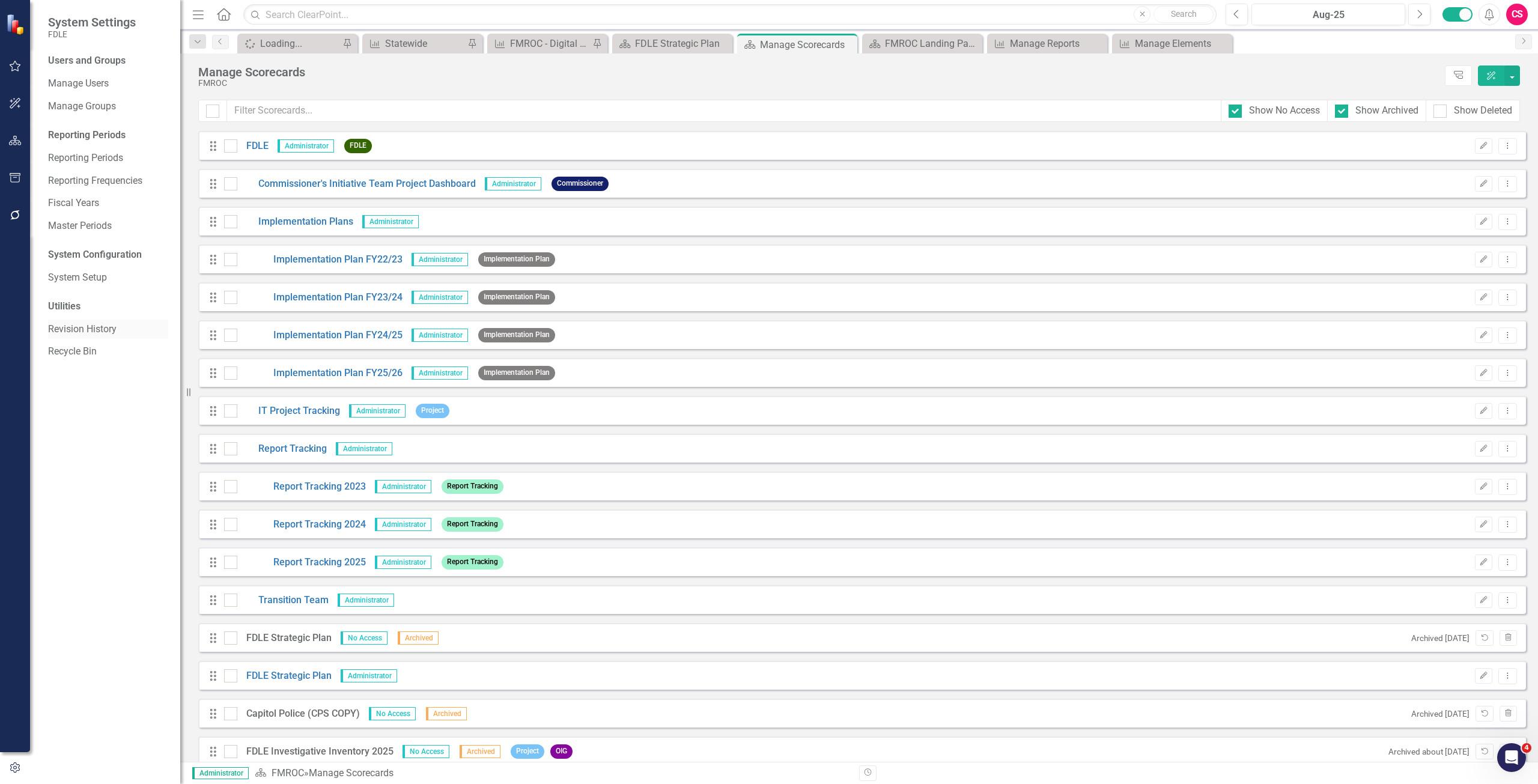
click at [91, 332] on link "Revision History" at bounding box center [107, 329] width 120 height 14
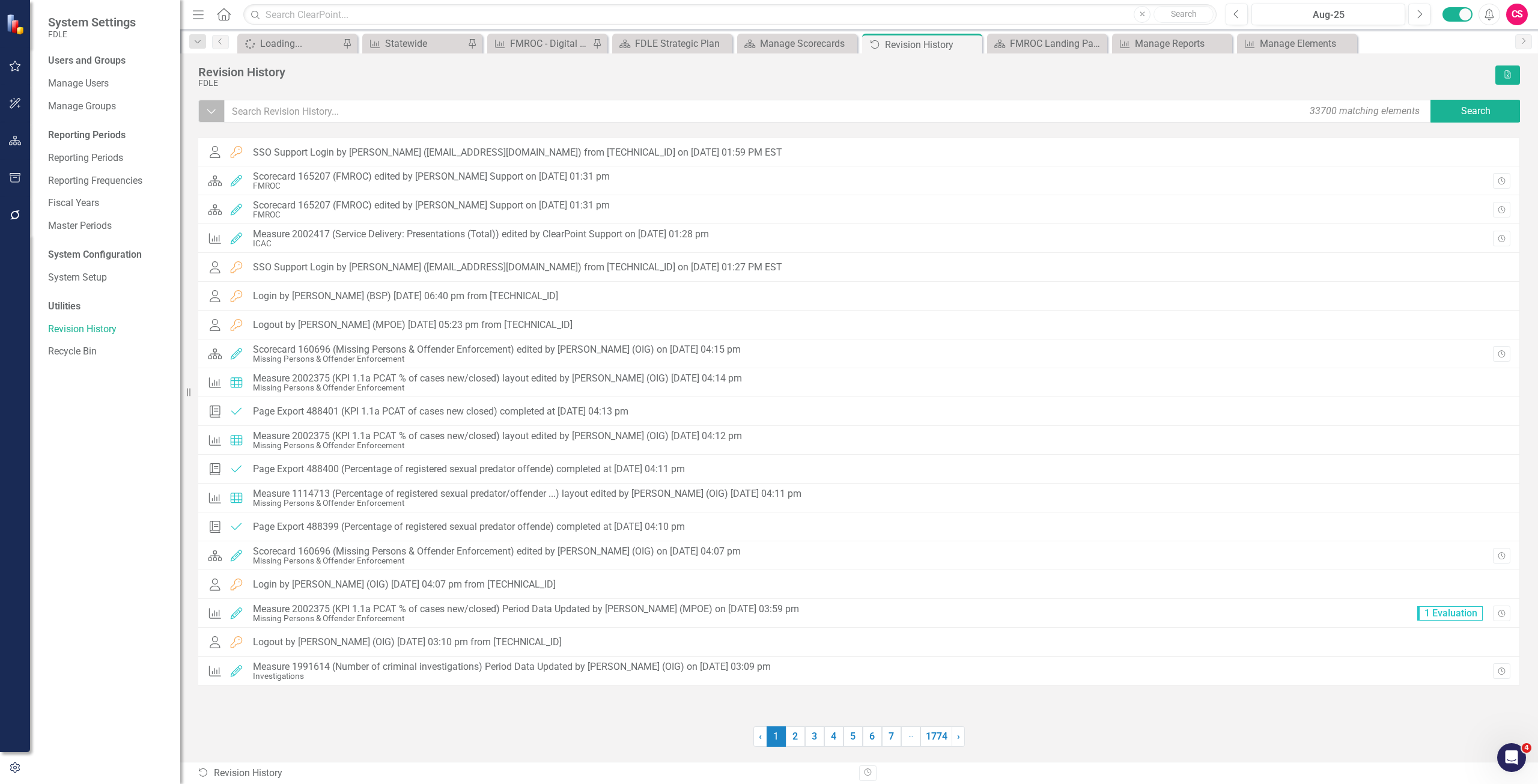
click at [216, 110] on icon "Dropdown" at bounding box center [211, 111] width 10 height 12
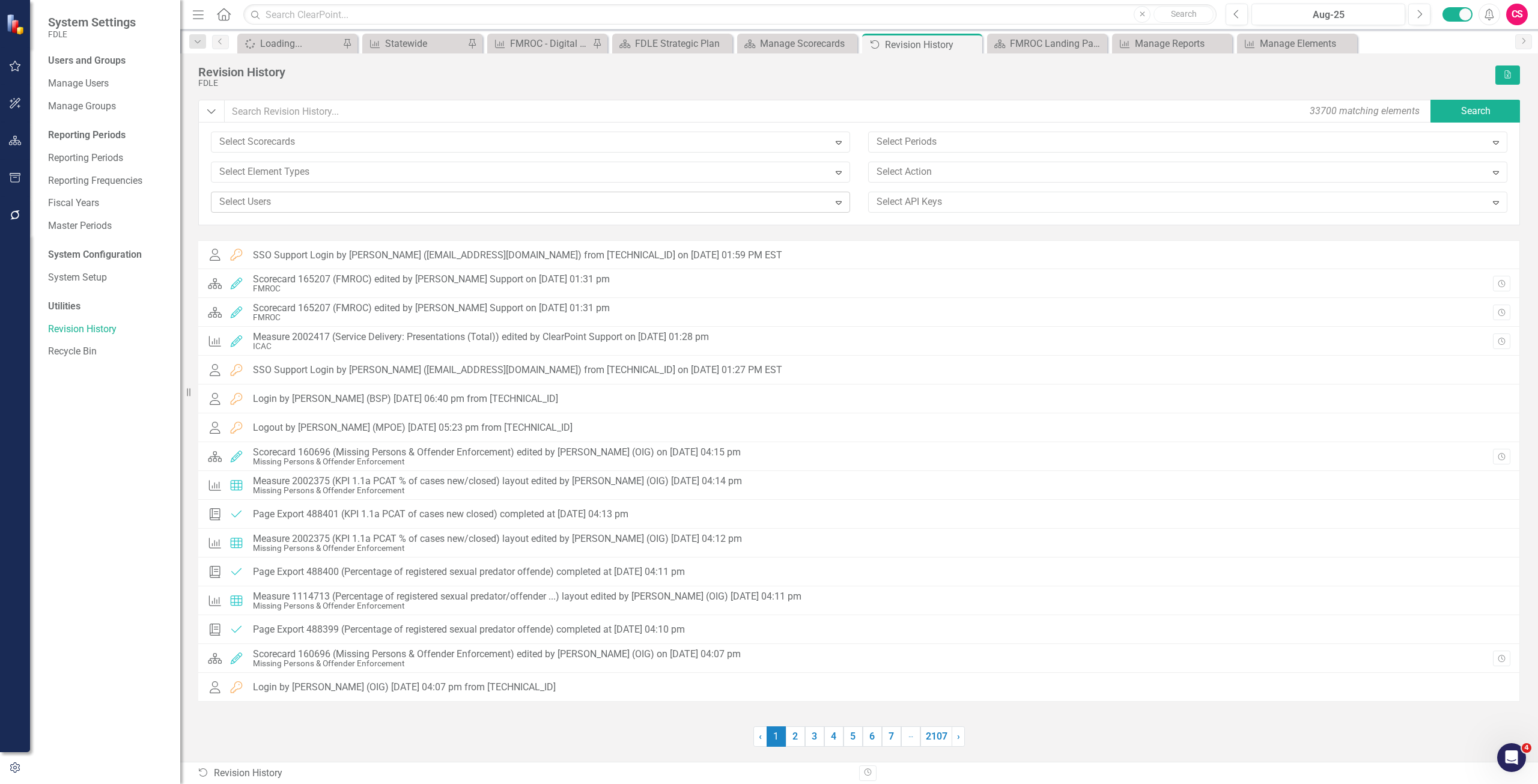
click at [260, 206] on div at bounding box center [522, 202] width 615 height 16
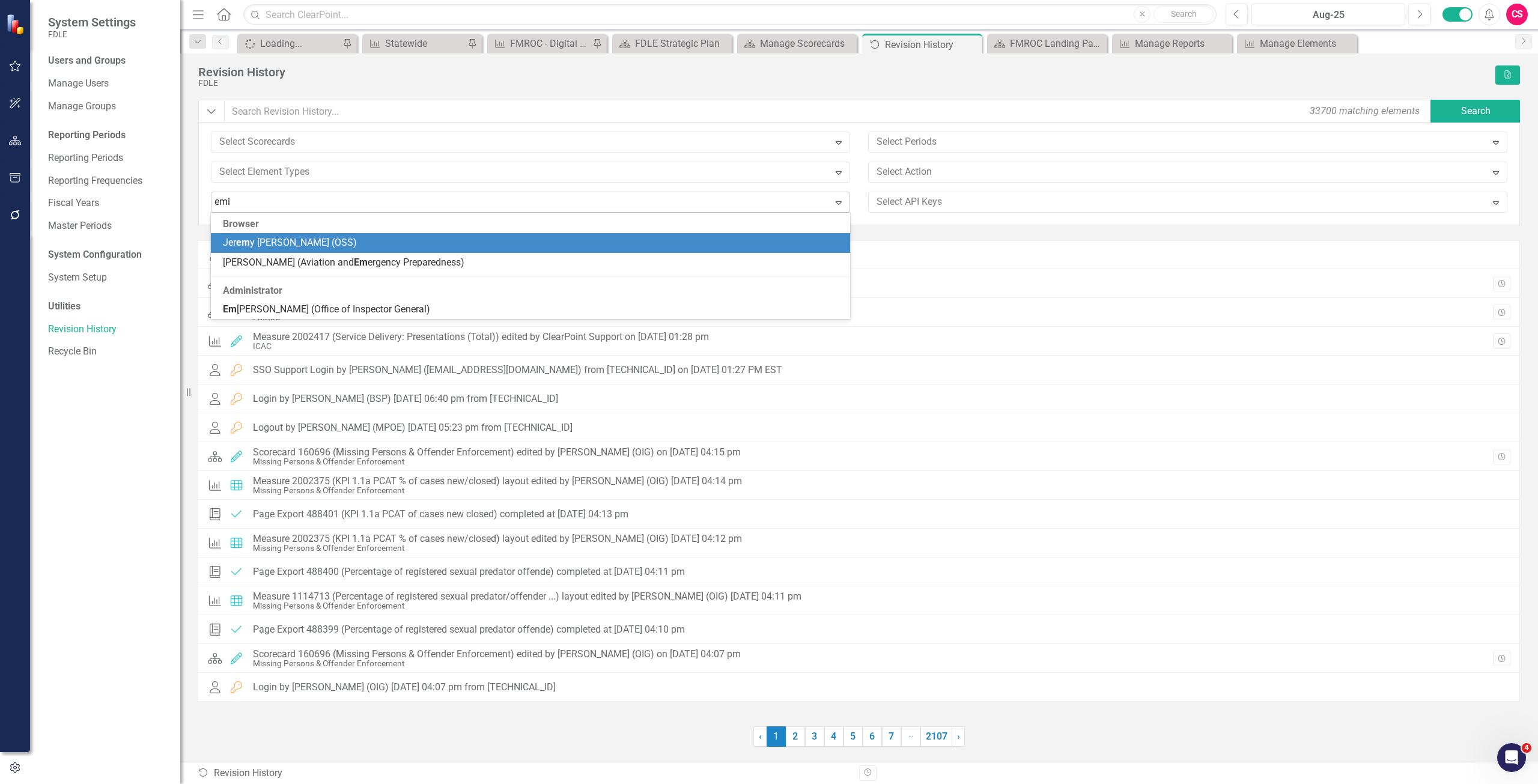
type input "emil"
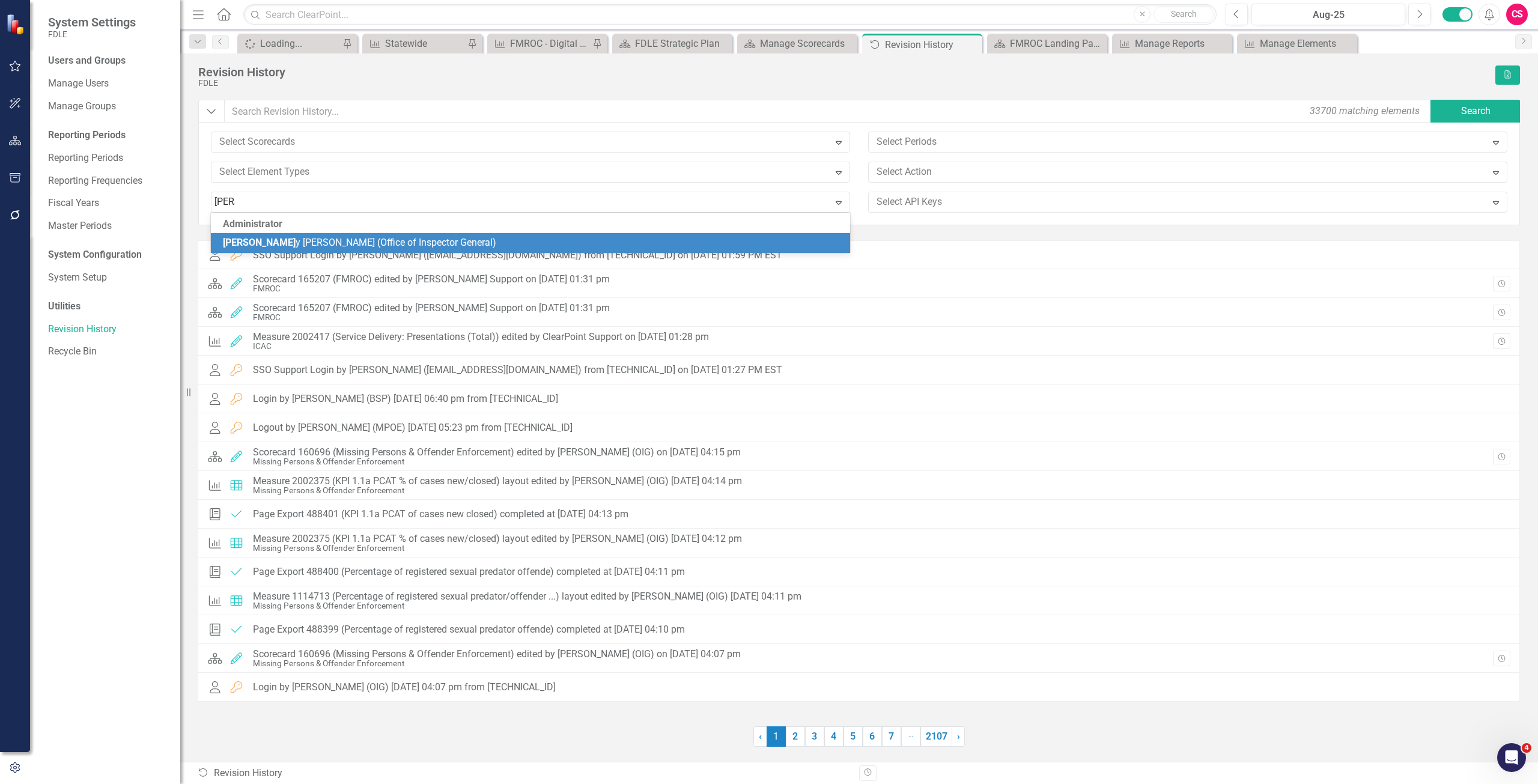
click at [266, 242] on span "Emil y David (Office of Inspector General)" at bounding box center [360, 242] width 273 height 11
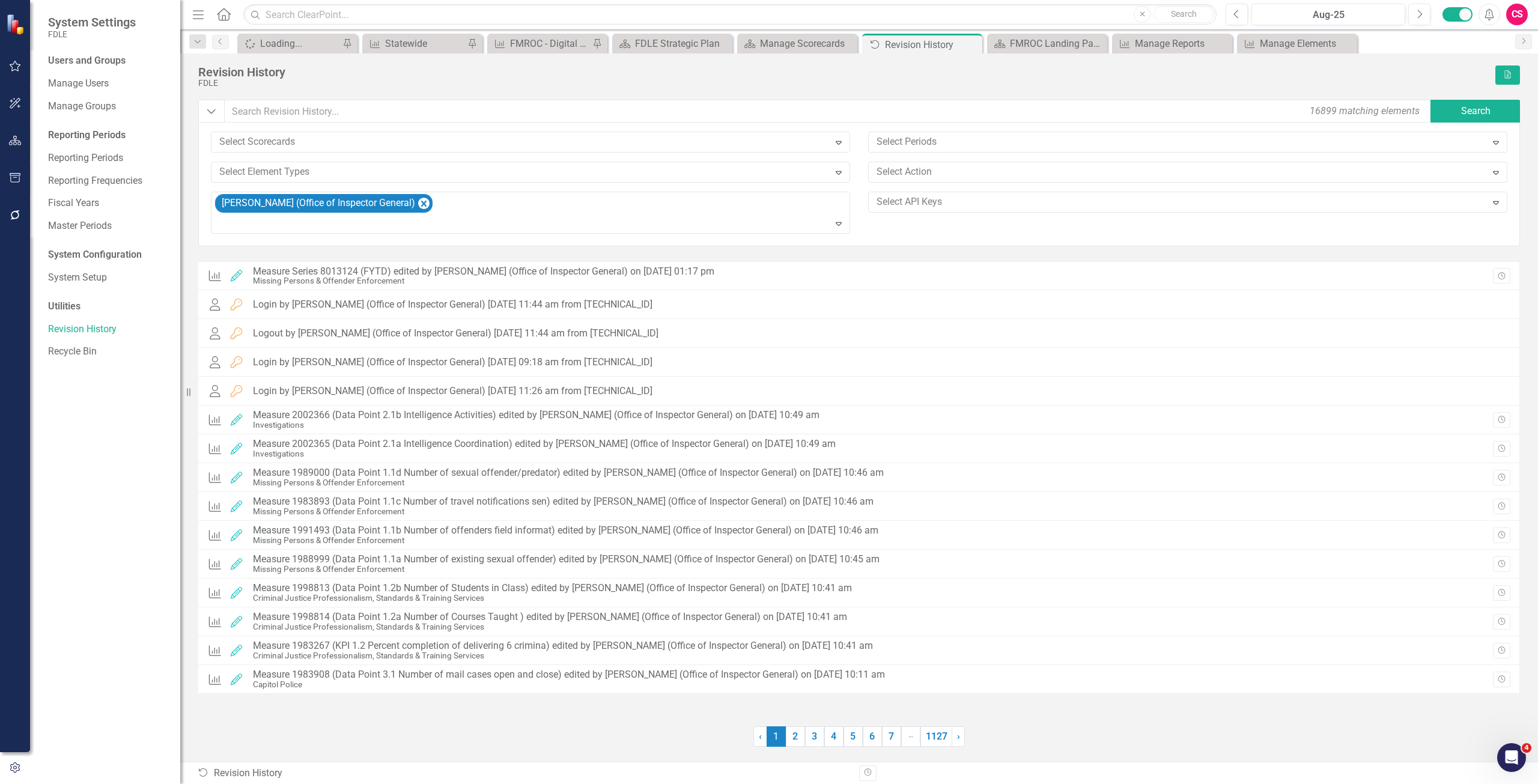
click at [14, 139] on icon "button" at bounding box center [15, 140] width 13 height 10
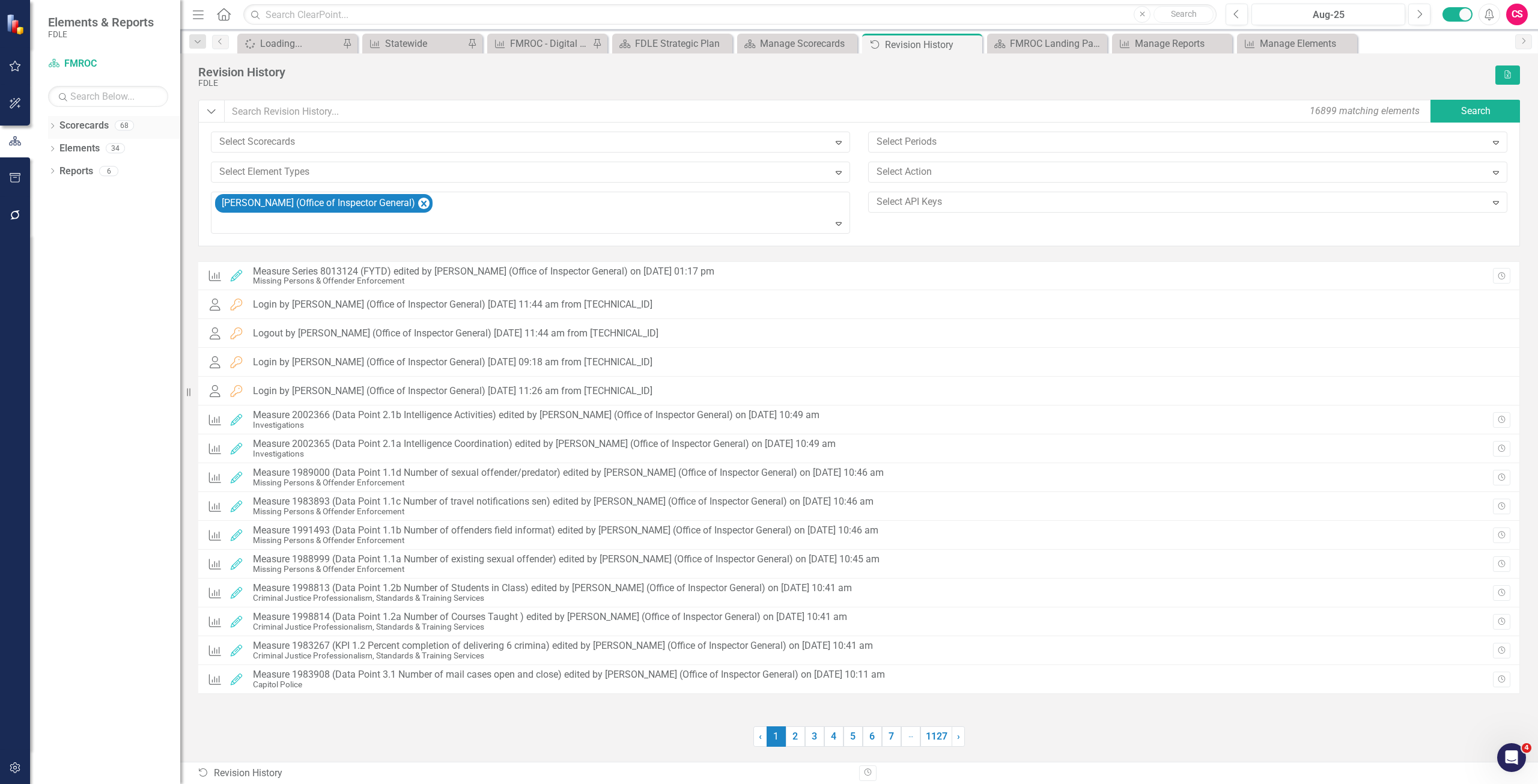
click at [99, 119] on div "Scorecards" at bounding box center [84, 125] width 49 height 20
drag, startPoint x: 104, startPoint y: 113, endPoint x: 93, endPoint y: 107, distance: 12.5
click at [101, 110] on div "Scorecard FMROC Search Dropdown Scorecards 68 Dropdown FDLE Commissioner's Init…" at bounding box center [104, 418] width 150 height 730
click at [90, 118] on div "Scorecards" at bounding box center [84, 125] width 49 height 20
click at [90, 119] on link "Scorecards" at bounding box center [84, 125] width 49 height 14
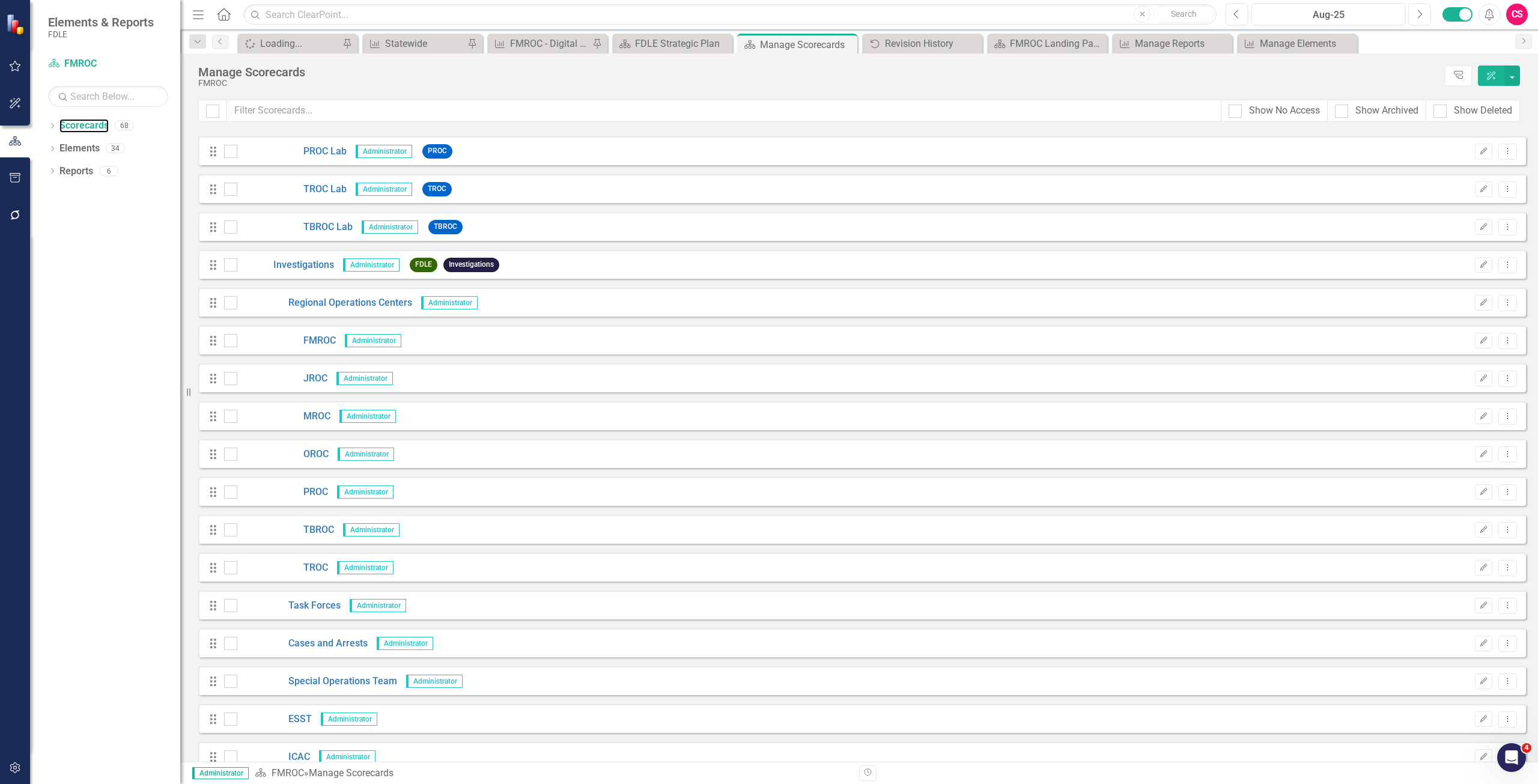
scroll to position [1561, 0]
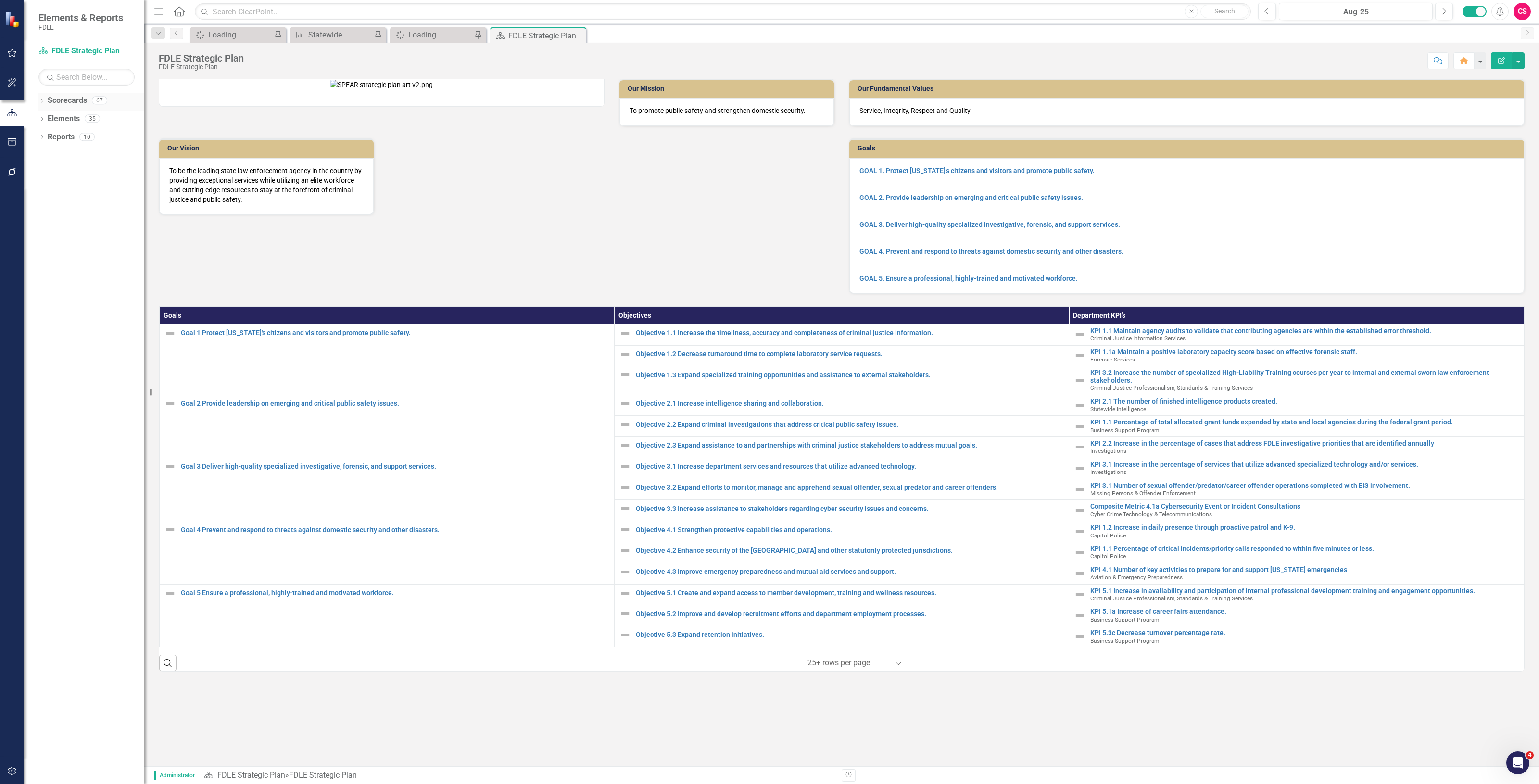
click at [70, 95] on link "Scorecards" at bounding box center [68, 100] width 39 height 11
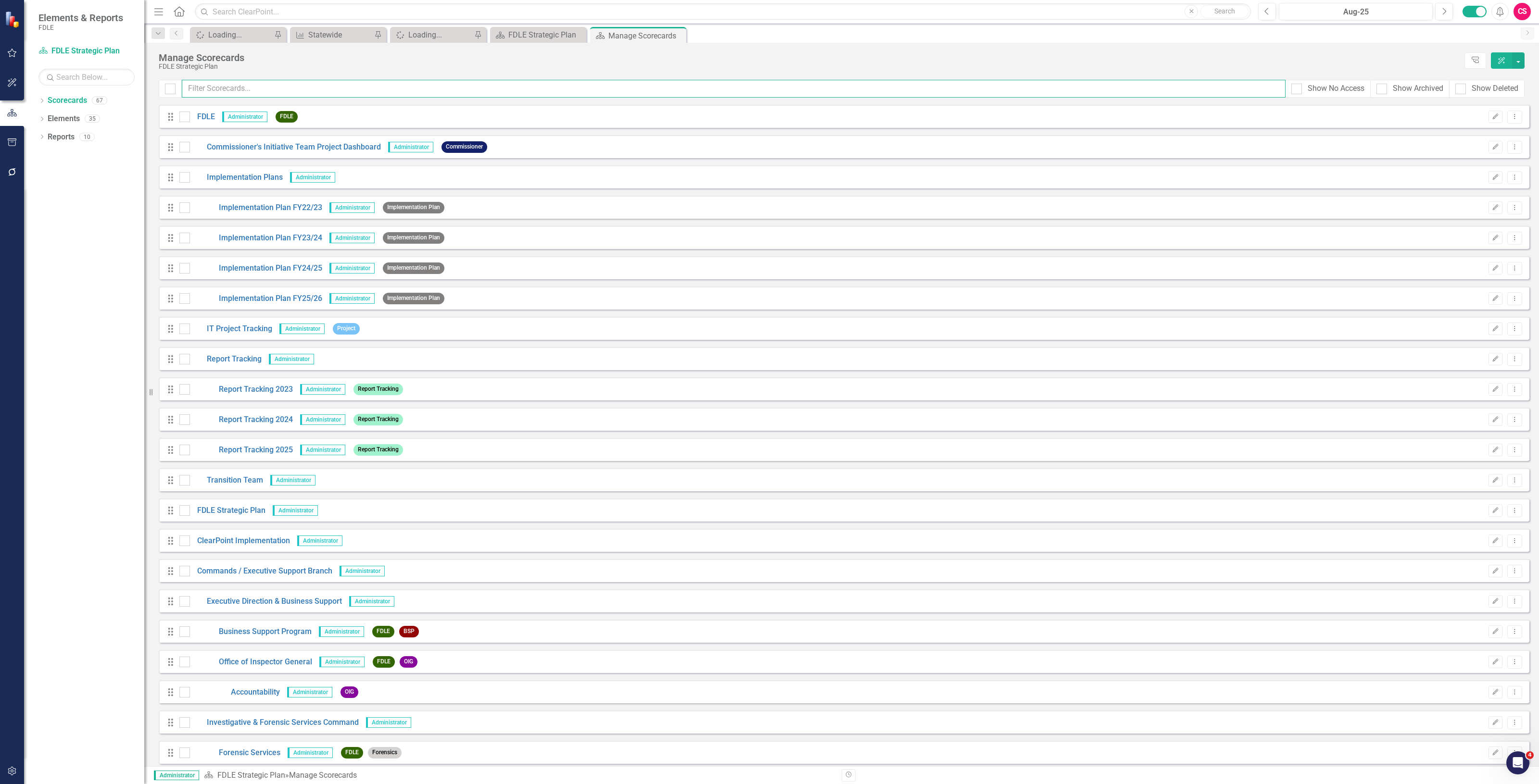
click at [220, 85] on input "text" at bounding box center [733, 89] width 1103 height 18
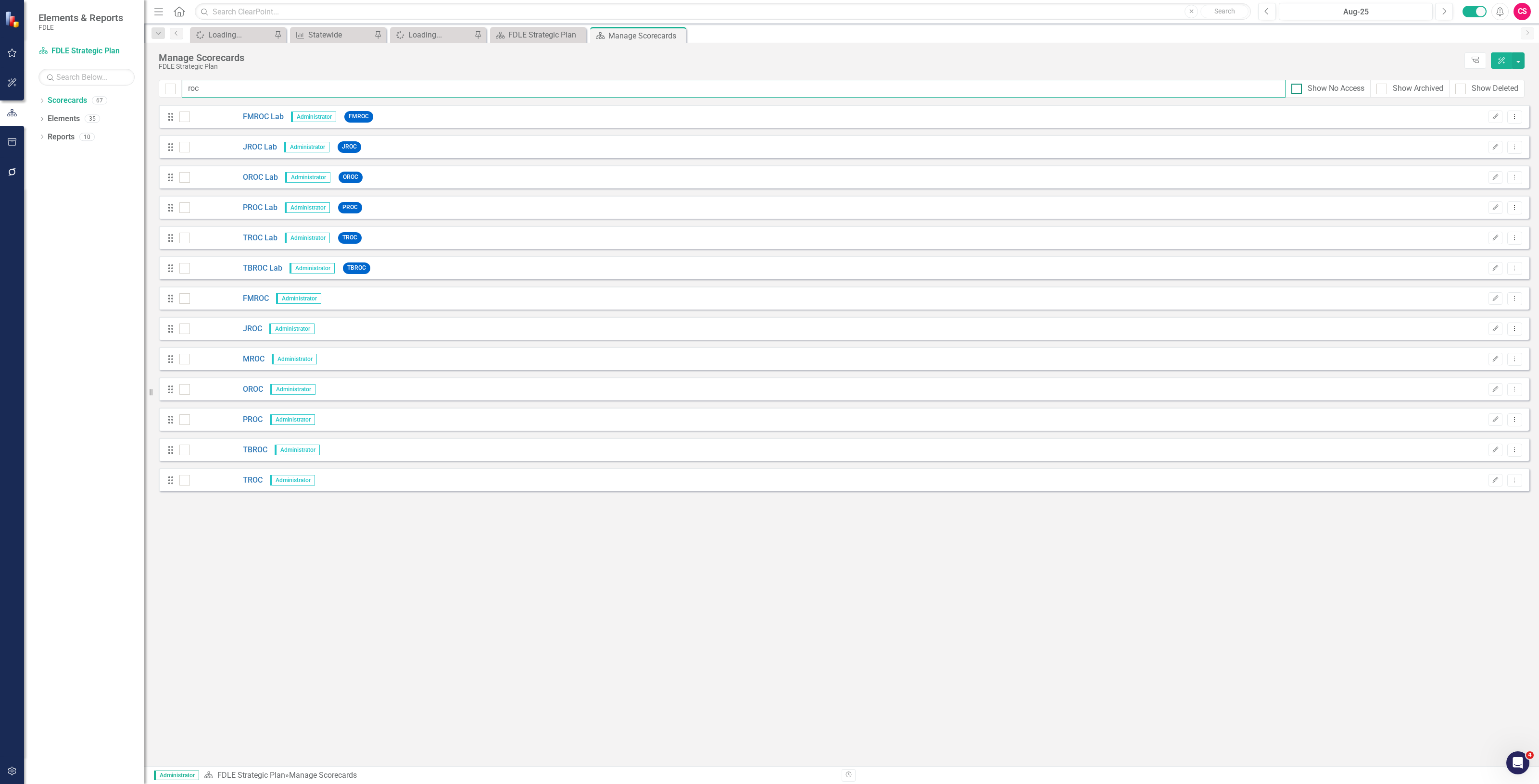
type input "roc"
click at [1308, 87] on div "Show No Access" at bounding box center [1336, 88] width 57 height 11
click at [1298, 87] on input "Show No Access" at bounding box center [1294, 87] width 6 height 6
checkbox input "true"
click at [1393, 88] on div "Show Archived" at bounding box center [1418, 88] width 51 height 11
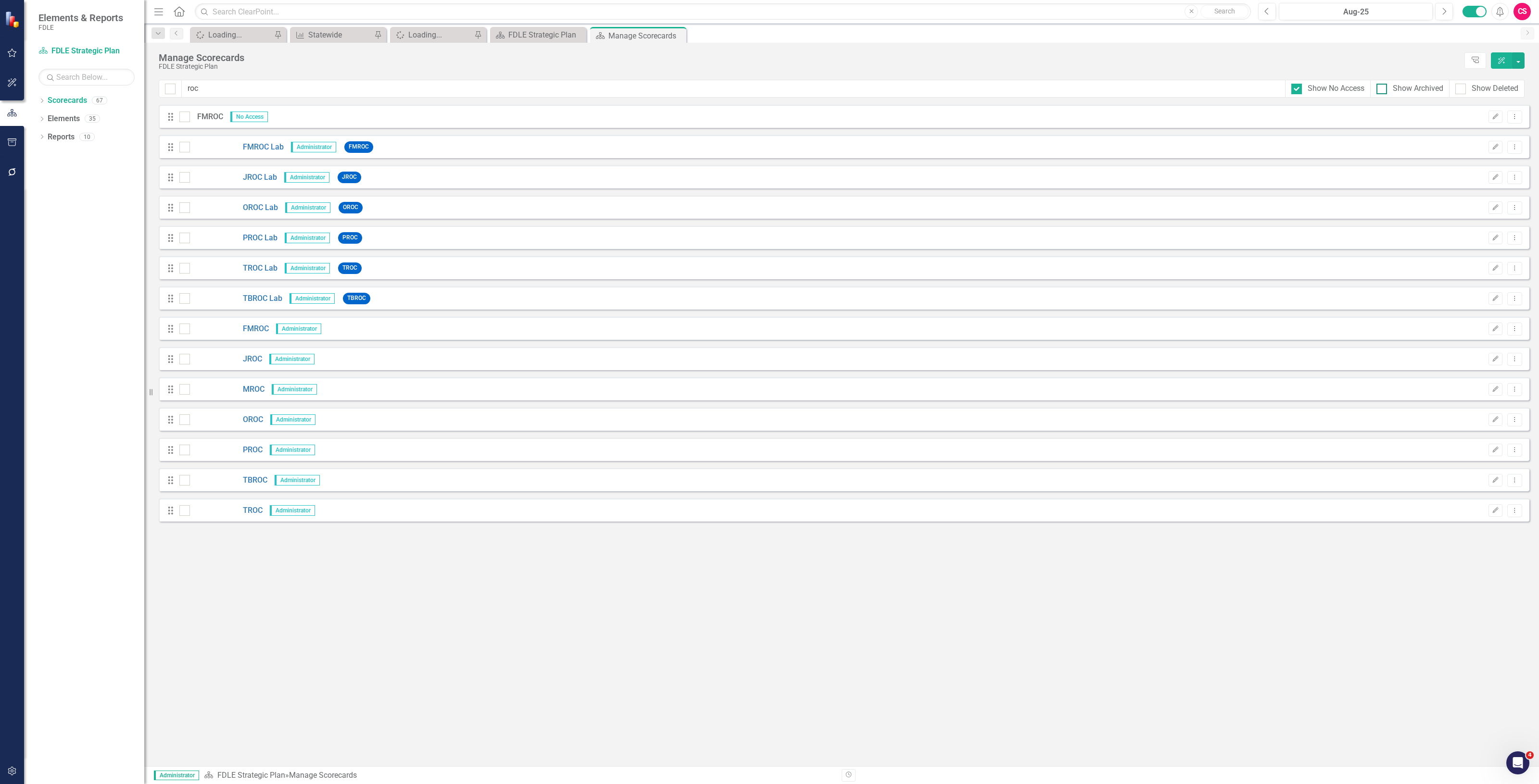
click at [1382, 88] on input "Show Archived" at bounding box center [1379, 87] width 6 height 6
checkbox input "true"
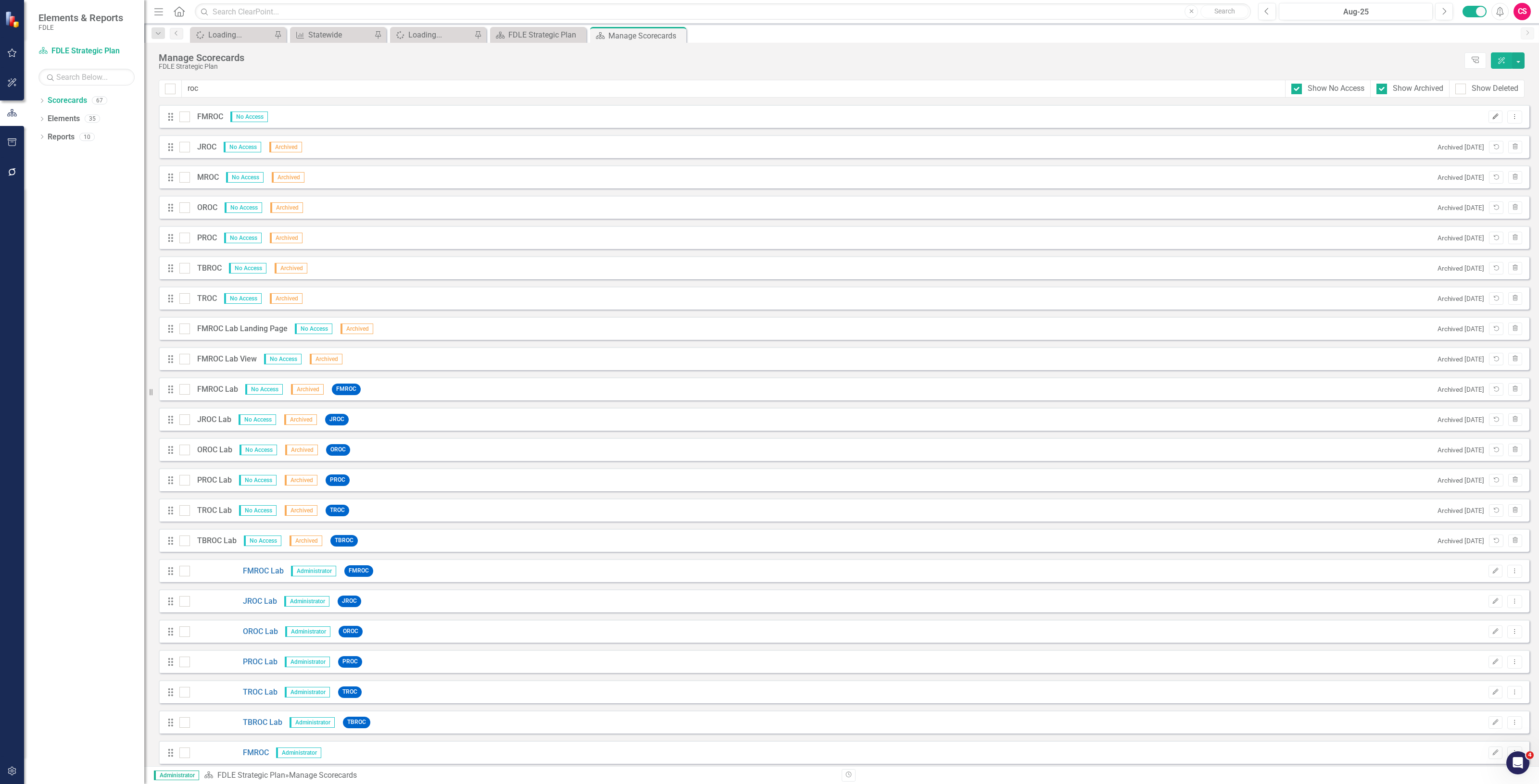
click at [1492, 119] on icon "Edit" at bounding box center [1495, 117] width 7 height 6
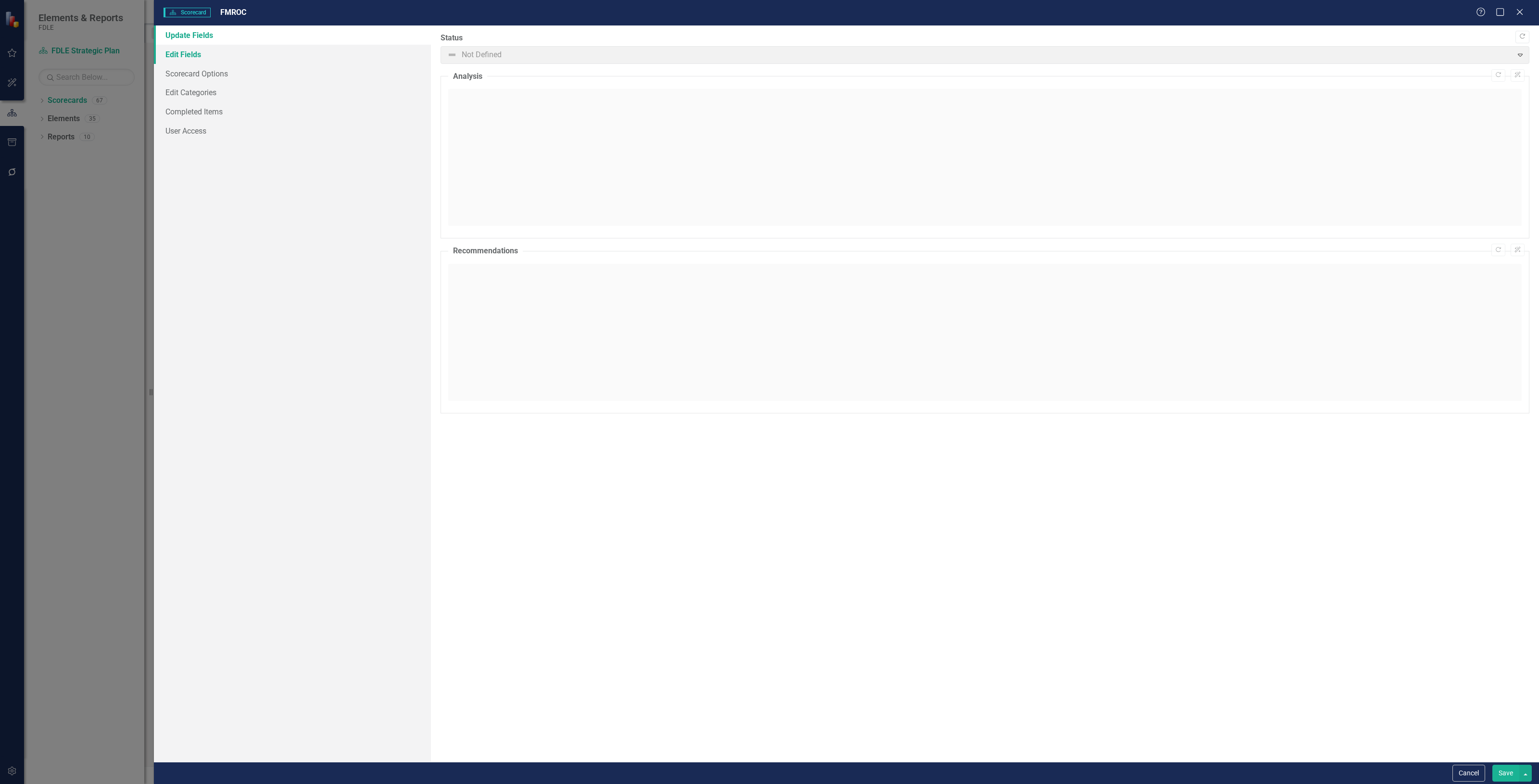
click at [184, 54] on link "Edit Fields" at bounding box center [293, 54] width 277 height 19
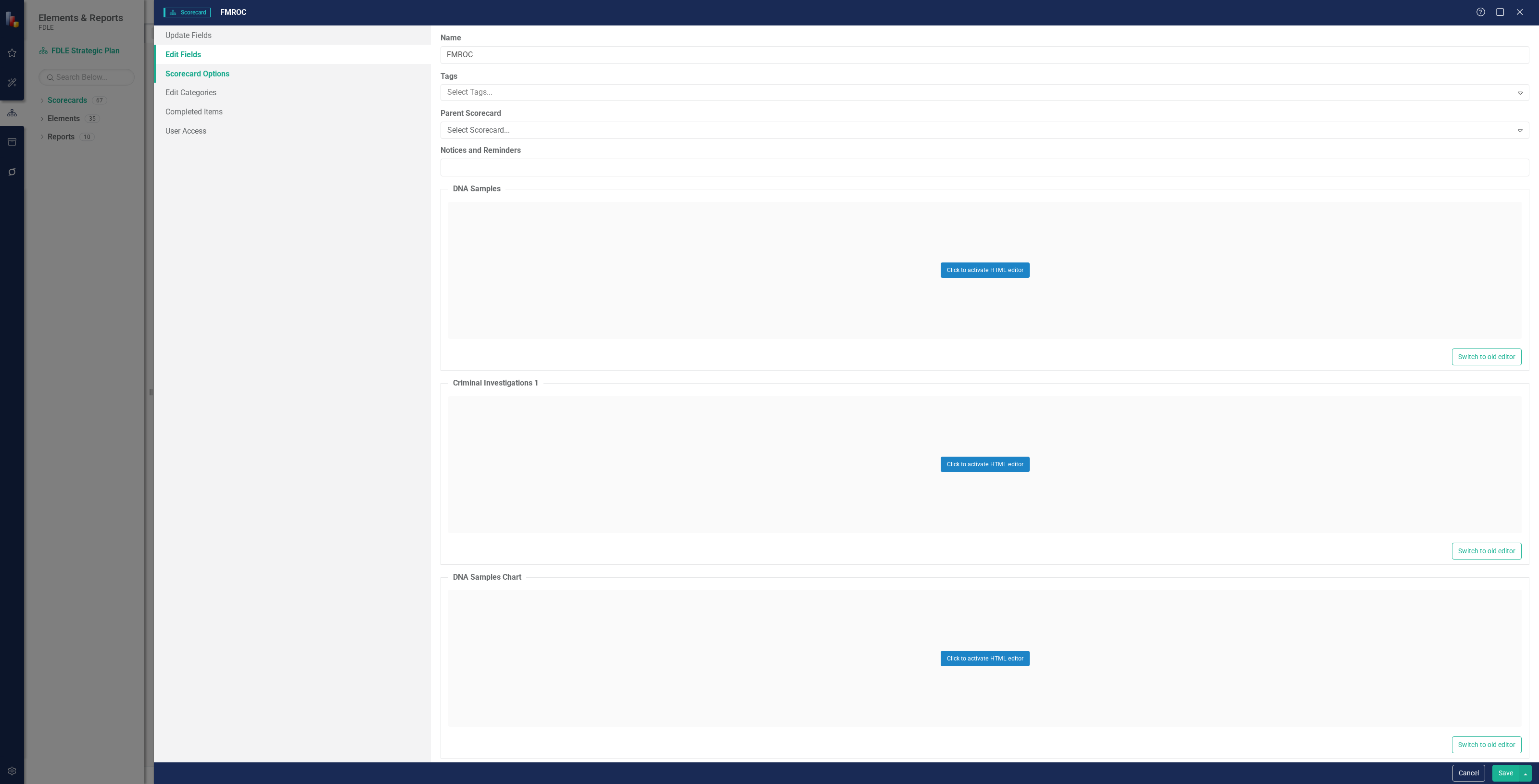
click at [248, 68] on link "Scorecard Options" at bounding box center [293, 73] width 277 height 19
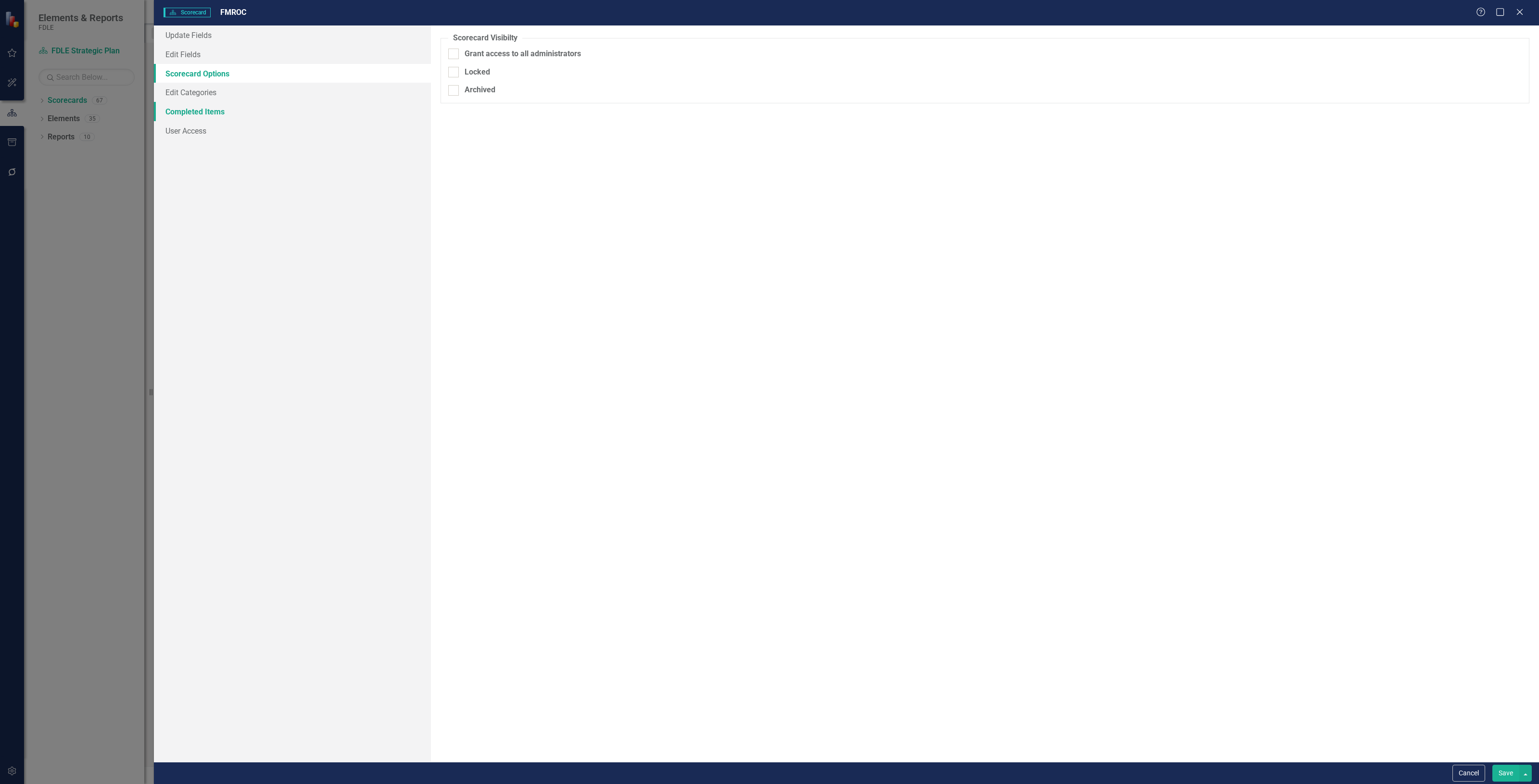
click at [239, 119] on link "Completed Items" at bounding box center [293, 112] width 277 height 19
click at [230, 133] on link "User Access" at bounding box center [293, 131] width 277 height 19
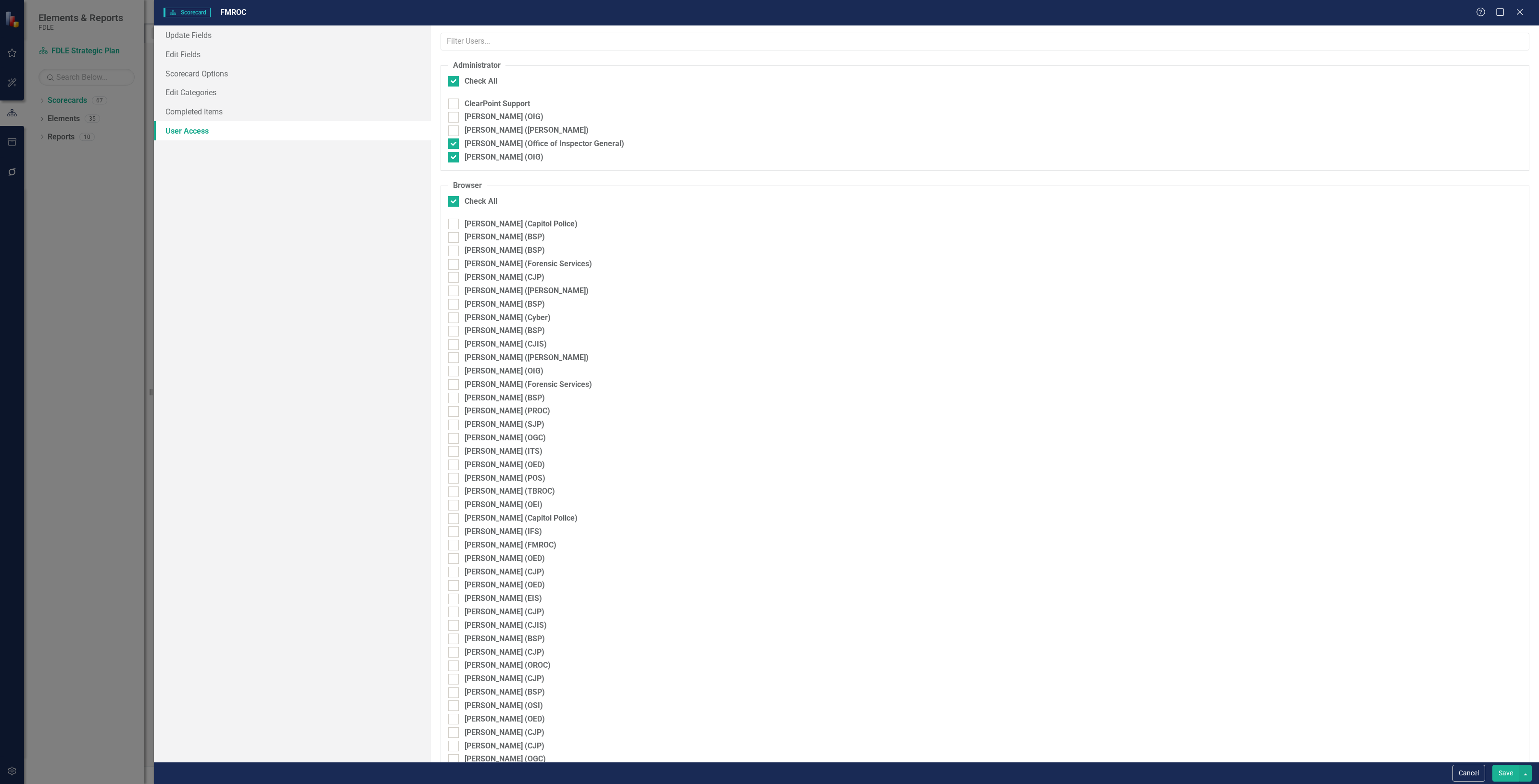
checkbox input "false"
click at [558, 96] on fieldset "Administrator Check All ClearPoint Support [PERSON_NAME] (OIG) [PERSON_NAME] ([…" at bounding box center [985, 115] width 1089 height 110
click at [554, 107] on div "ClearPoint Support" at bounding box center [985, 104] width 1074 height 11
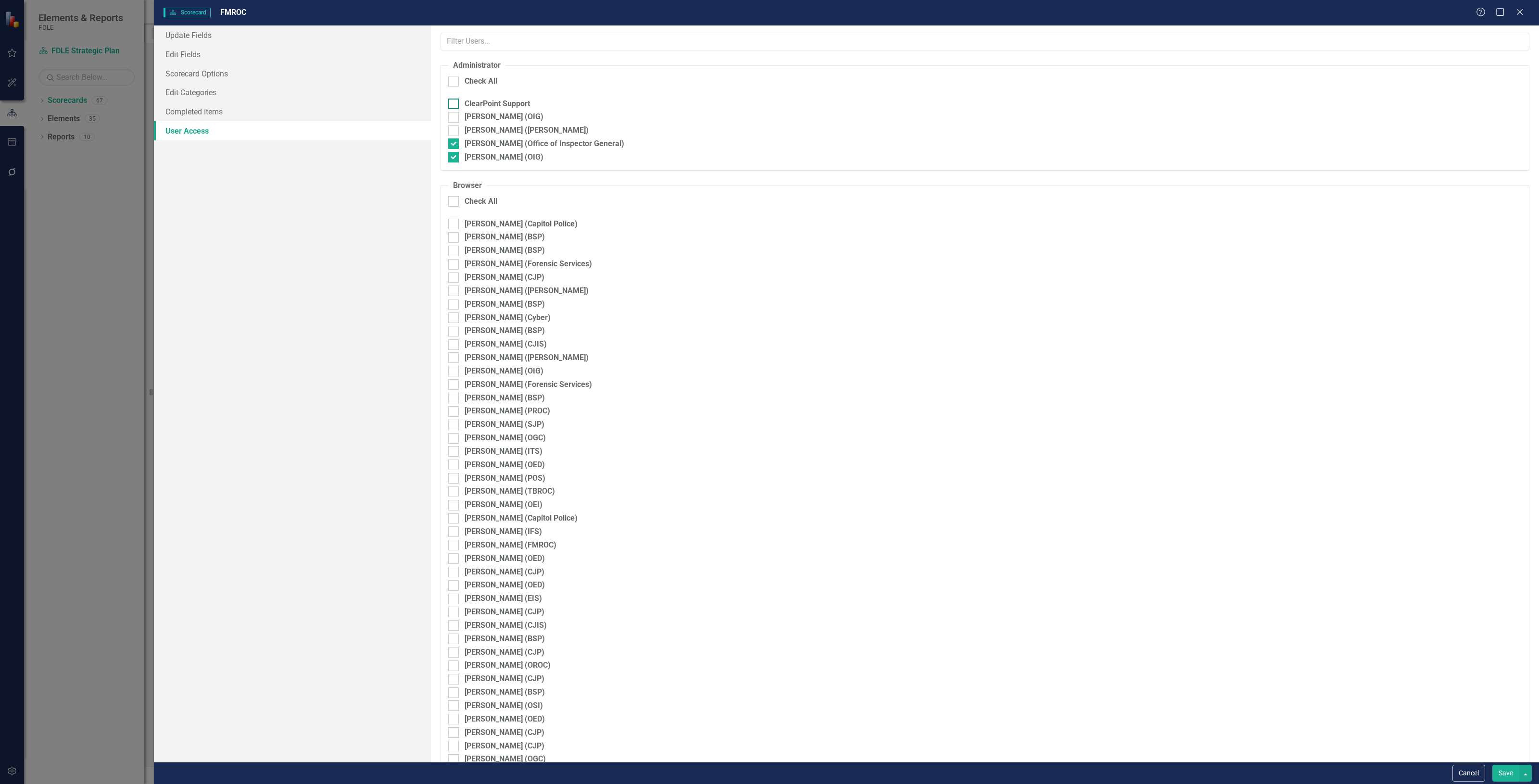
click at [455, 104] on input "ClearPoint Support" at bounding box center [451, 102] width 6 height 6
checkbox input "true"
click at [1498, 777] on button "Save" at bounding box center [1506, 773] width 27 height 17
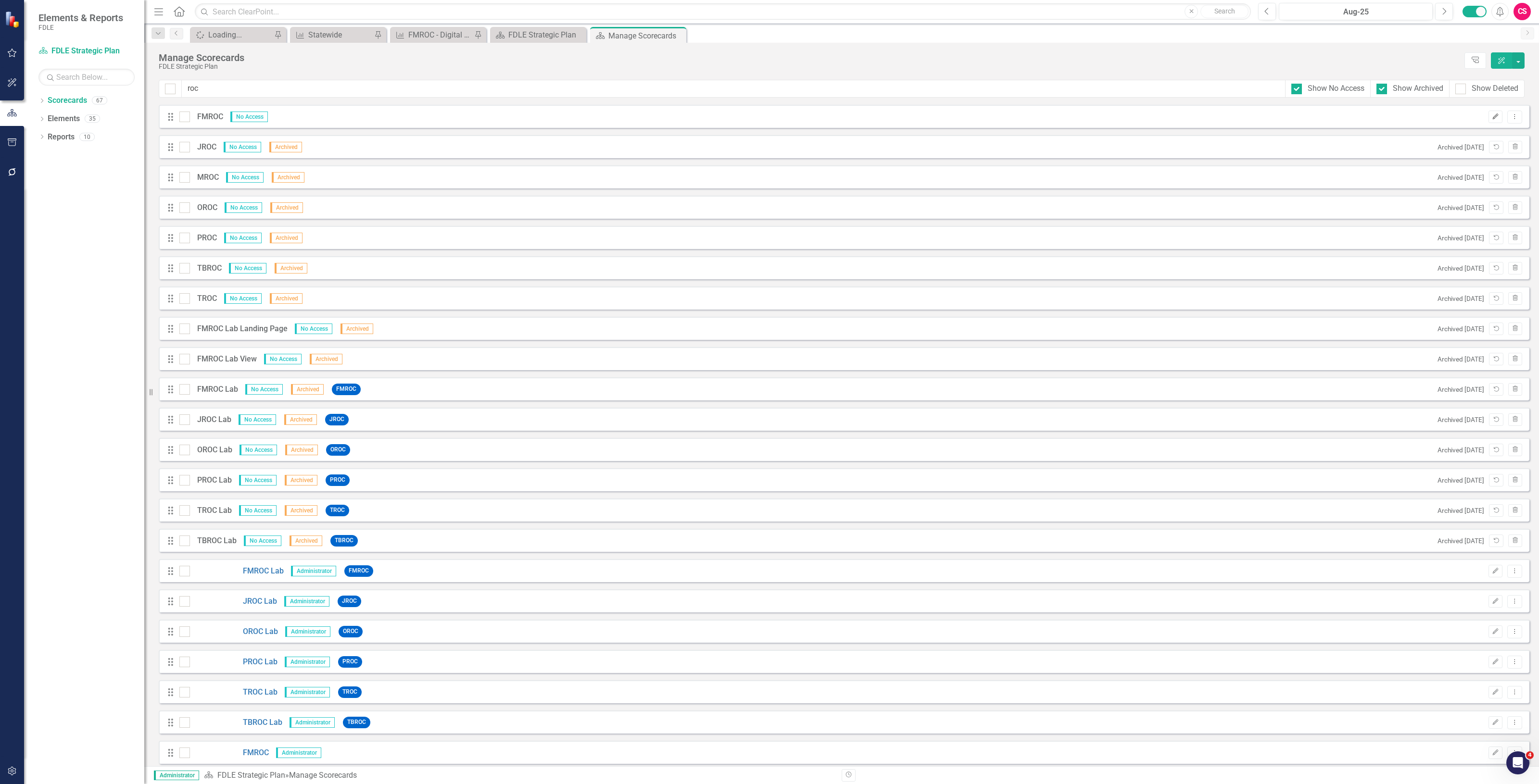
click at [1492, 117] on icon "Edit" at bounding box center [1495, 117] width 7 height 6
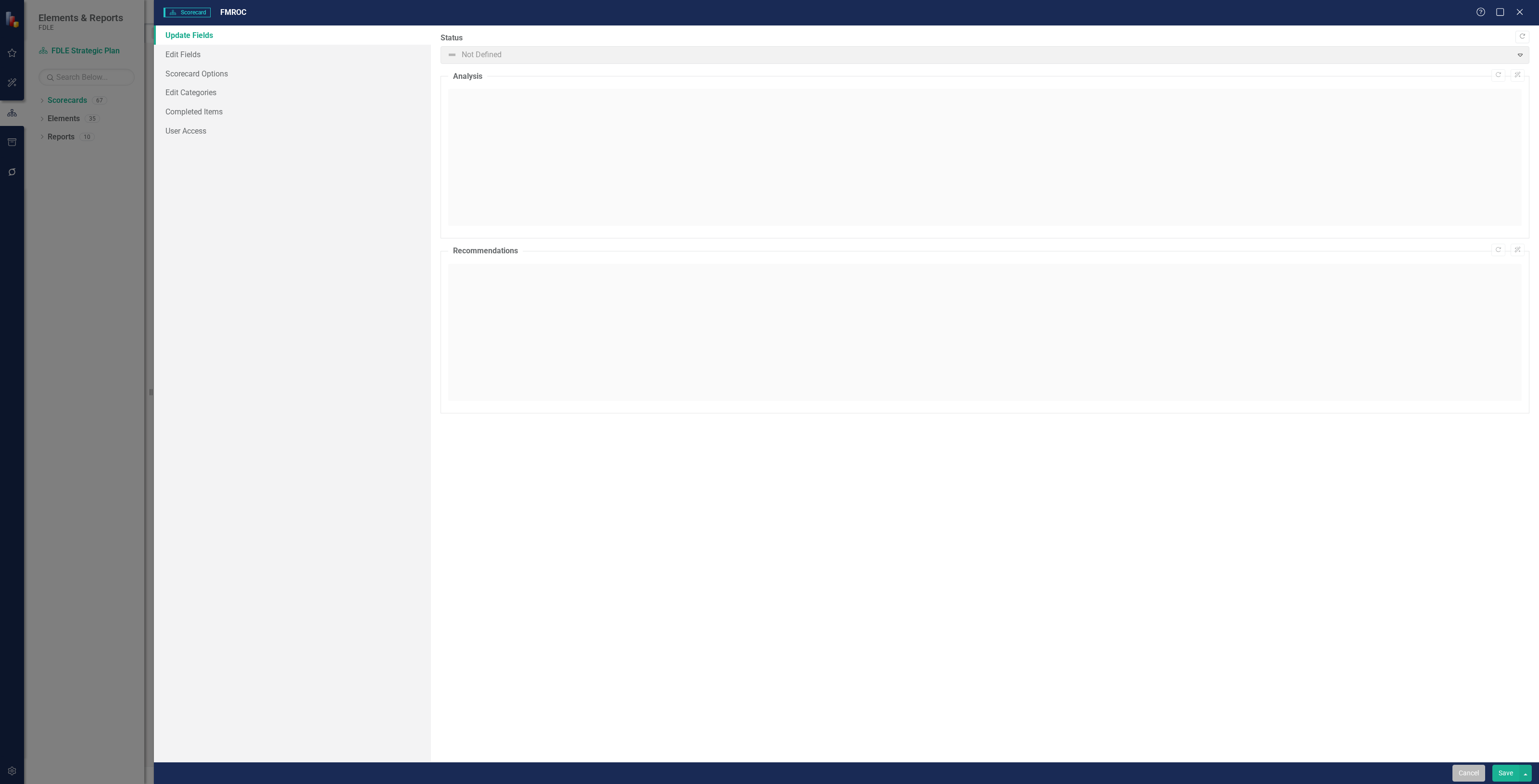
click at [1459, 773] on button "Cancel" at bounding box center [1469, 773] width 33 height 17
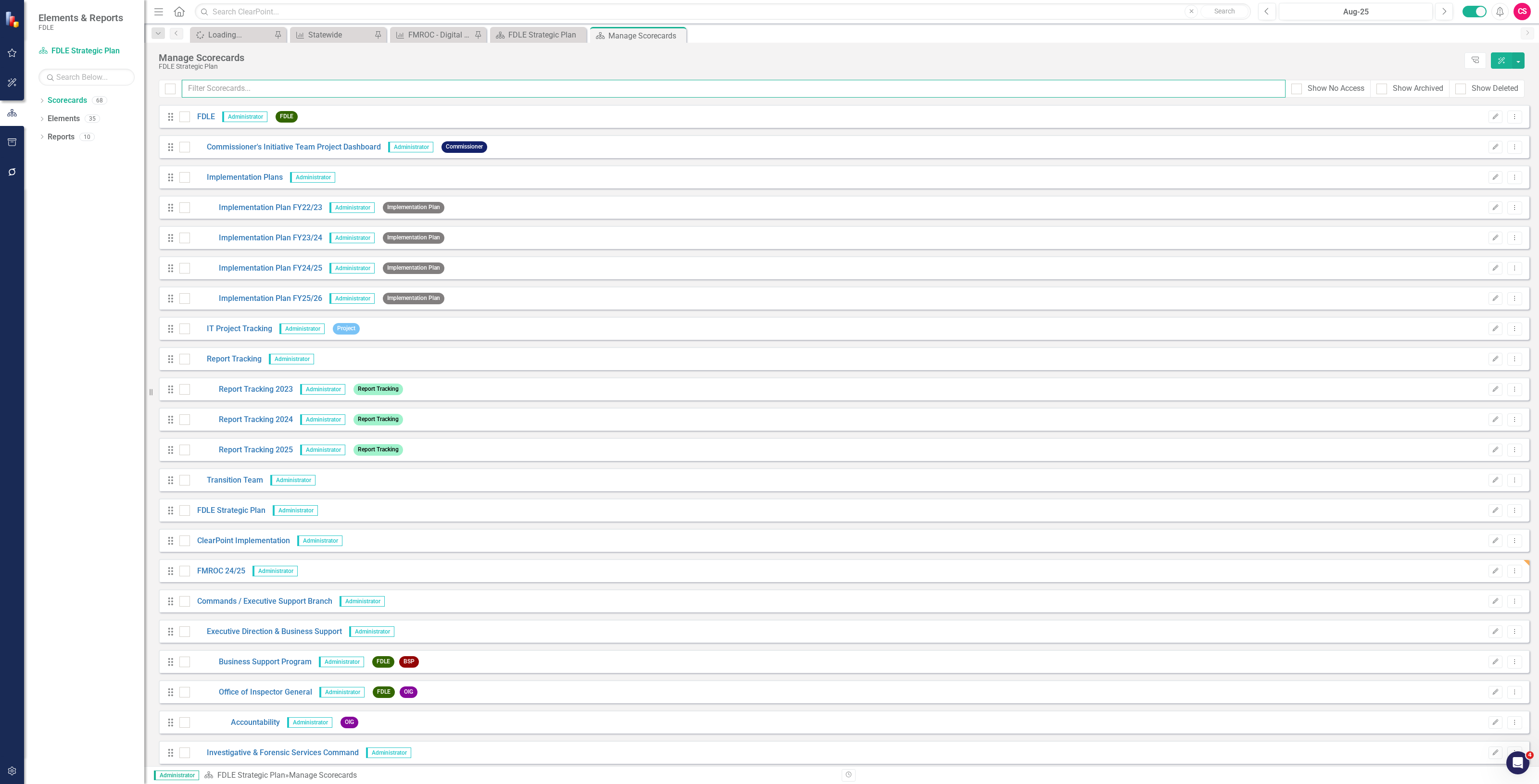
click at [260, 94] on input "text" at bounding box center [733, 89] width 1103 height 18
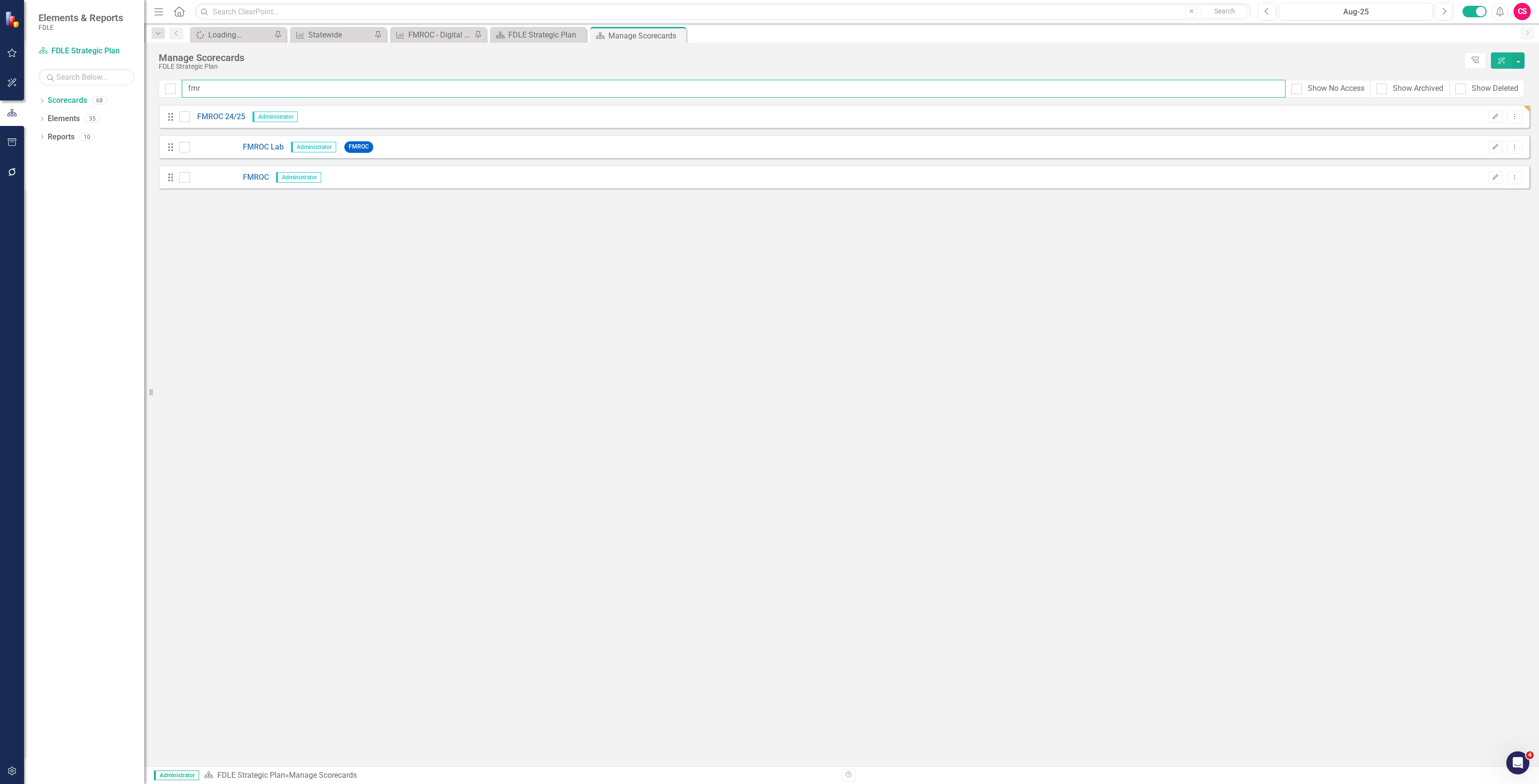
type input "fmro"
click at [213, 116] on link "FMROC 24/25" at bounding box center [217, 117] width 56 height 11
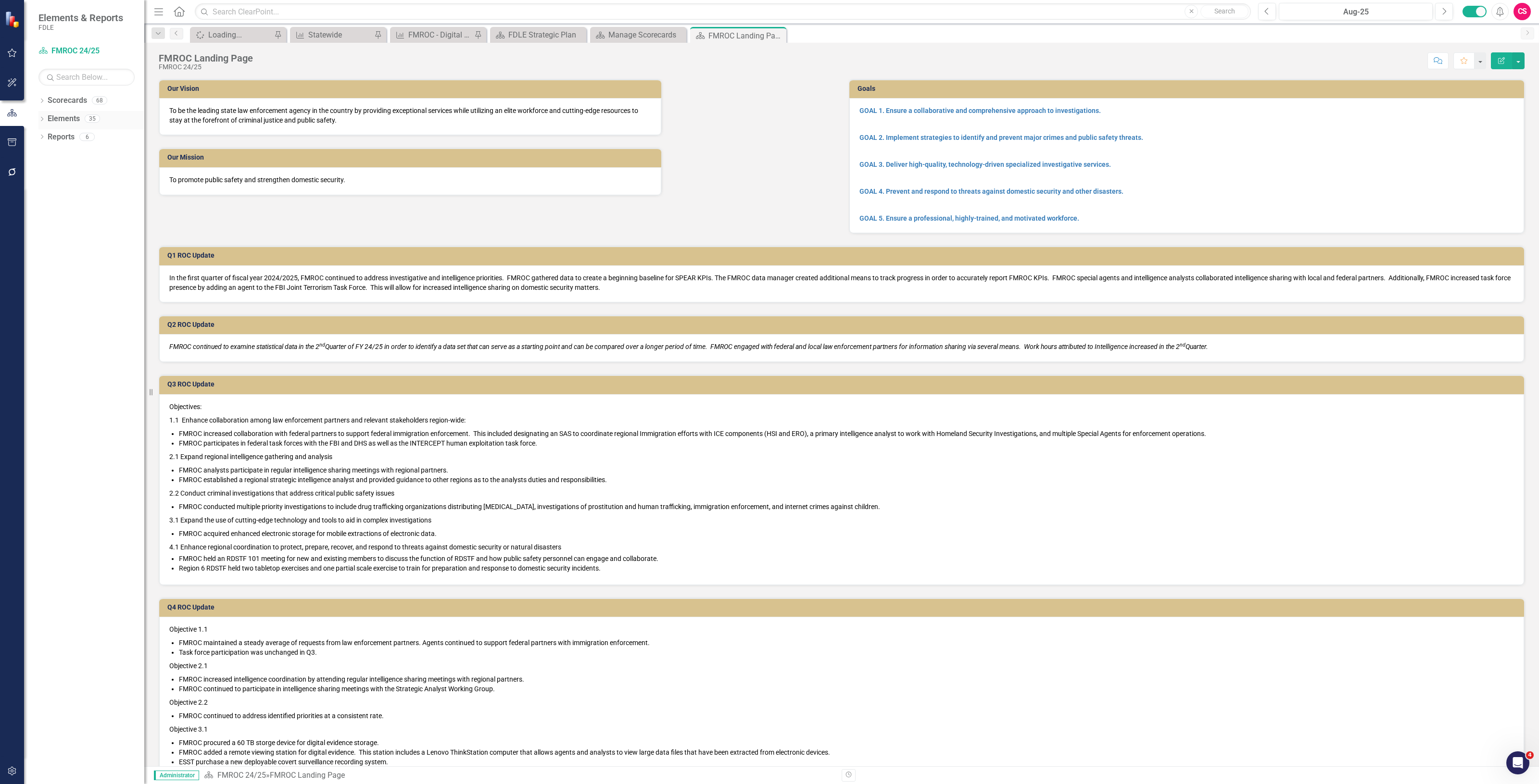
click at [69, 117] on link "Elements" at bounding box center [64, 119] width 32 height 11
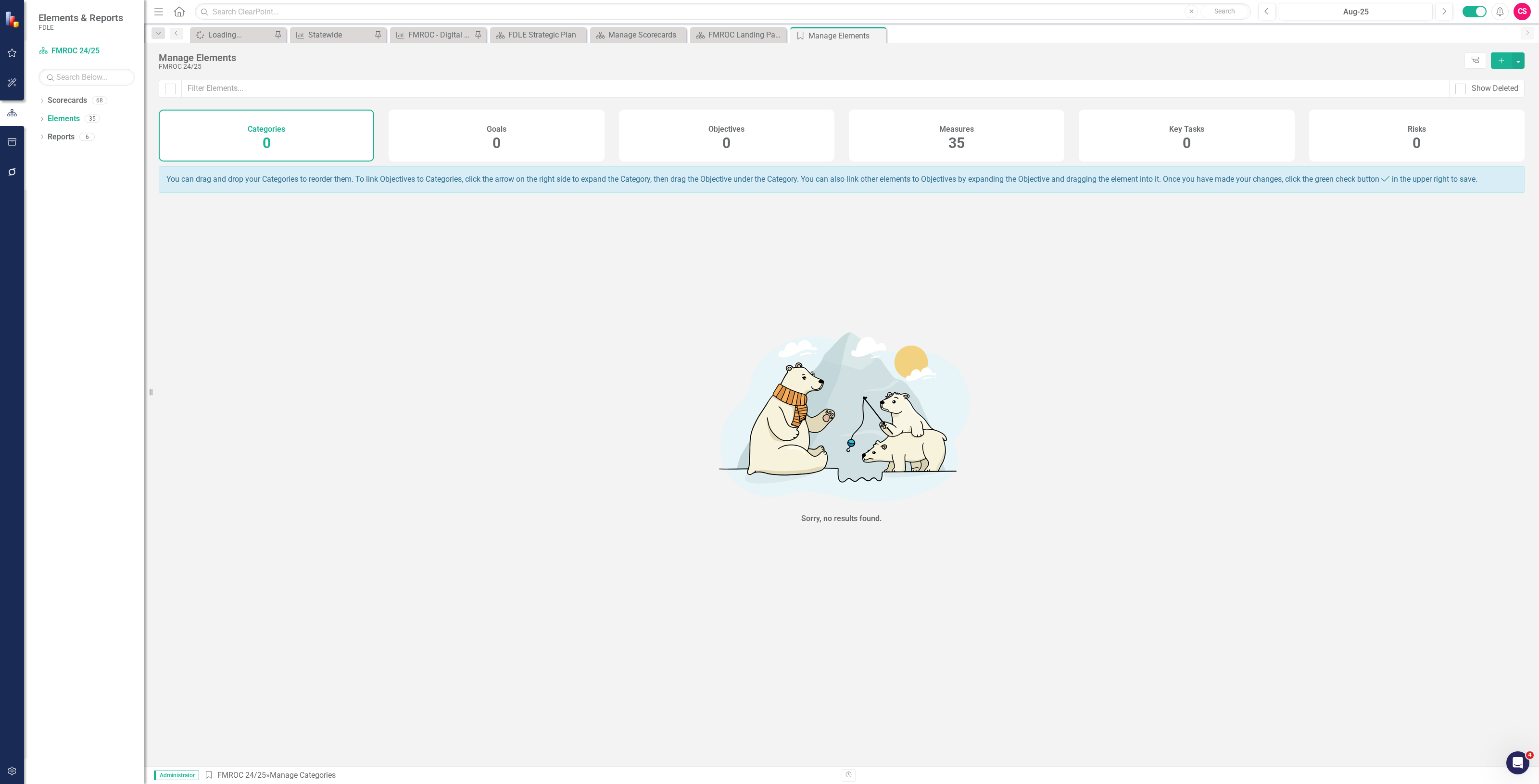
click at [991, 140] on div "Measures 35" at bounding box center [956, 136] width 216 height 52
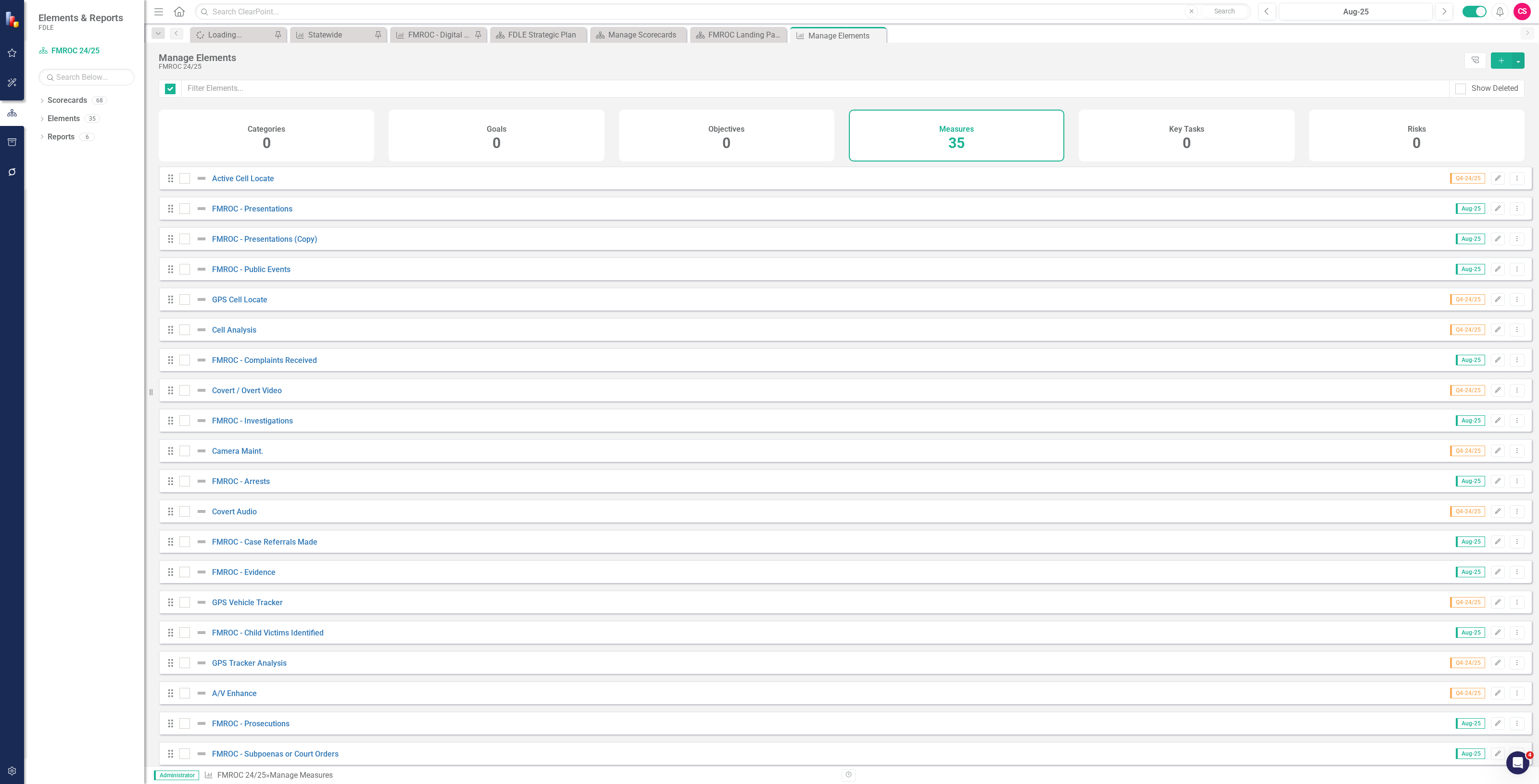
checkbox input "false"
click at [186, 214] on div at bounding box center [185, 209] width 11 height 11
click at [186, 210] on input "checkbox" at bounding box center [182, 207] width 6 height 6
checkbox input "true"
click at [185, 245] on div at bounding box center [195, 238] width 33 height 11
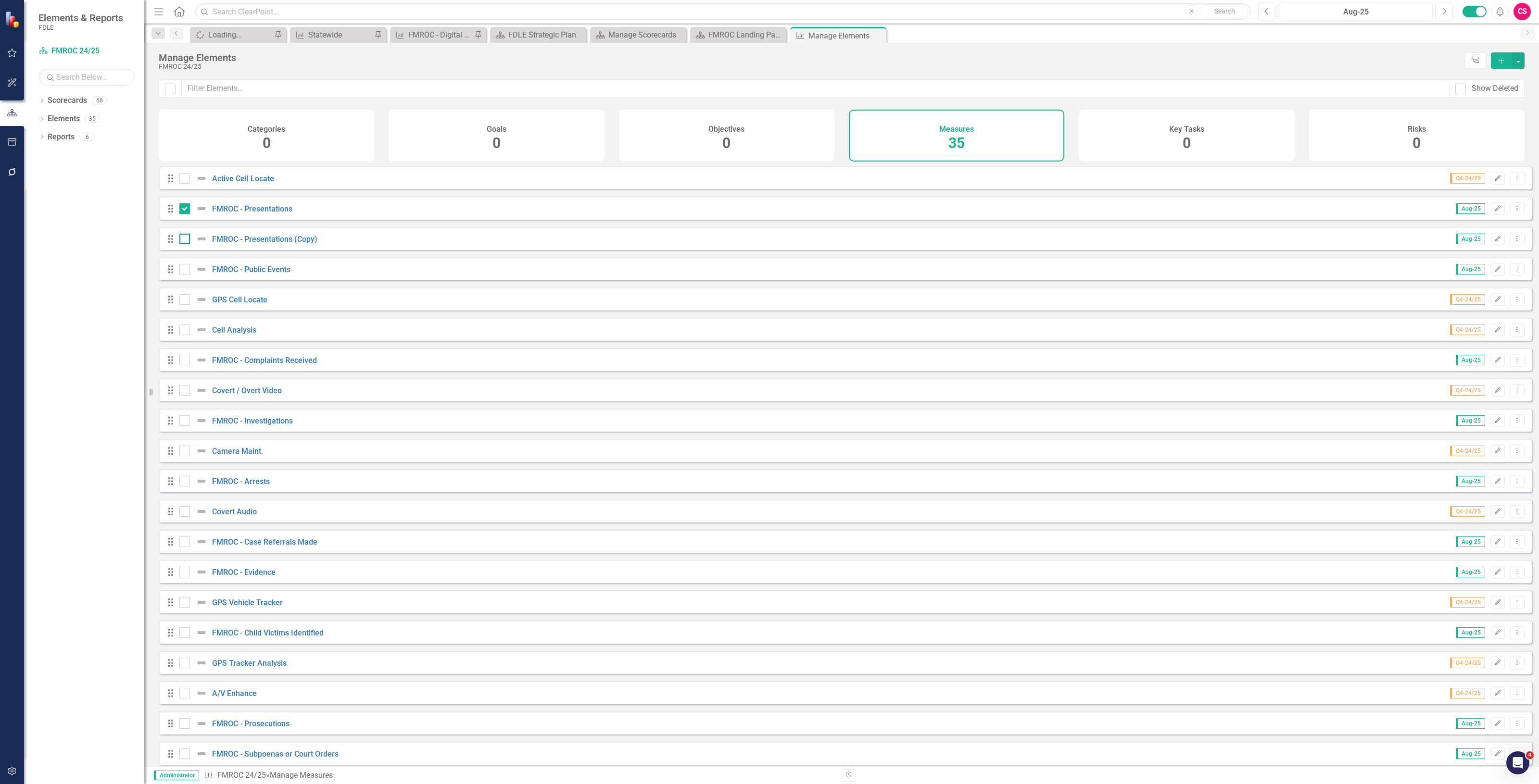
click at [185, 240] on input "checkbox" at bounding box center [182, 236] width 6 height 6
checkbox input "true"
click at [181, 275] on div at bounding box center [185, 269] width 11 height 11
click at [181, 270] on input "checkbox" at bounding box center [182, 267] width 6 height 6
click at [186, 275] on div at bounding box center [185, 269] width 11 height 11
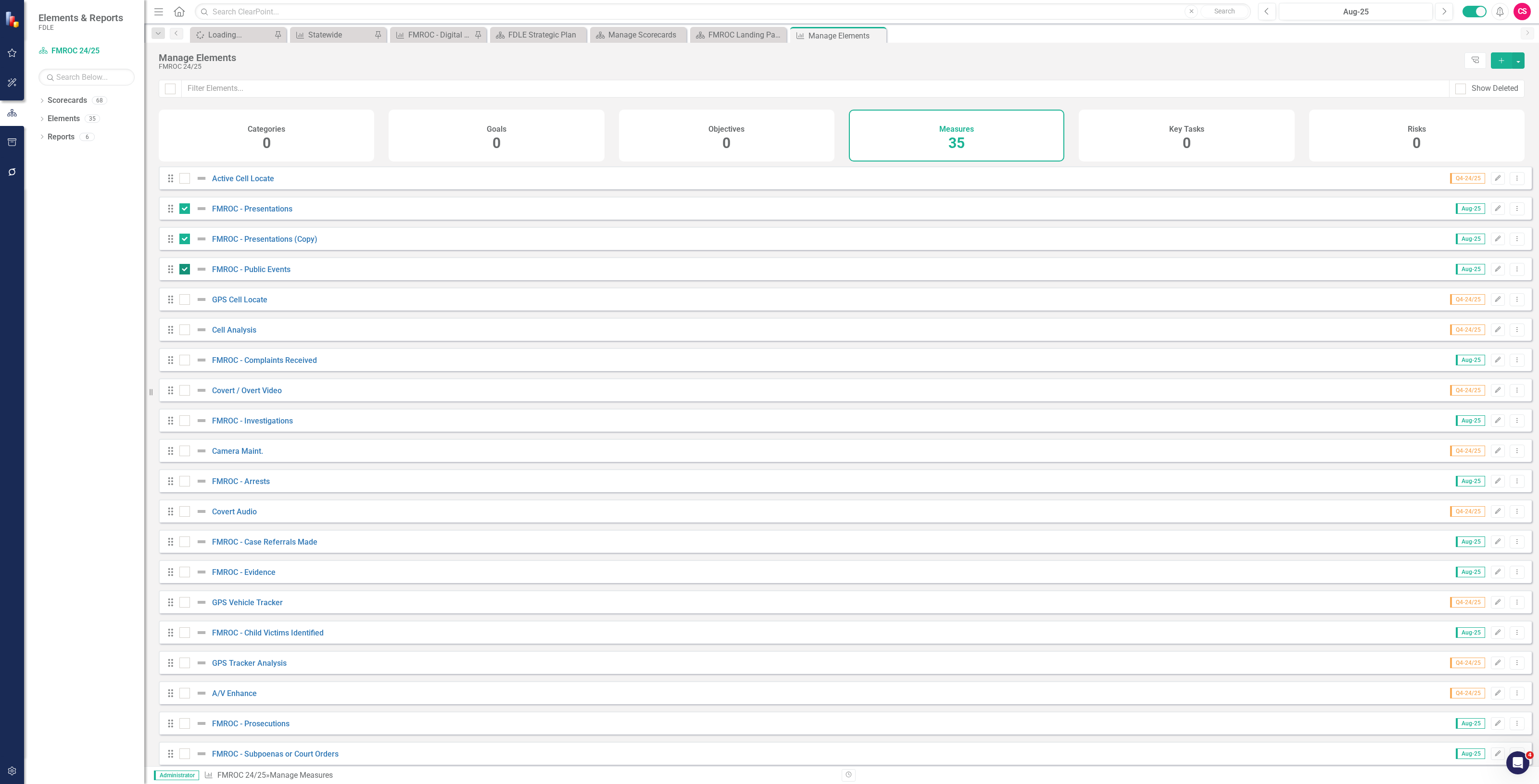
click at [186, 270] on input "checkbox" at bounding box center [182, 267] width 6 height 6
checkbox input "false"
click at [186, 244] on div at bounding box center [185, 239] width 11 height 11
click at [186, 240] on input "checkbox" at bounding box center [182, 236] width 6 height 6
checkbox input "false"
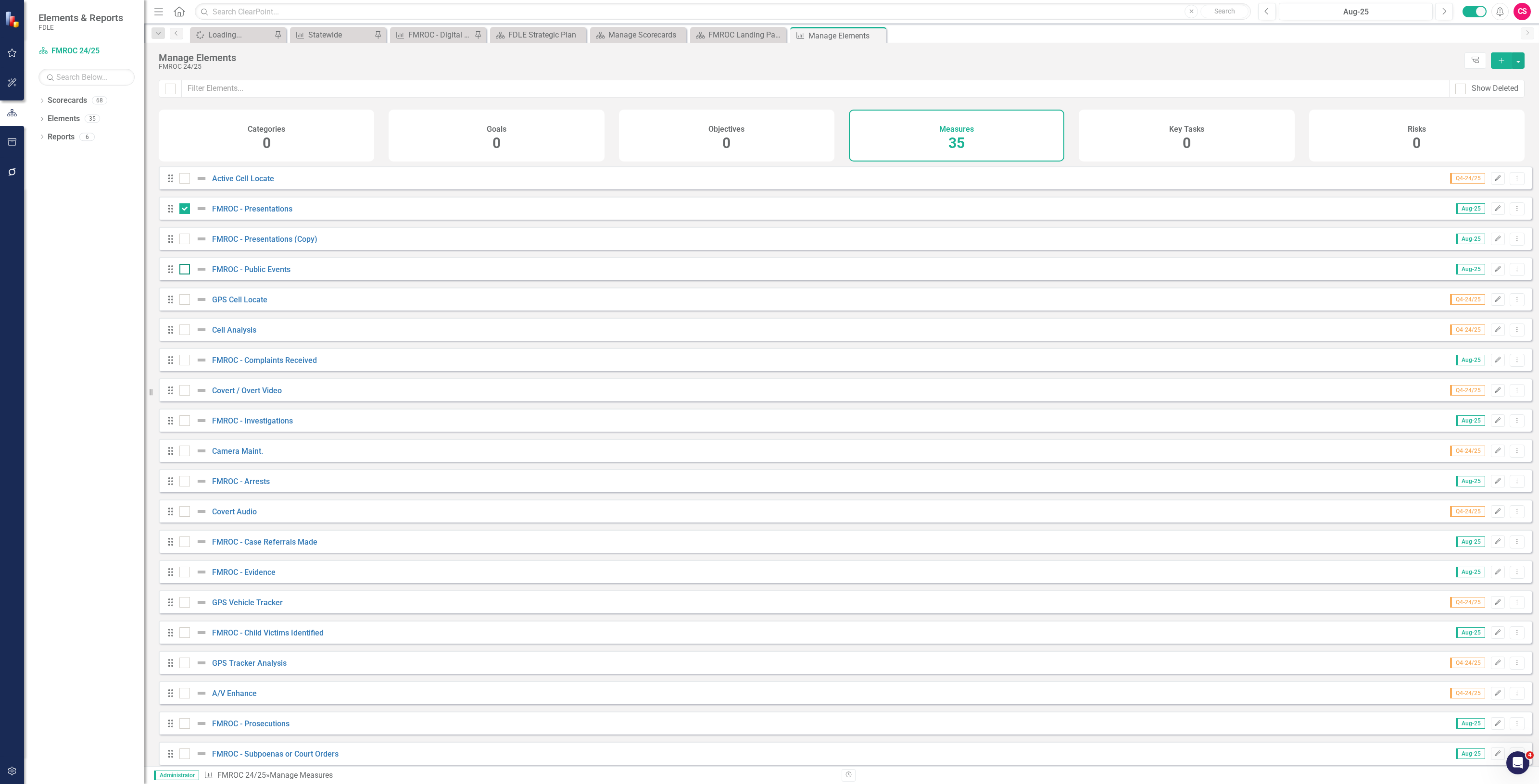
click at [184, 275] on div at bounding box center [185, 269] width 11 height 11
click at [184, 270] on input "checkbox" at bounding box center [182, 267] width 6 height 6
checkbox input "true"
click at [179, 244] on div at bounding box center [185, 239] width 11 height 11
click at [179, 240] on input "checkbox" at bounding box center [182, 236] width 6 height 6
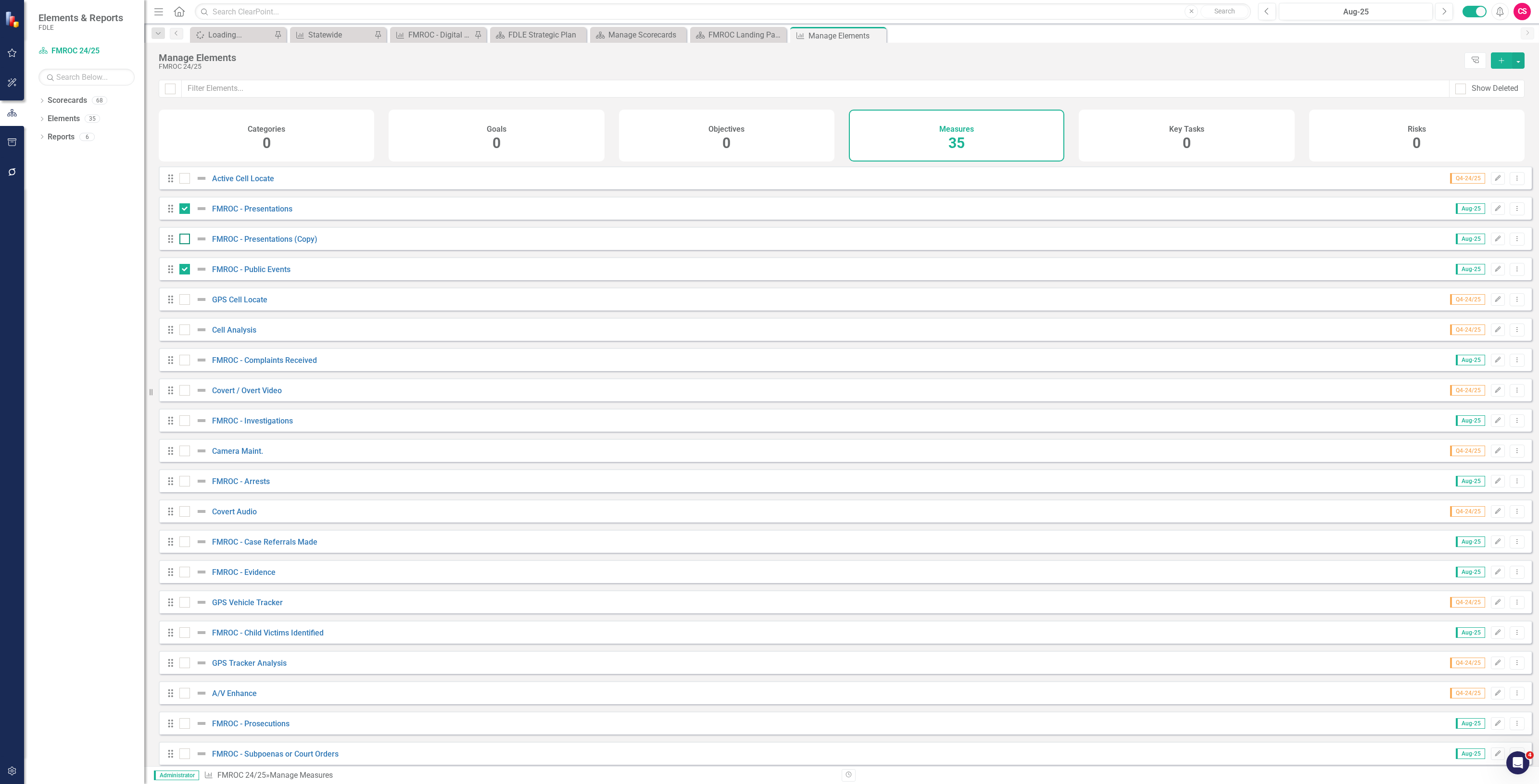
checkbox input "true"
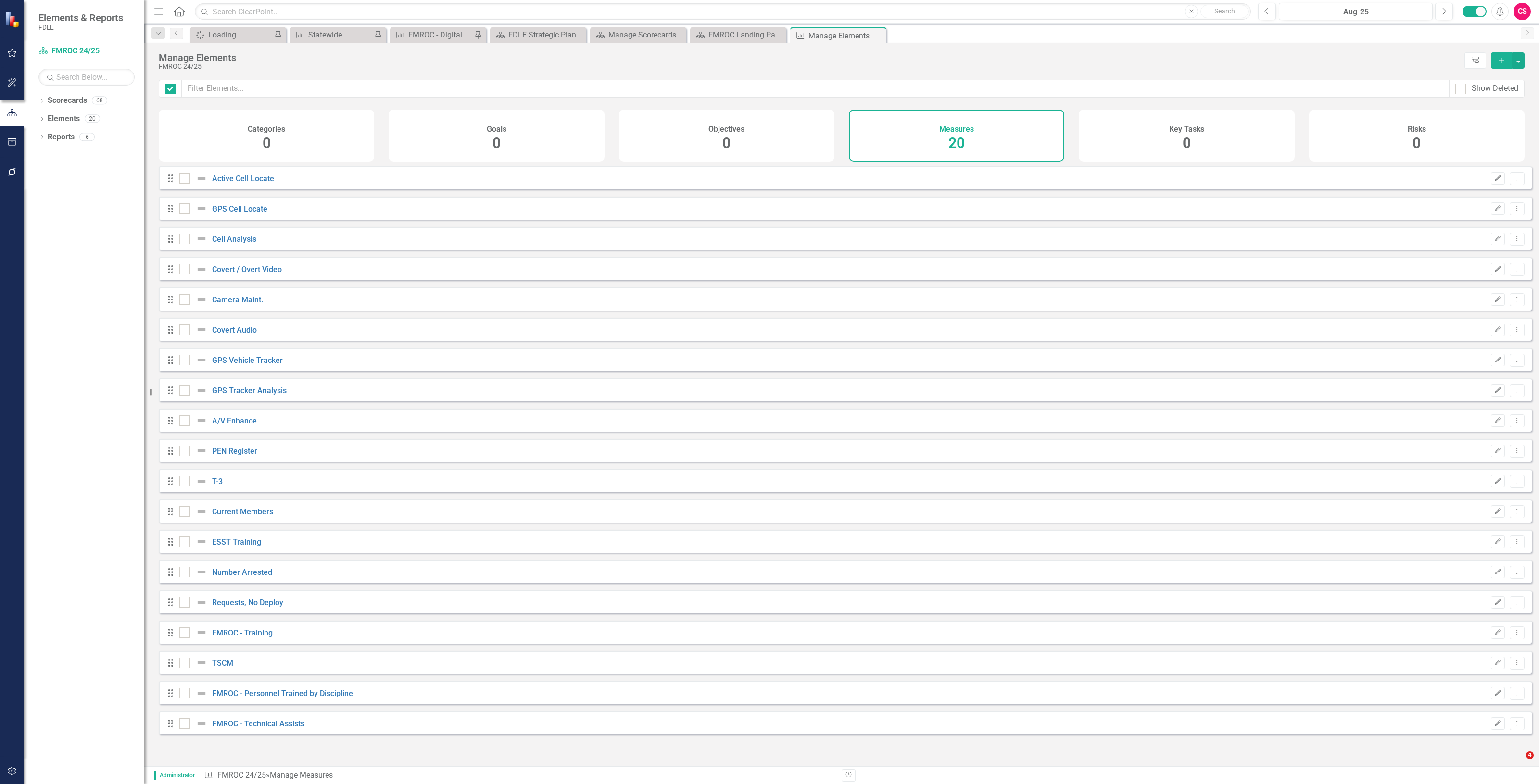
checkbox input "false"
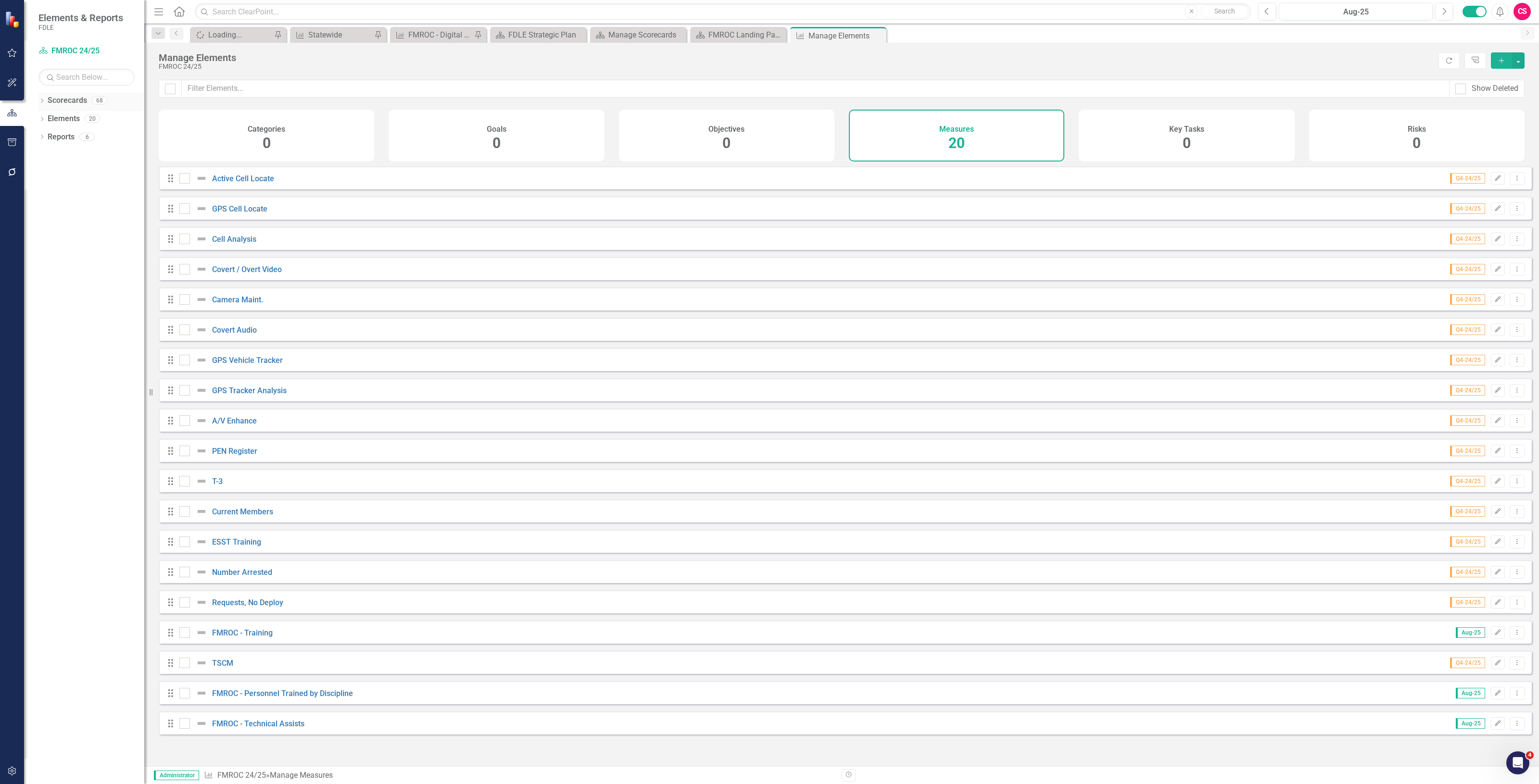
click at [73, 106] on link "Scorecards" at bounding box center [68, 100] width 39 height 11
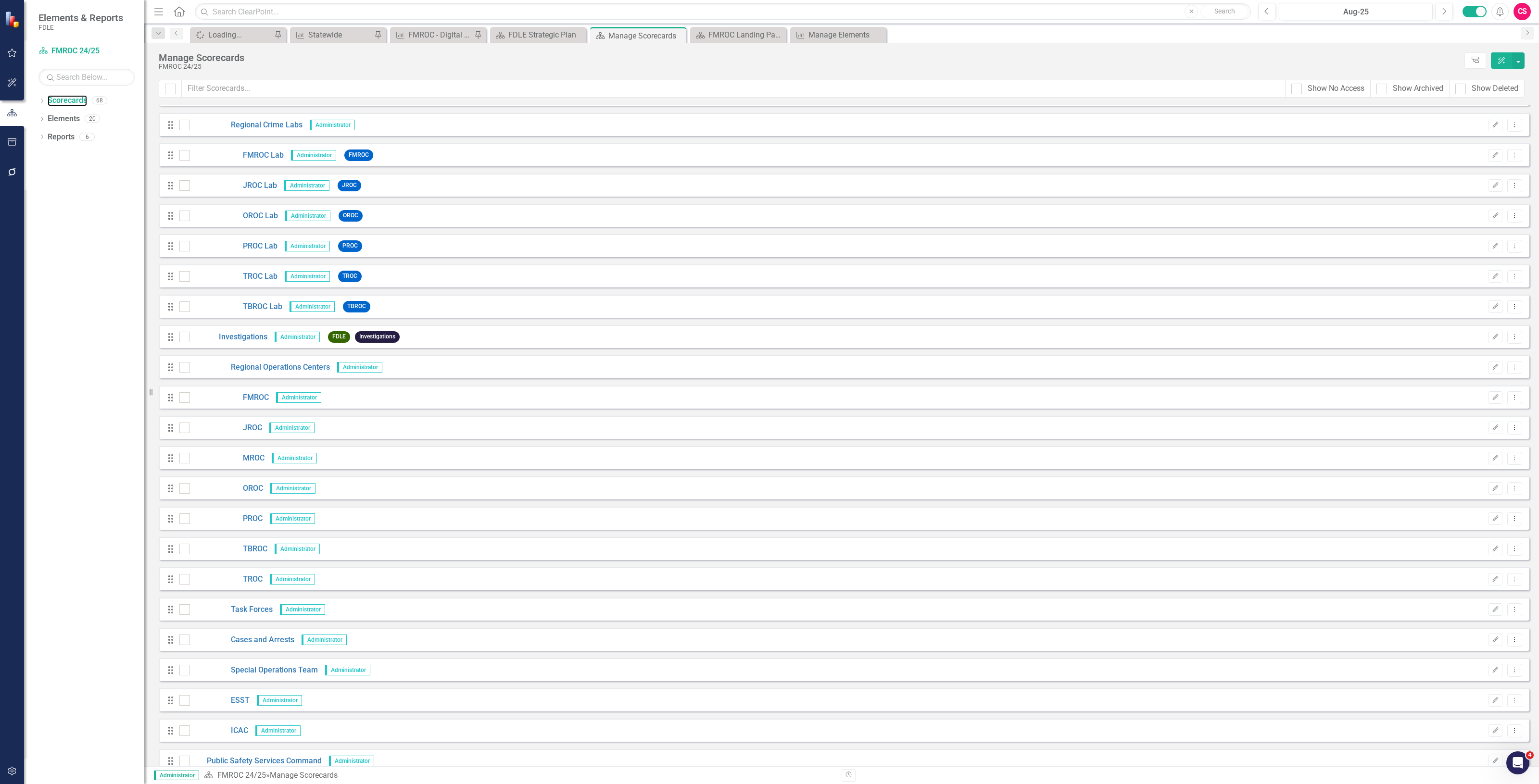
scroll to position [1262, 0]
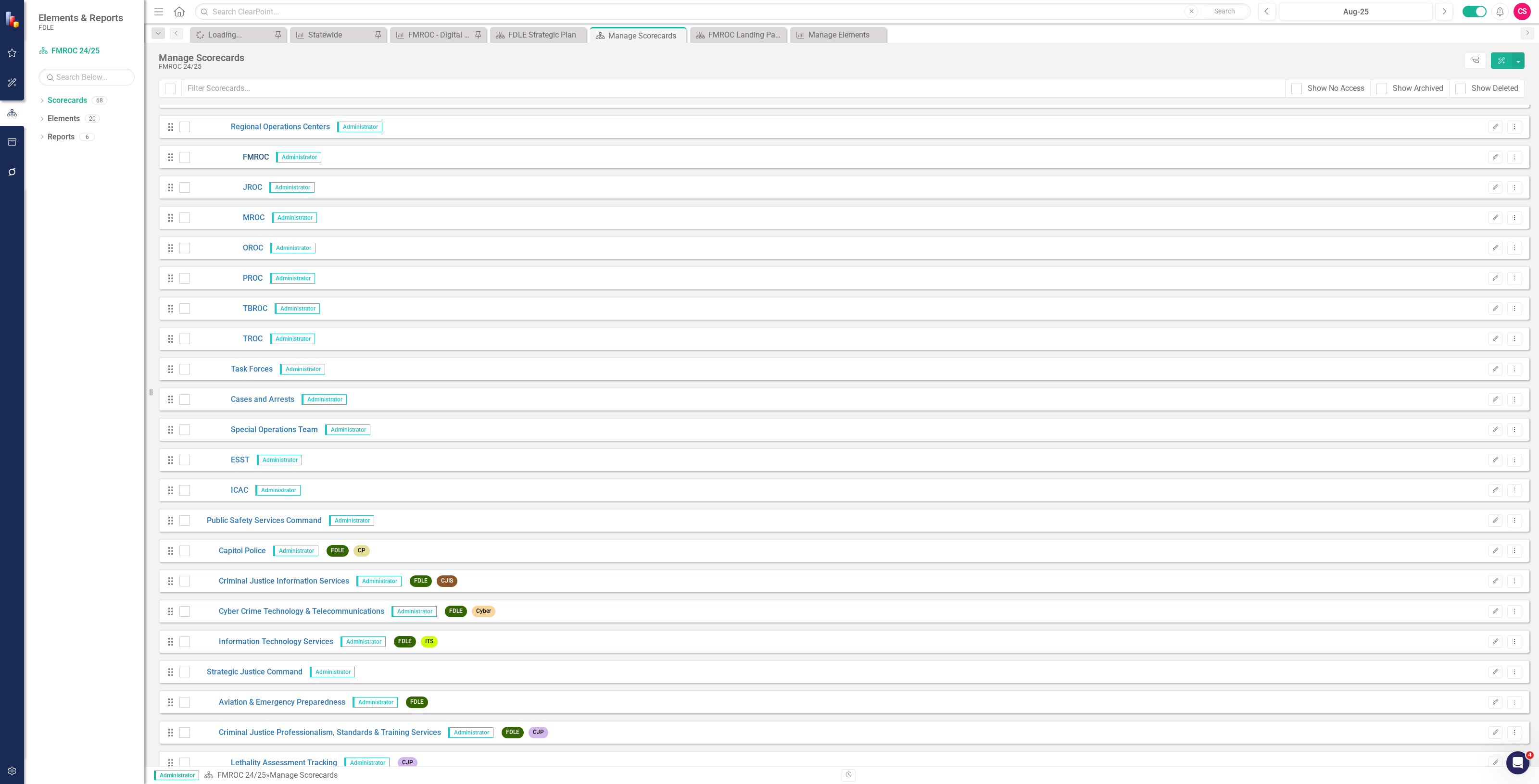
click at [253, 157] on link "FMROC" at bounding box center [229, 157] width 79 height 11
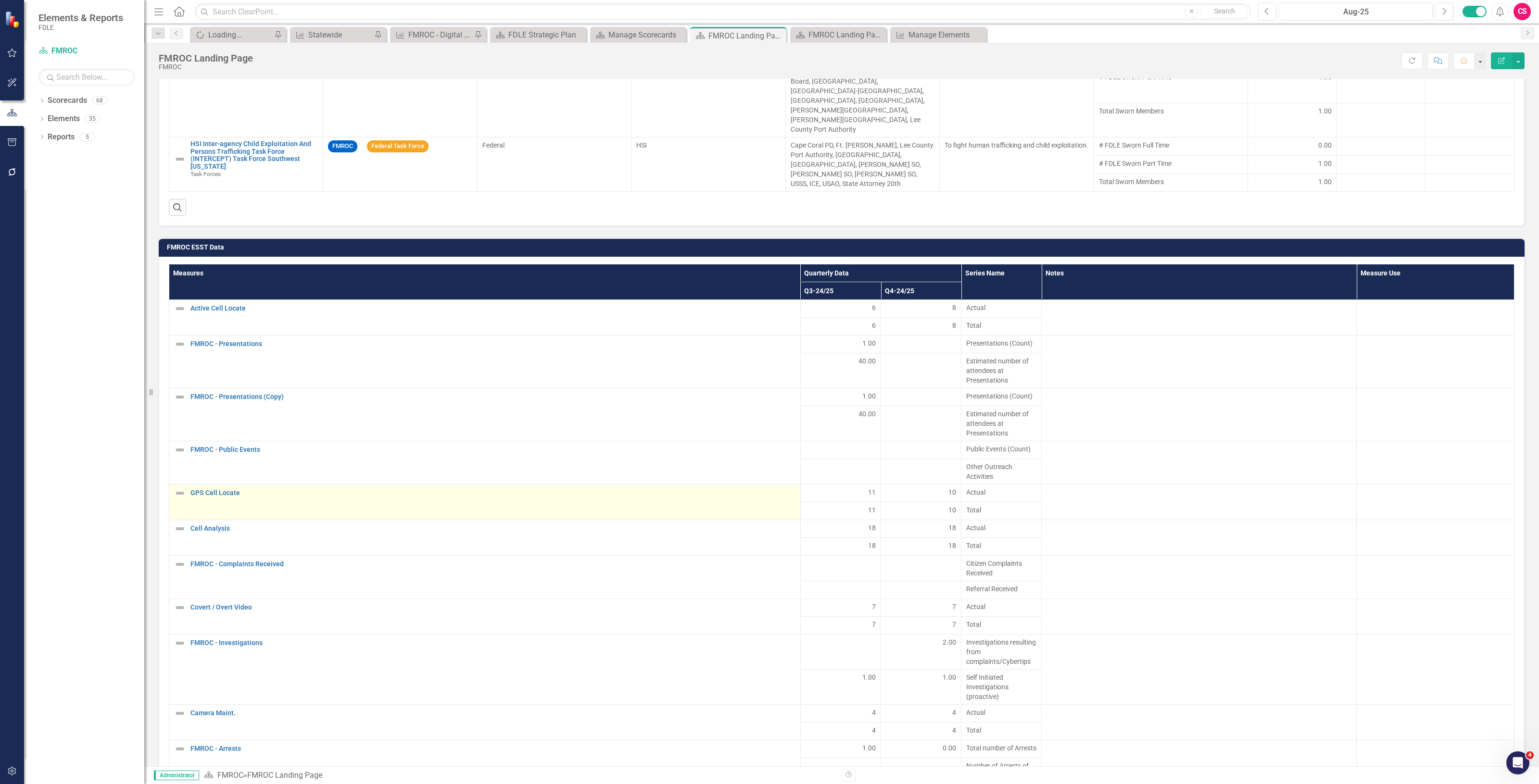
scroll to position [622, 0]
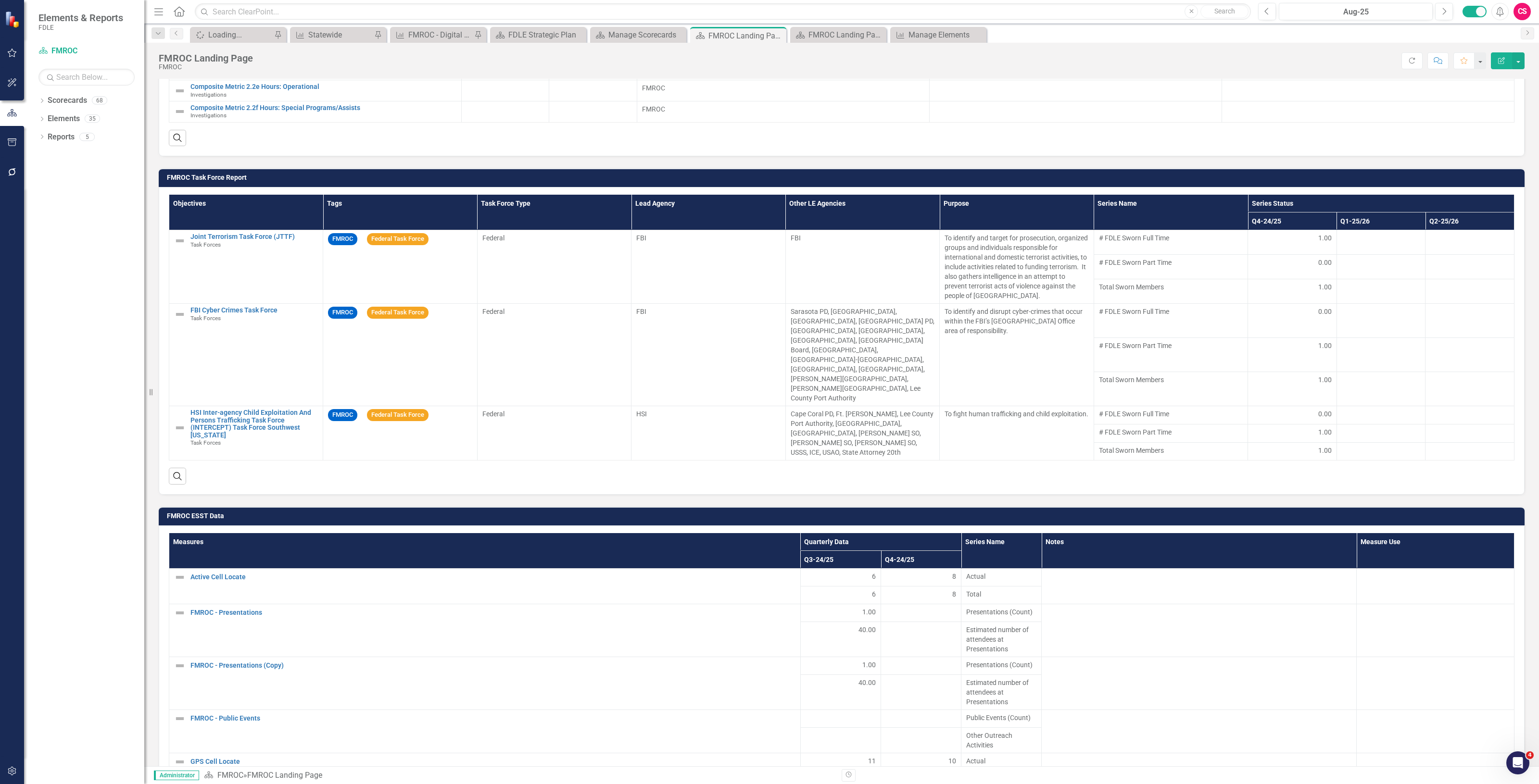
click at [407, 512] on h3 "FMROC ESST Data" at bounding box center [843, 516] width 1353 height 7
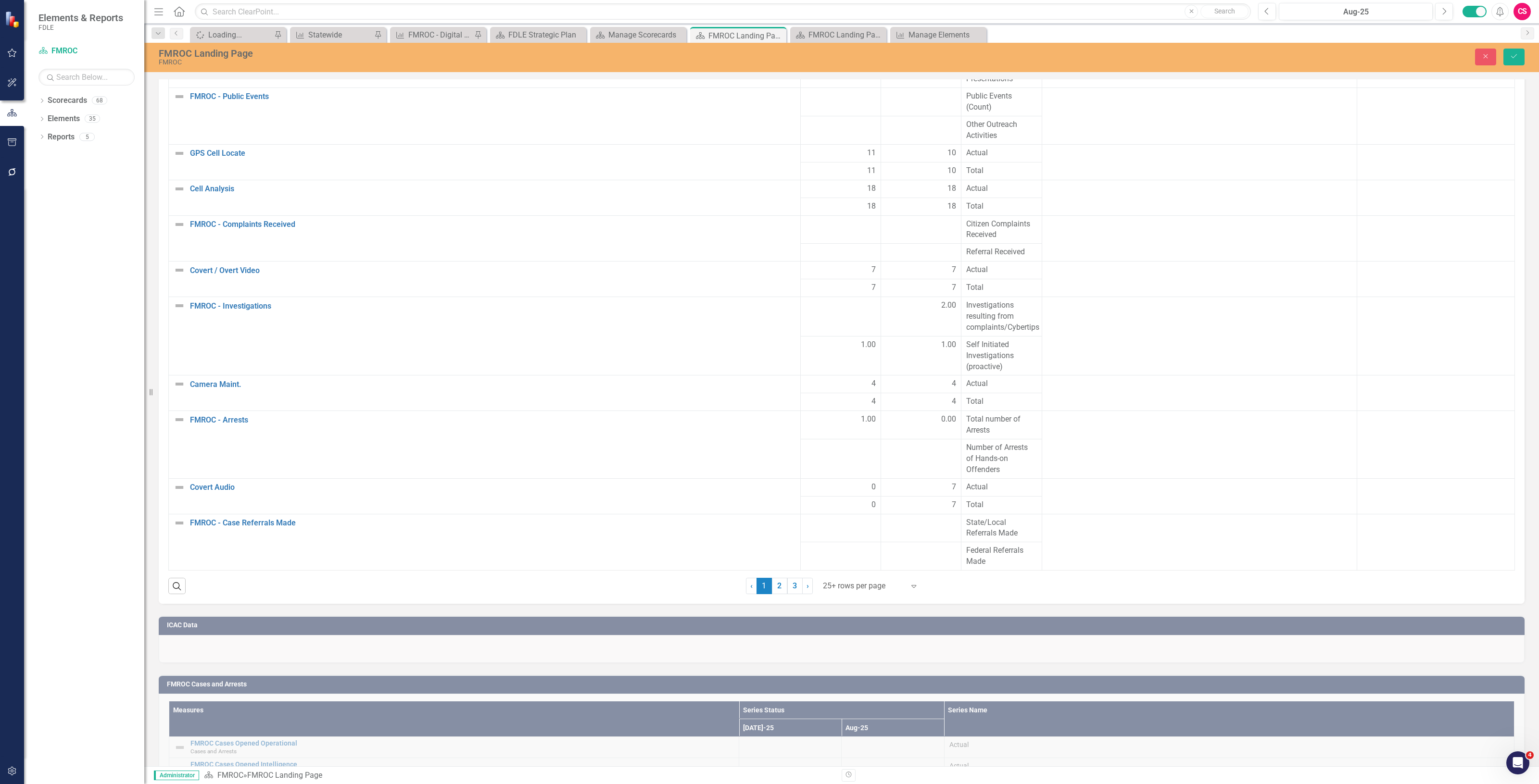
scroll to position [1342, 0]
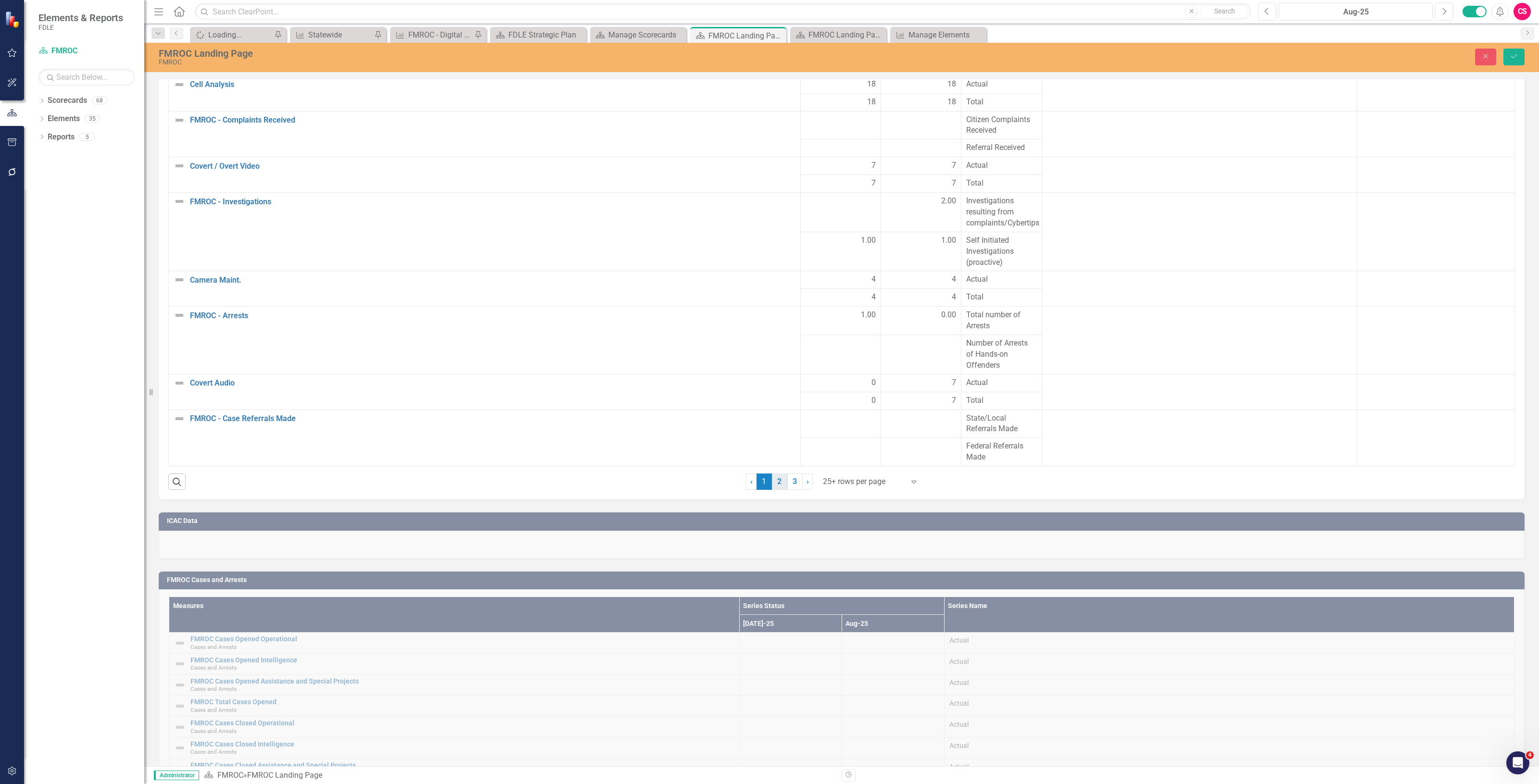
click at [779, 474] on link "2" at bounding box center [780, 481] width 16 height 16
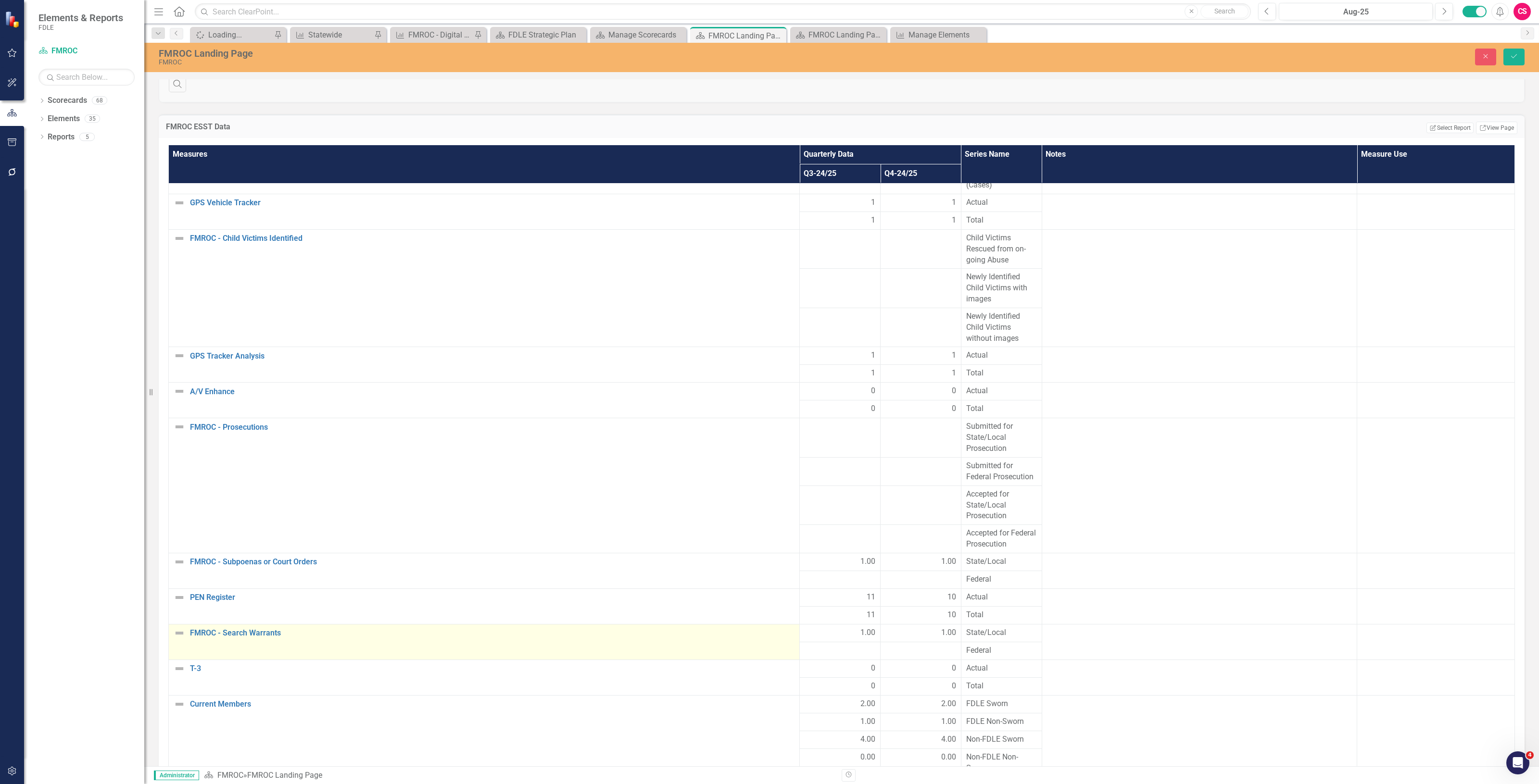
scroll to position [1162, 0]
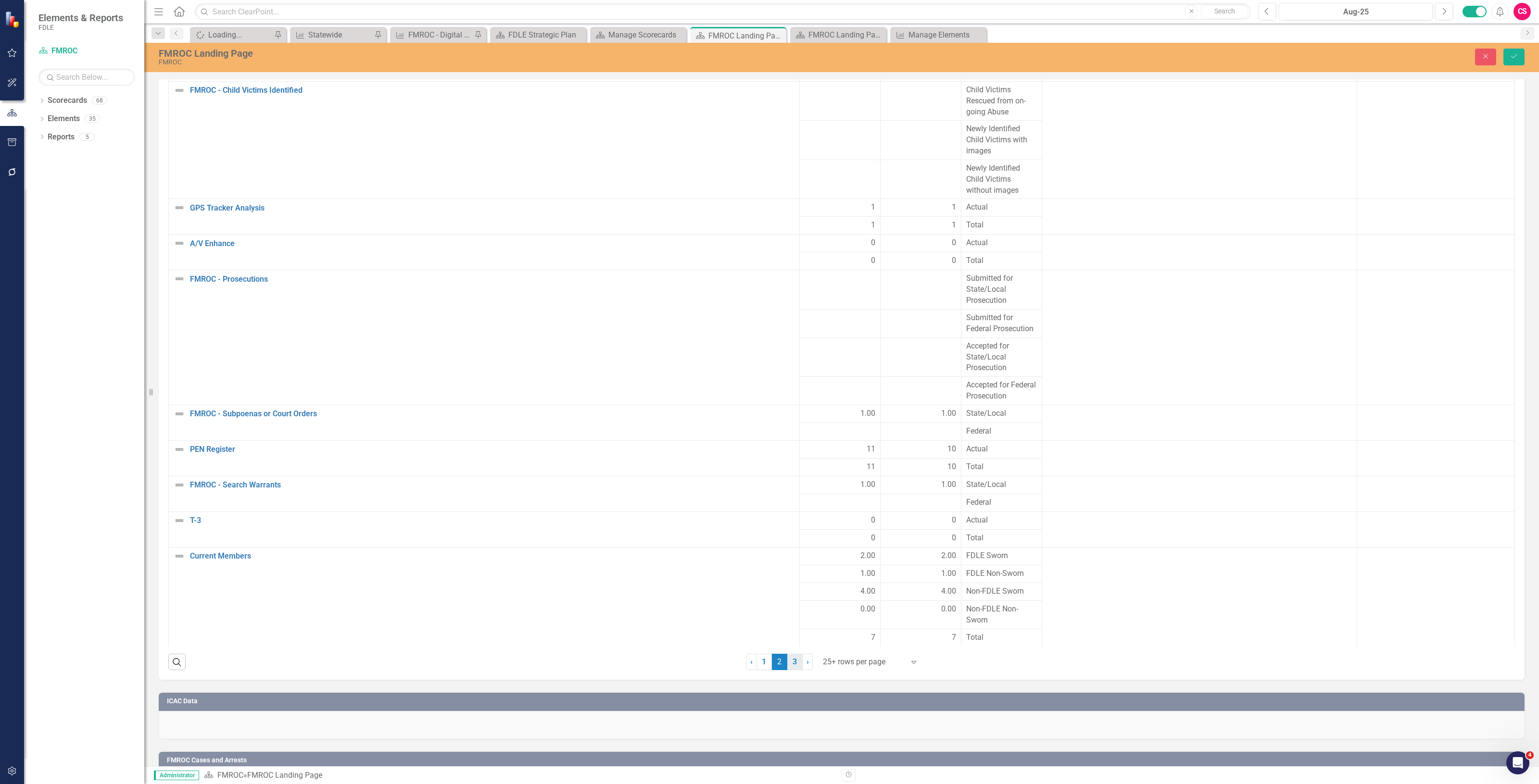
click at [793, 654] on link "3" at bounding box center [795, 662] width 16 height 16
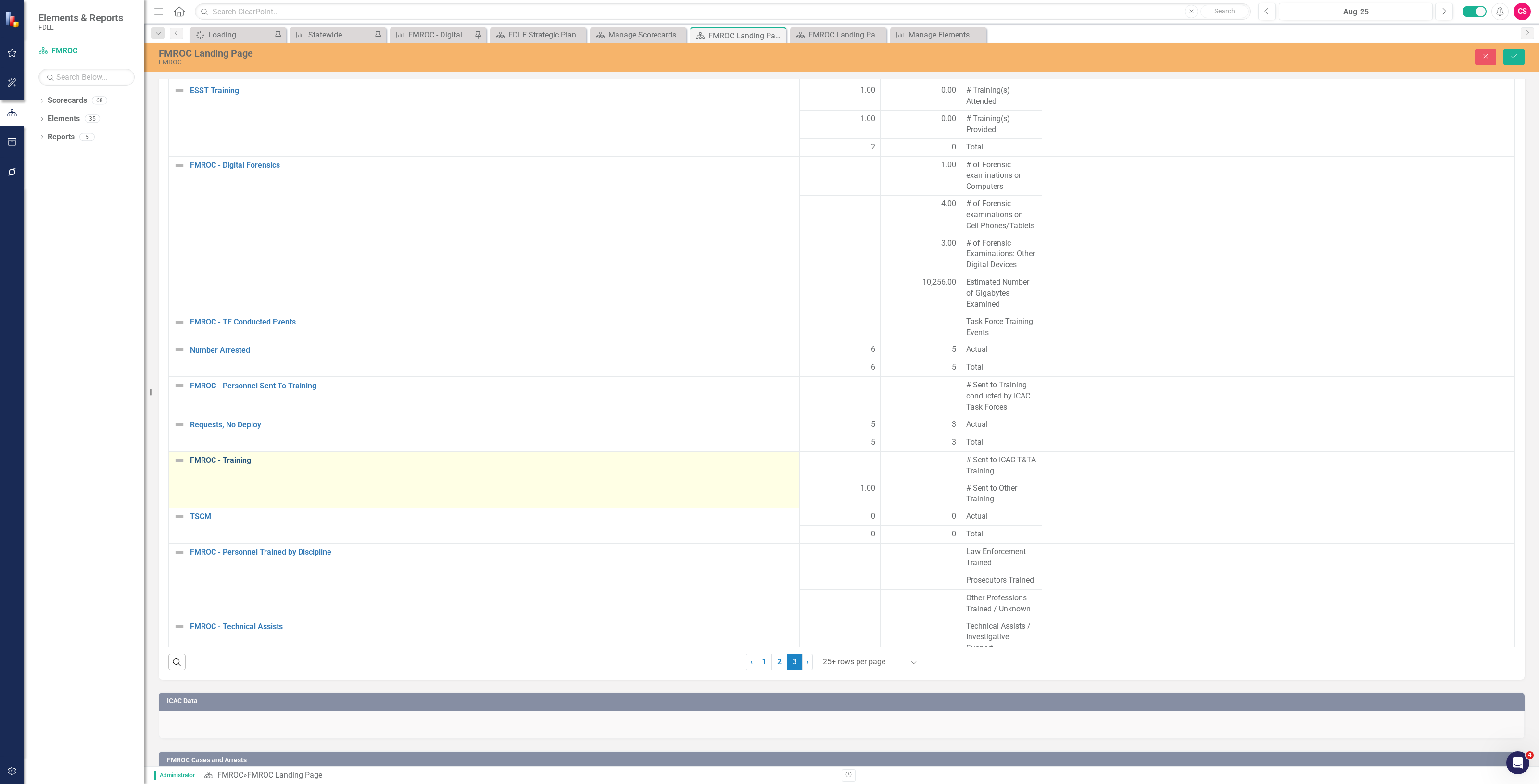
scroll to position [0, 0]
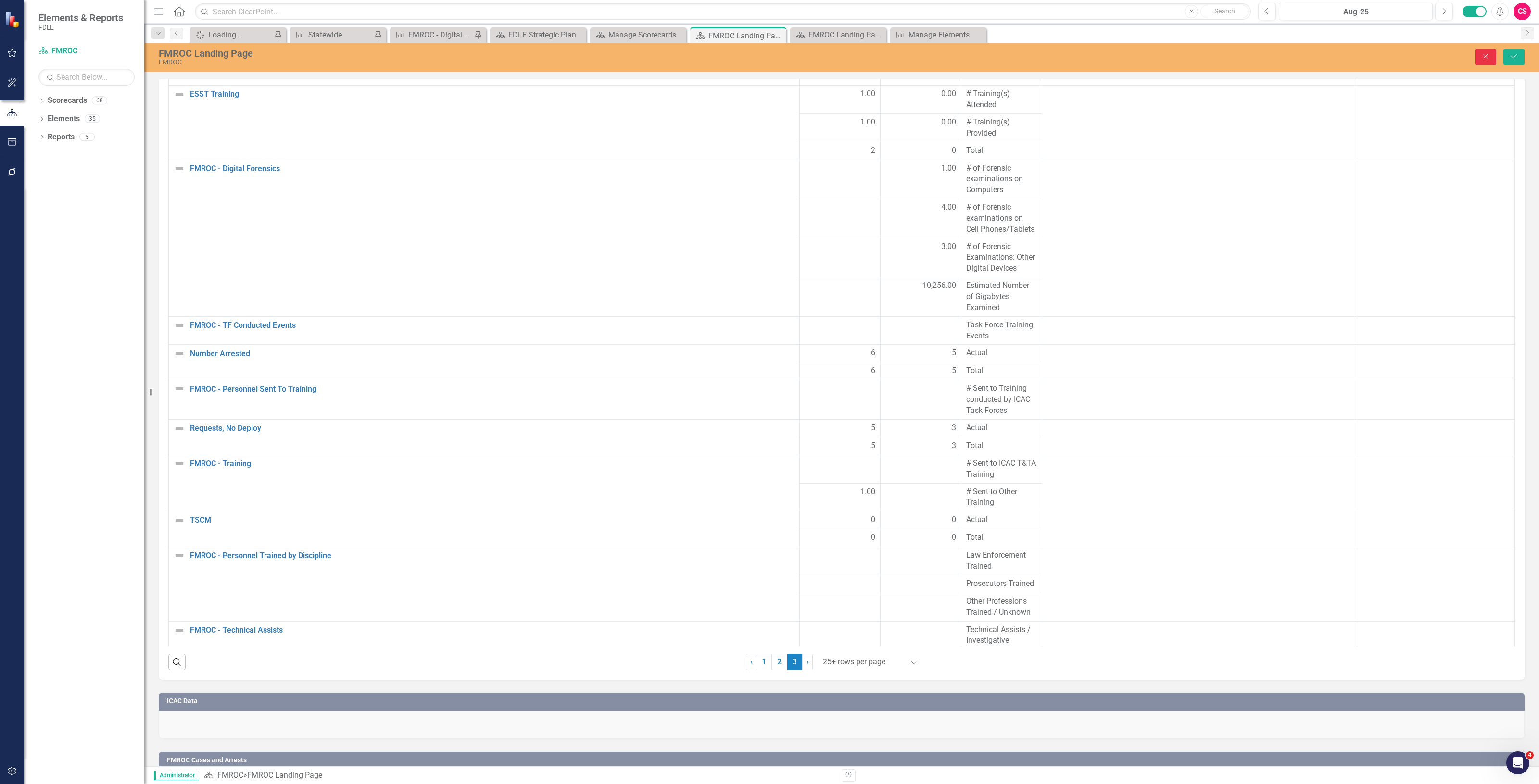
click at [1483, 56] on icon "Close" at bounding box center [1485, 56] width 8 height 7
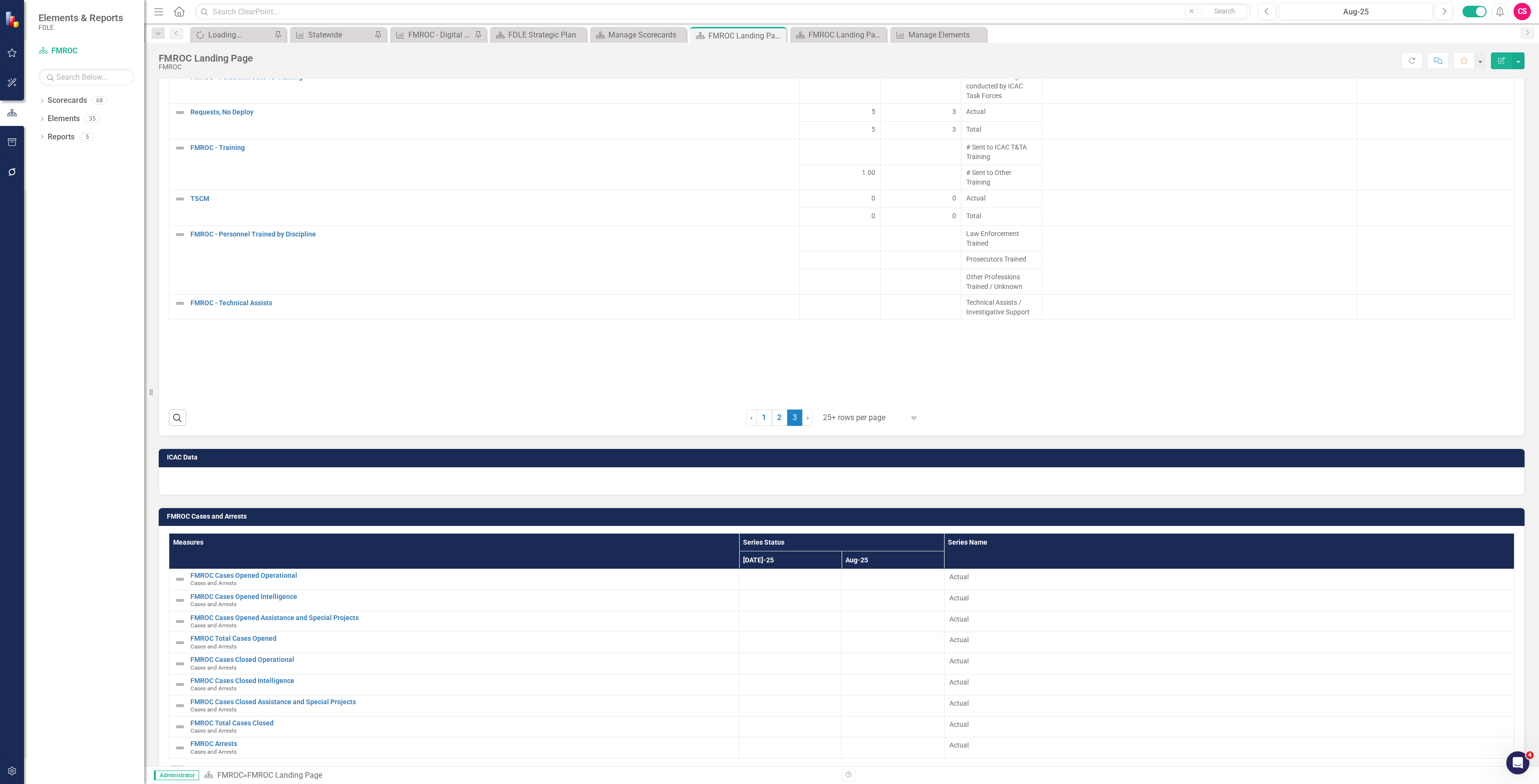
scroll to position [1403, 0]
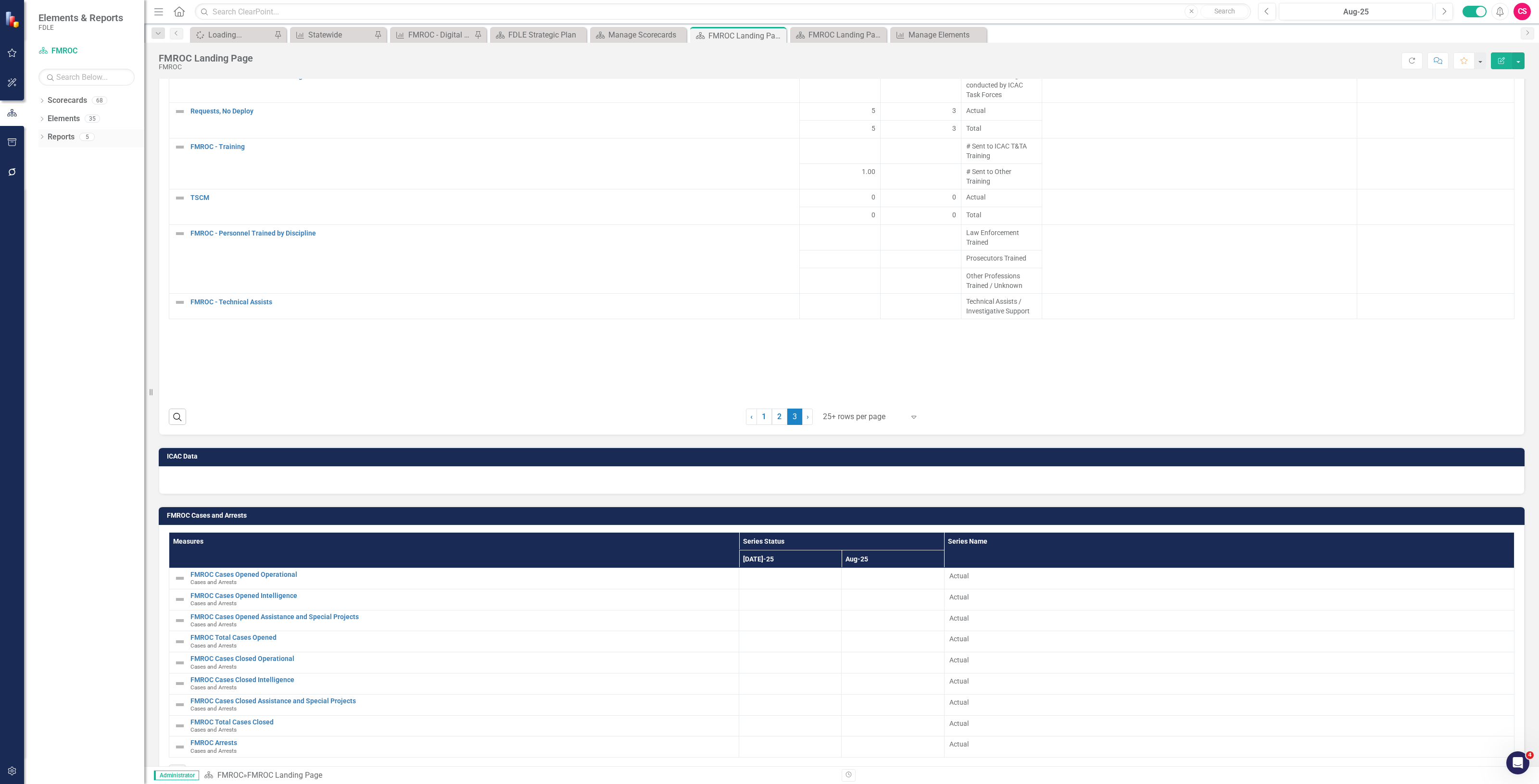
click at [56, 133] on link "Reports" at bounding box center [61, 137] width 27 height 11
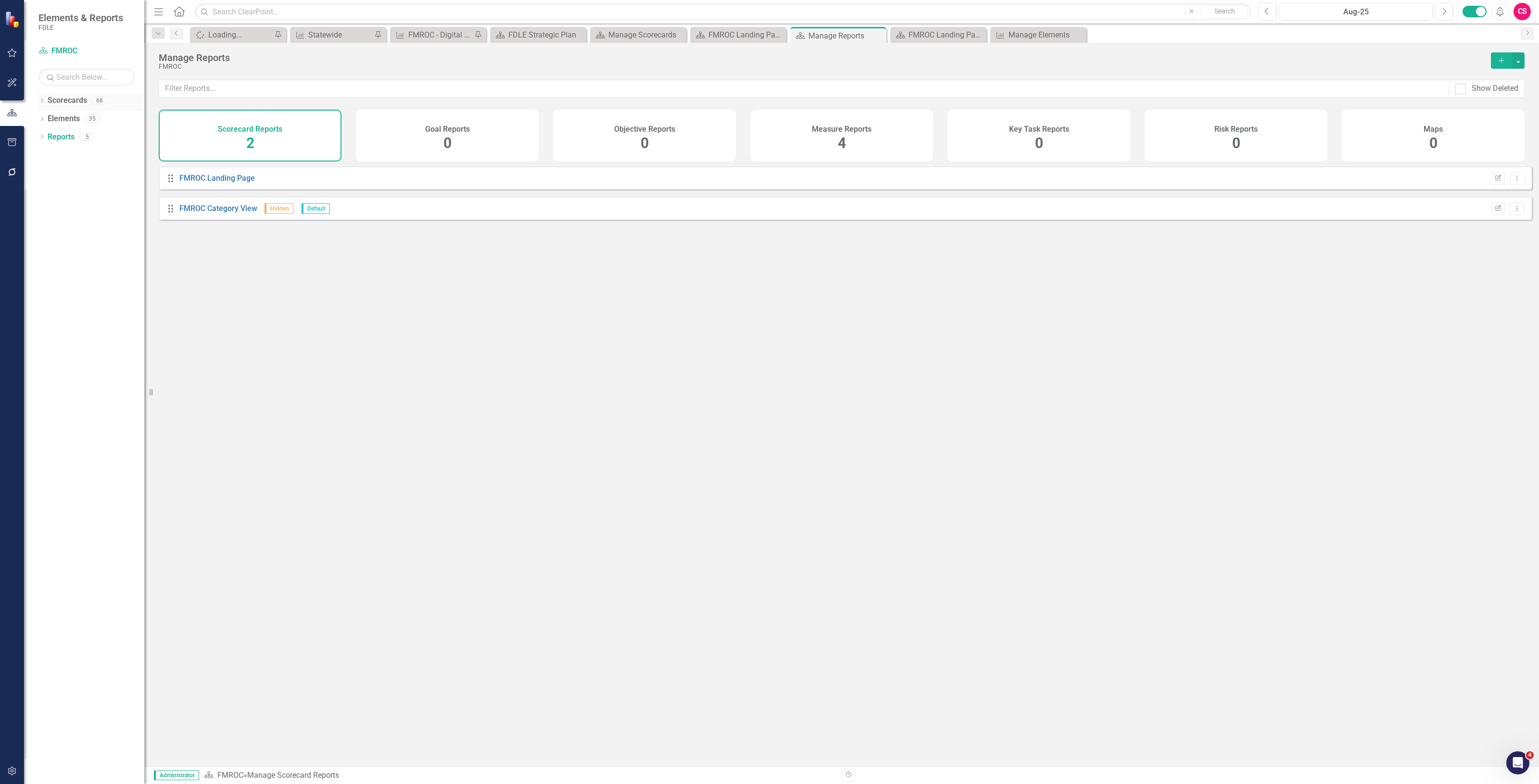
click at [70, 102] on link "Scorecards" at bounding box center [68, 100] width 39 height 11
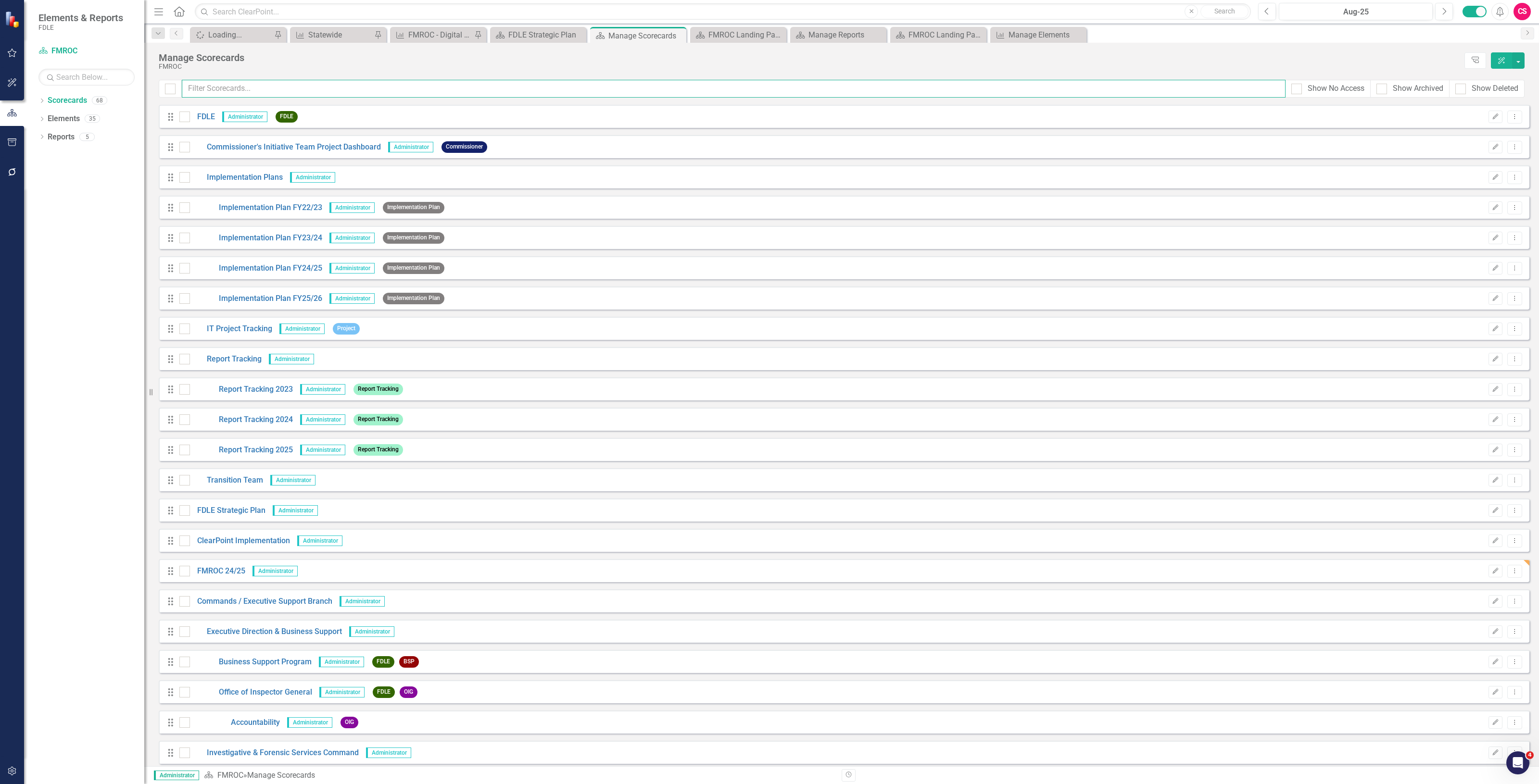
click at [249, 96] on input "text" at bounding box center [733, 89] width 1103 height 18
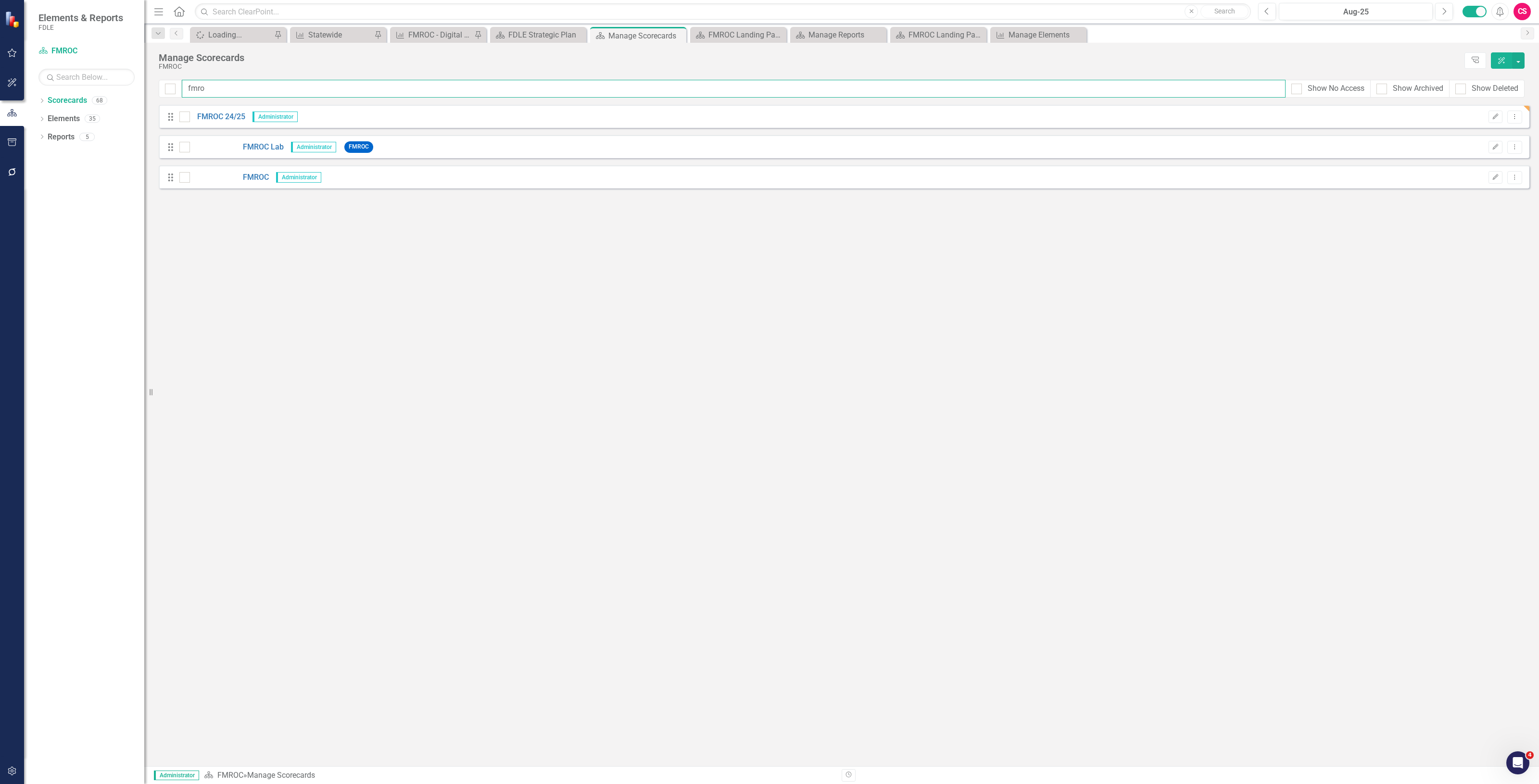
type input "fmroc"
click at [219, 119] on link "FMROC 24/25" at bounding box center [217, 117] width 56 height 11
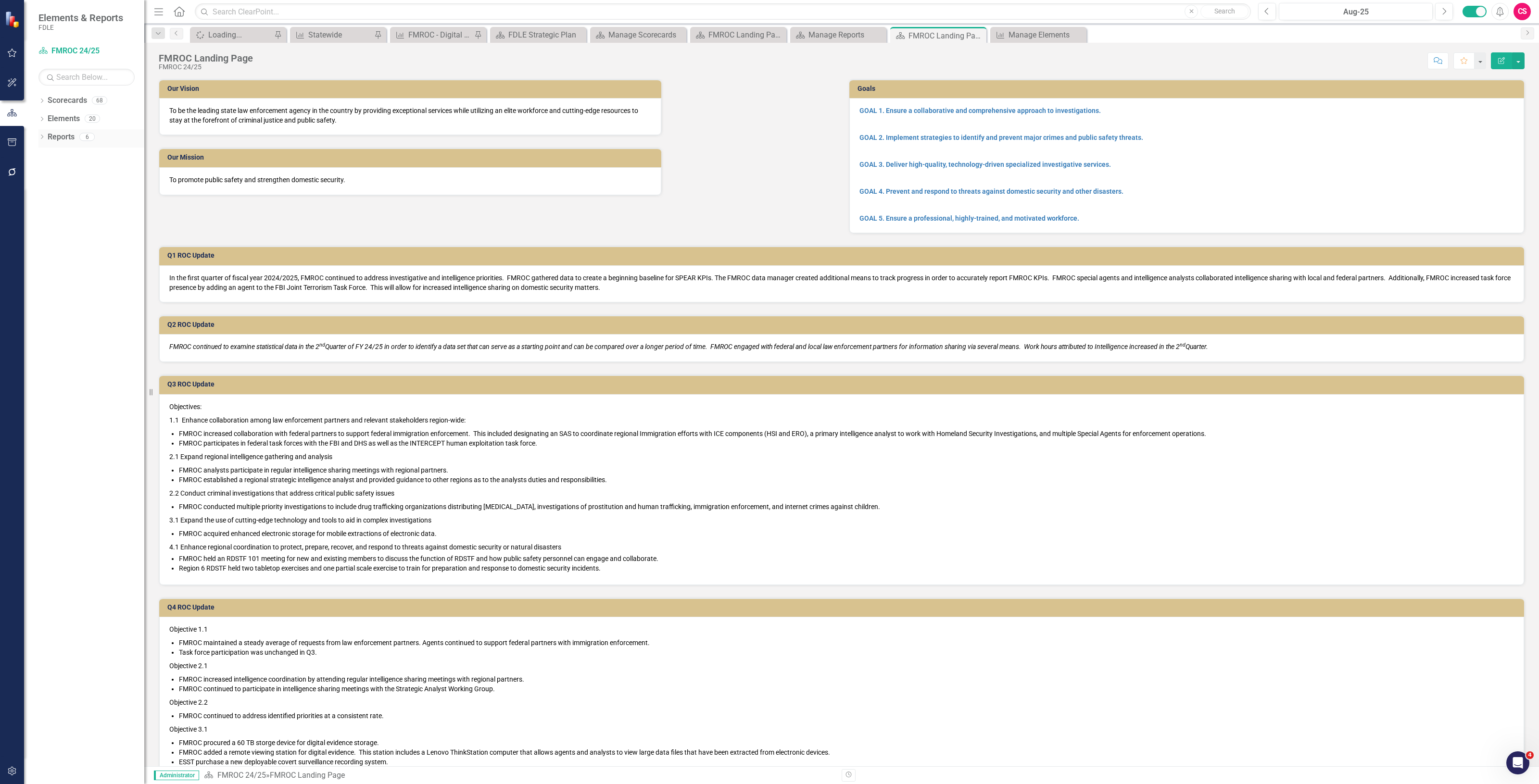
click at [66, 133] on link "Reports" at bounding box center [61, 137] width 27 height 11
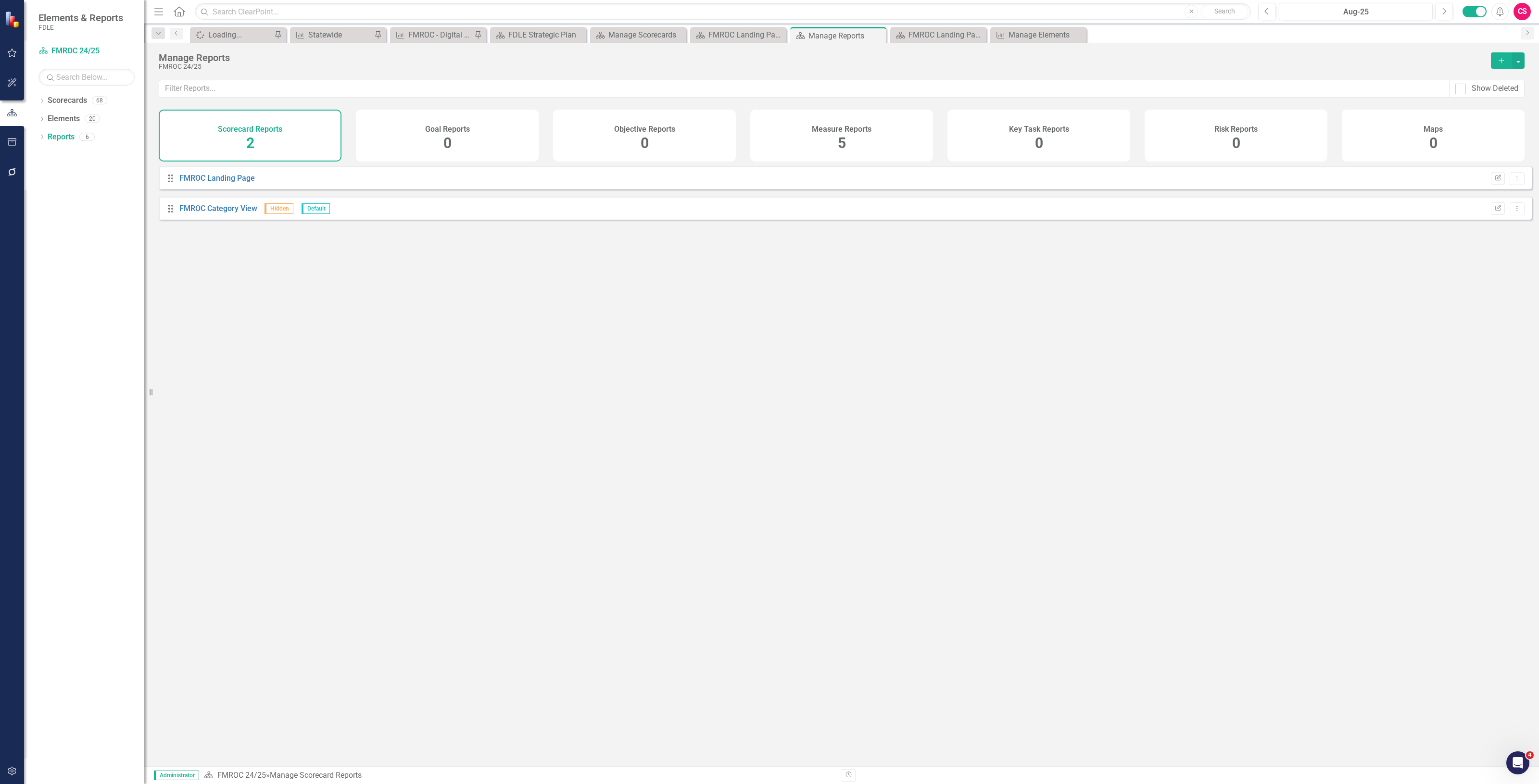
click at [895, 133] on div "Measure Reports 5" at bounding box center [842, 136] width 183 height 52
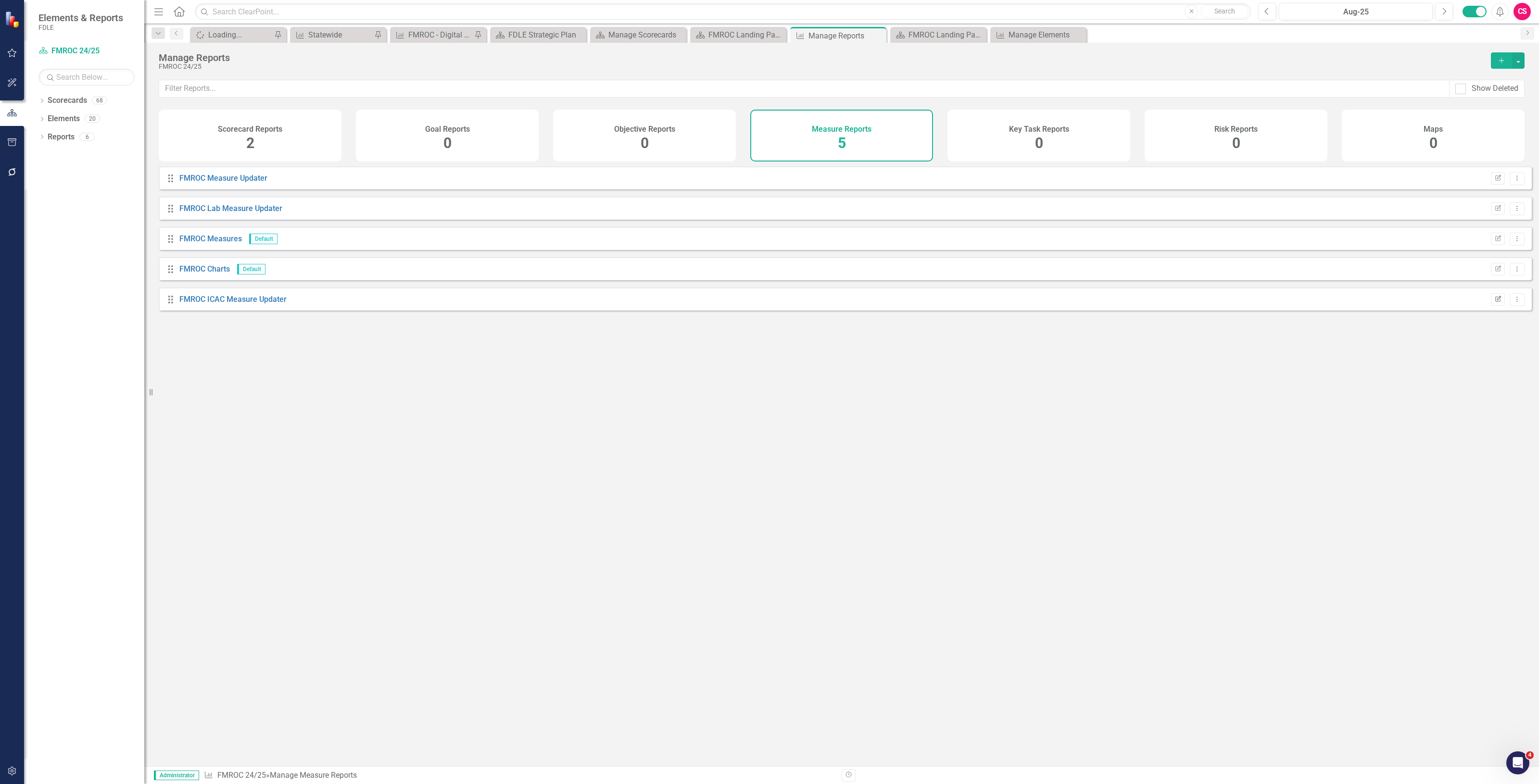
click at [1491, 306] on button "Edit Report" at bounding box center [1498, 299] width 14 height 13
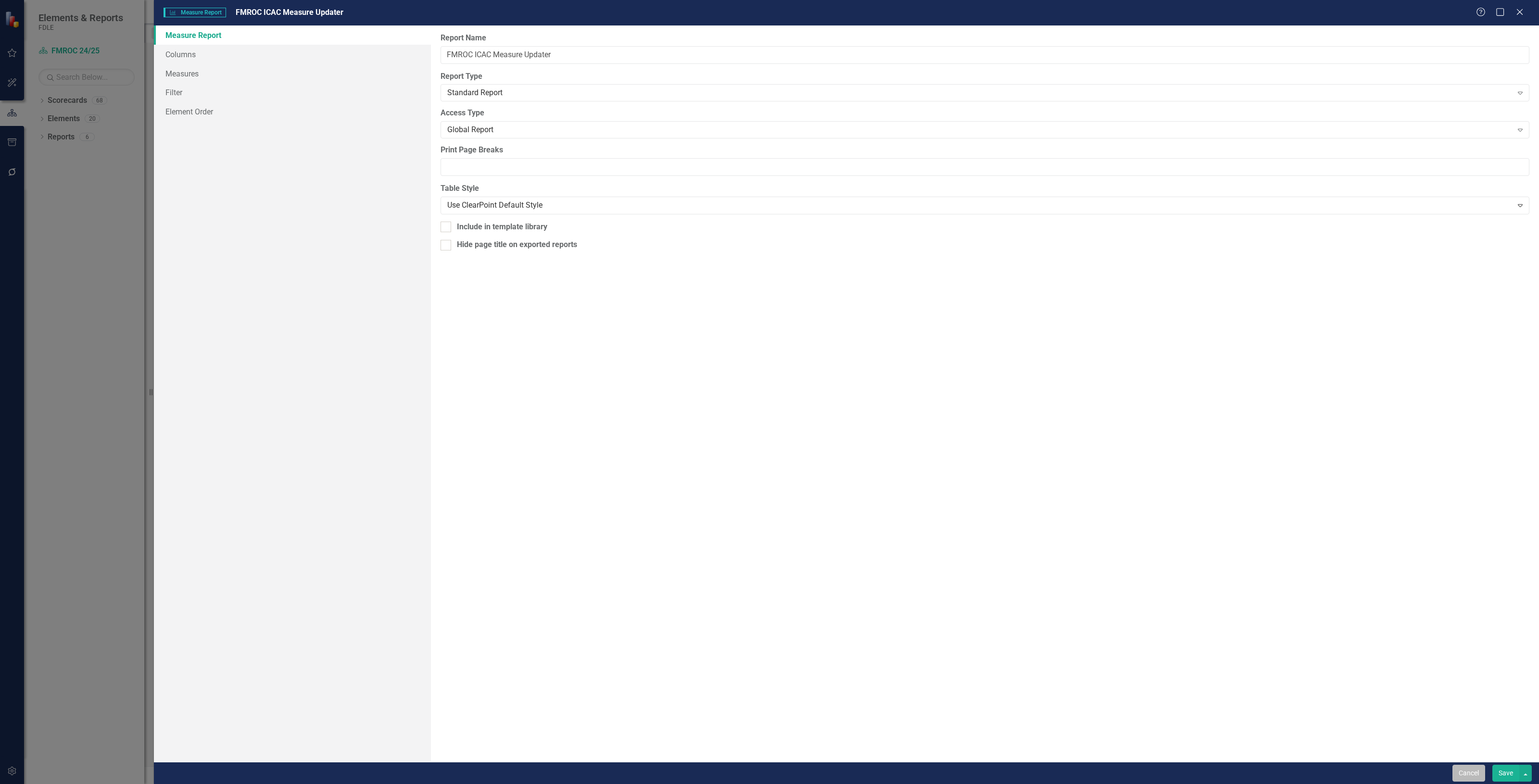
click at [1467, 777] on button "Cancel" at bounding box center [1469, 773] width 33 height 17
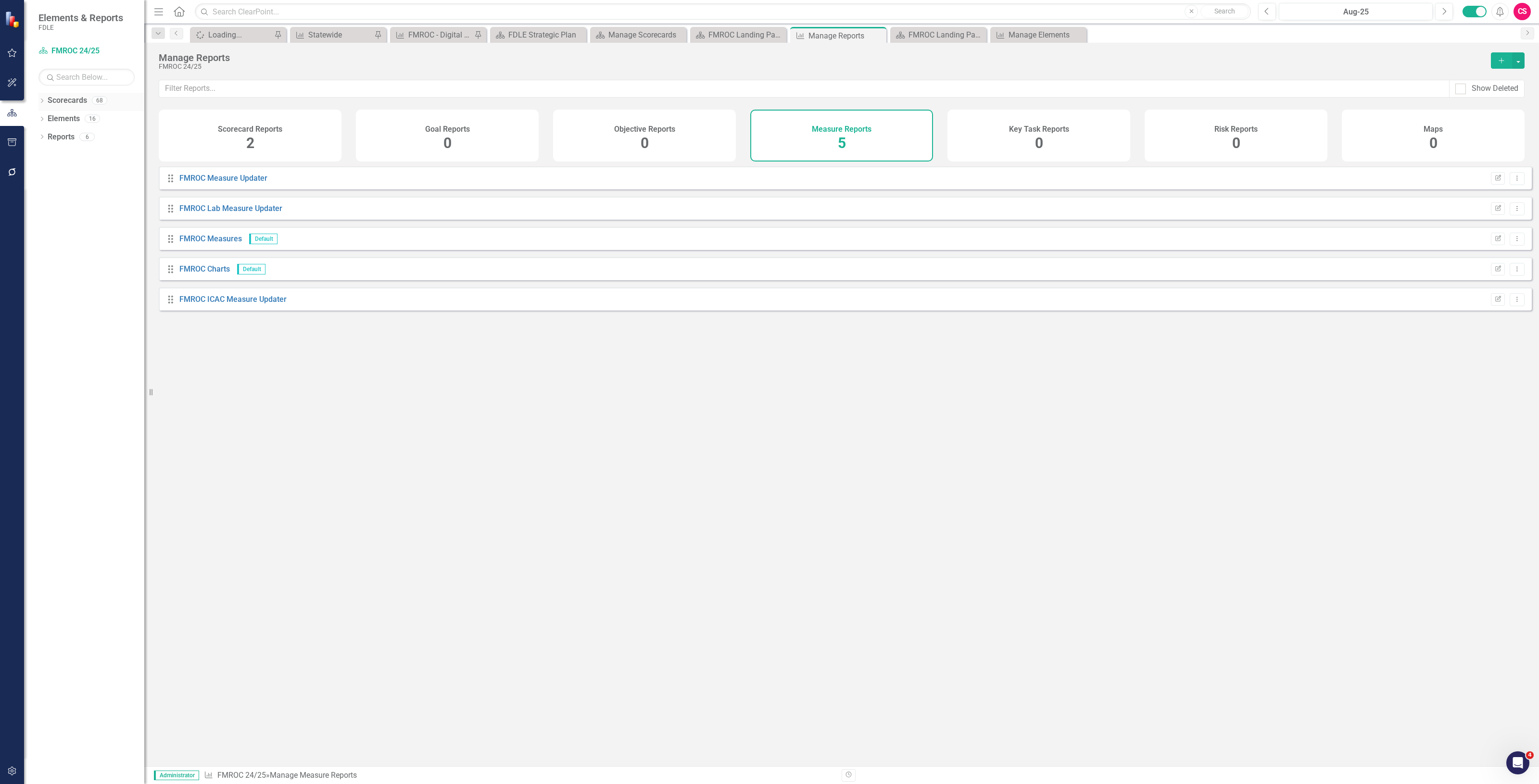
click at [62, 103] on link "Scorecards" at bounding box center [68, 100] width 39 height 11
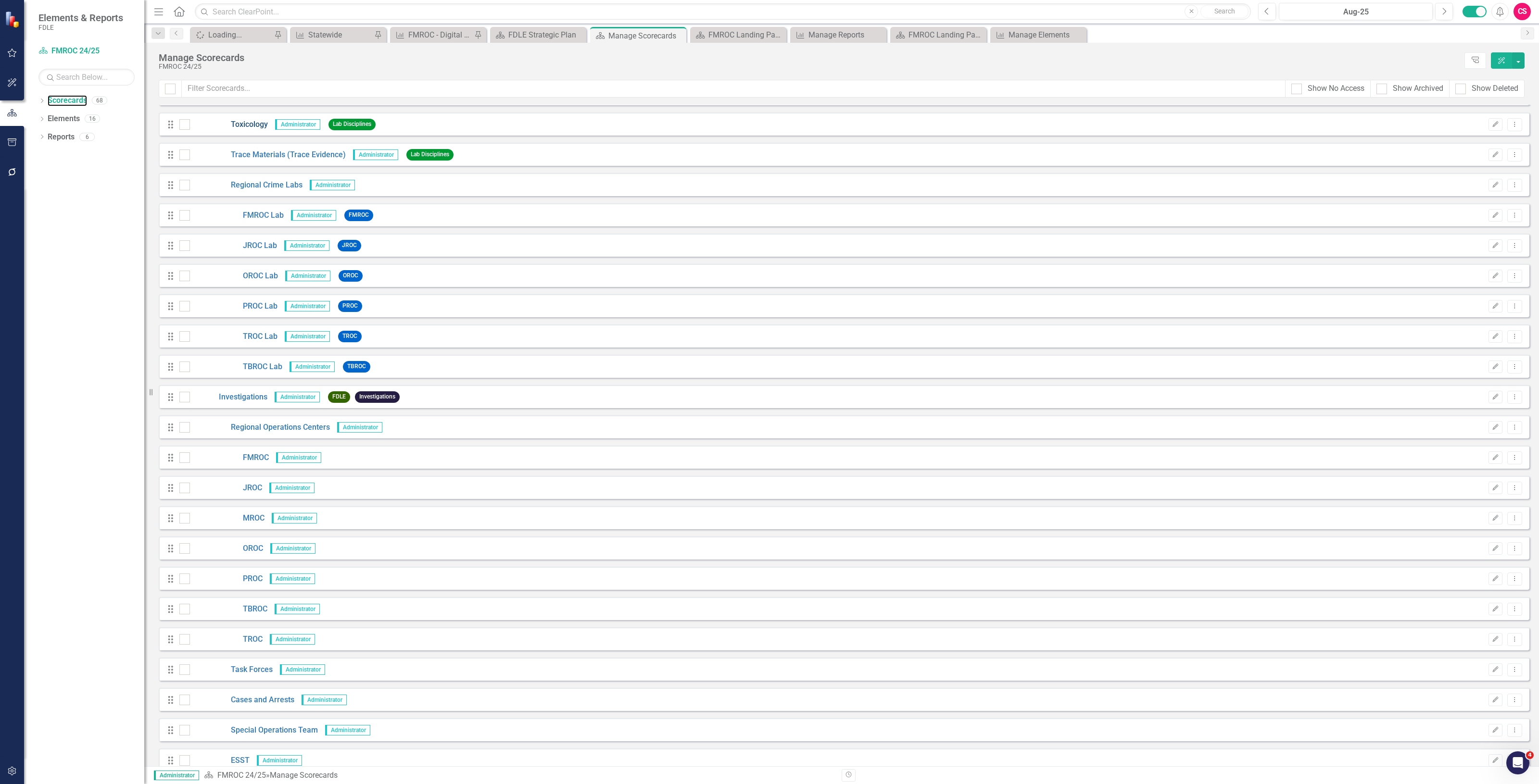
scroll to position [1202, 0]
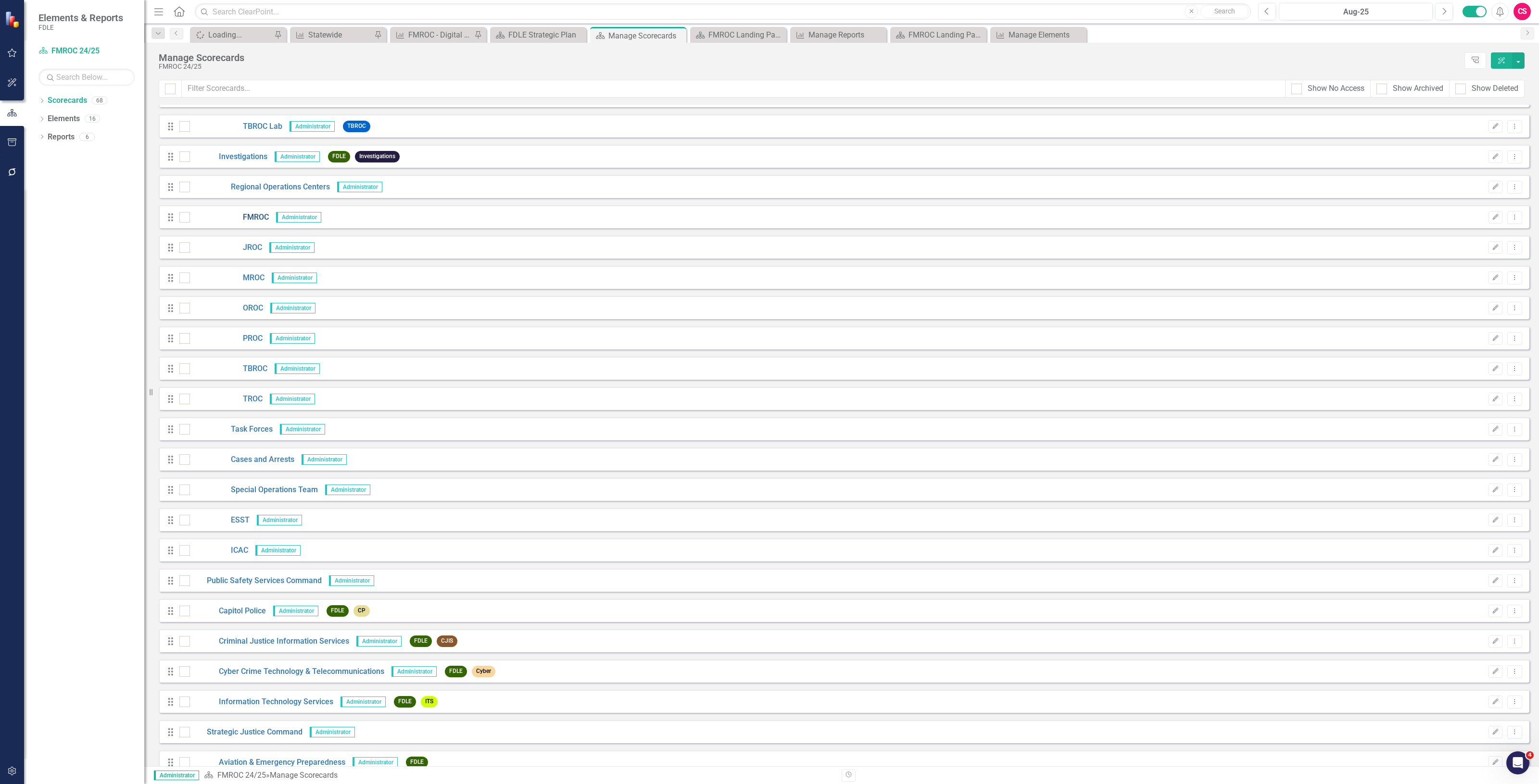
click at [254, 220] on link "FMROC" at bounding box center [229, 217] width 79 height 11
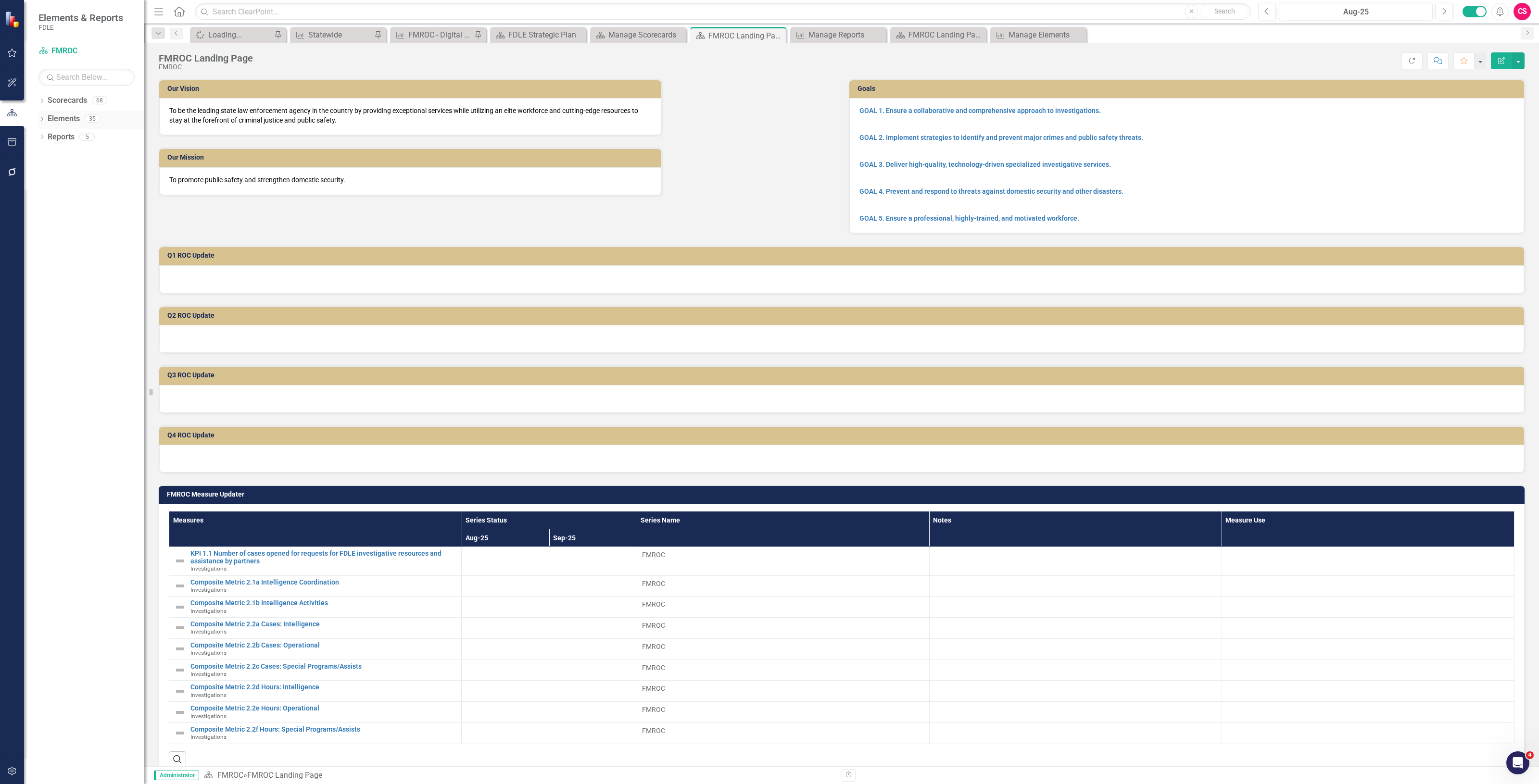
click at [62, 116] on link "Elements" at bounding box center [64, 119] width 32 height 11
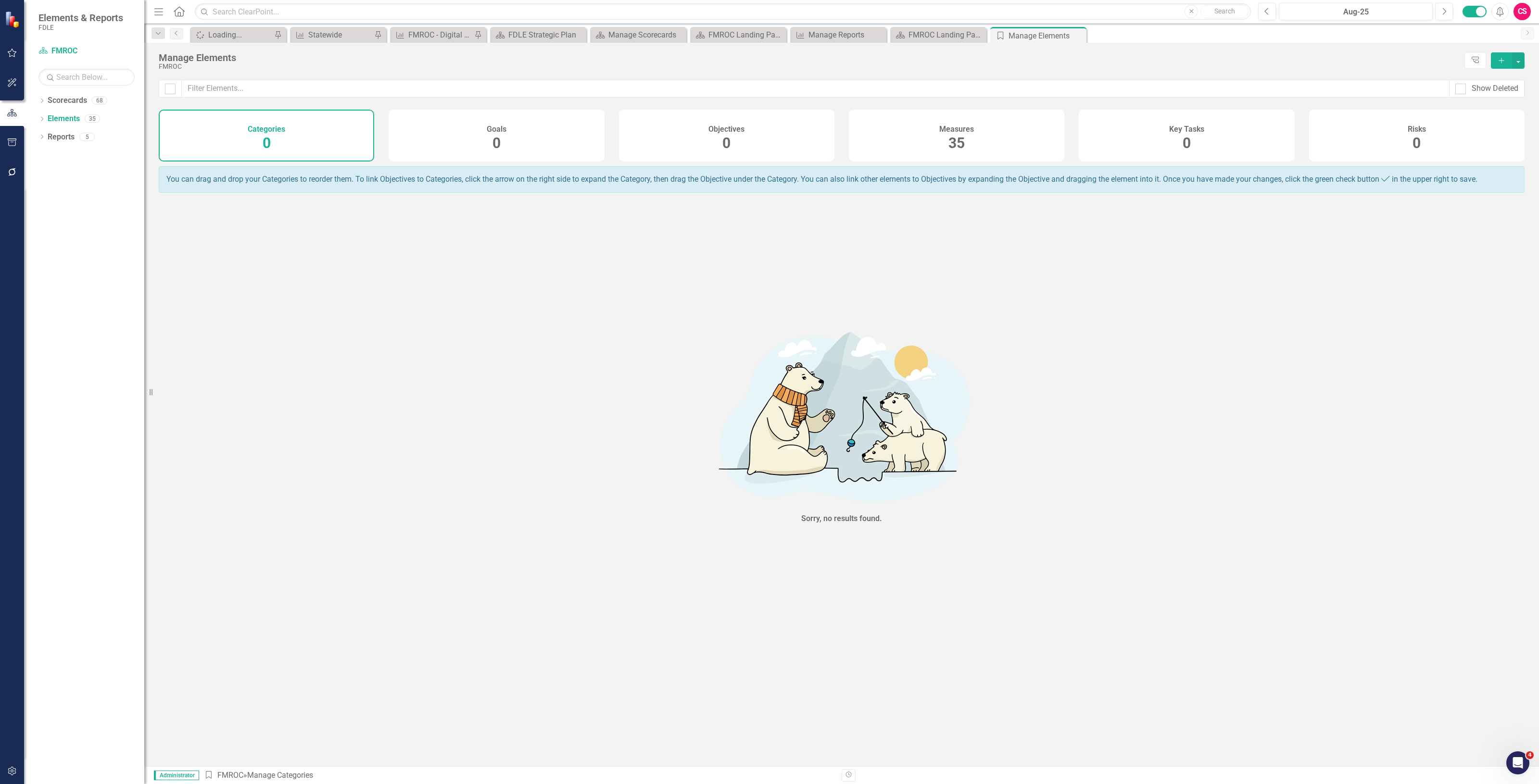
click at [1010, 139] on div "Measures 35" at bounding box center [956, 136] width 216 height 52
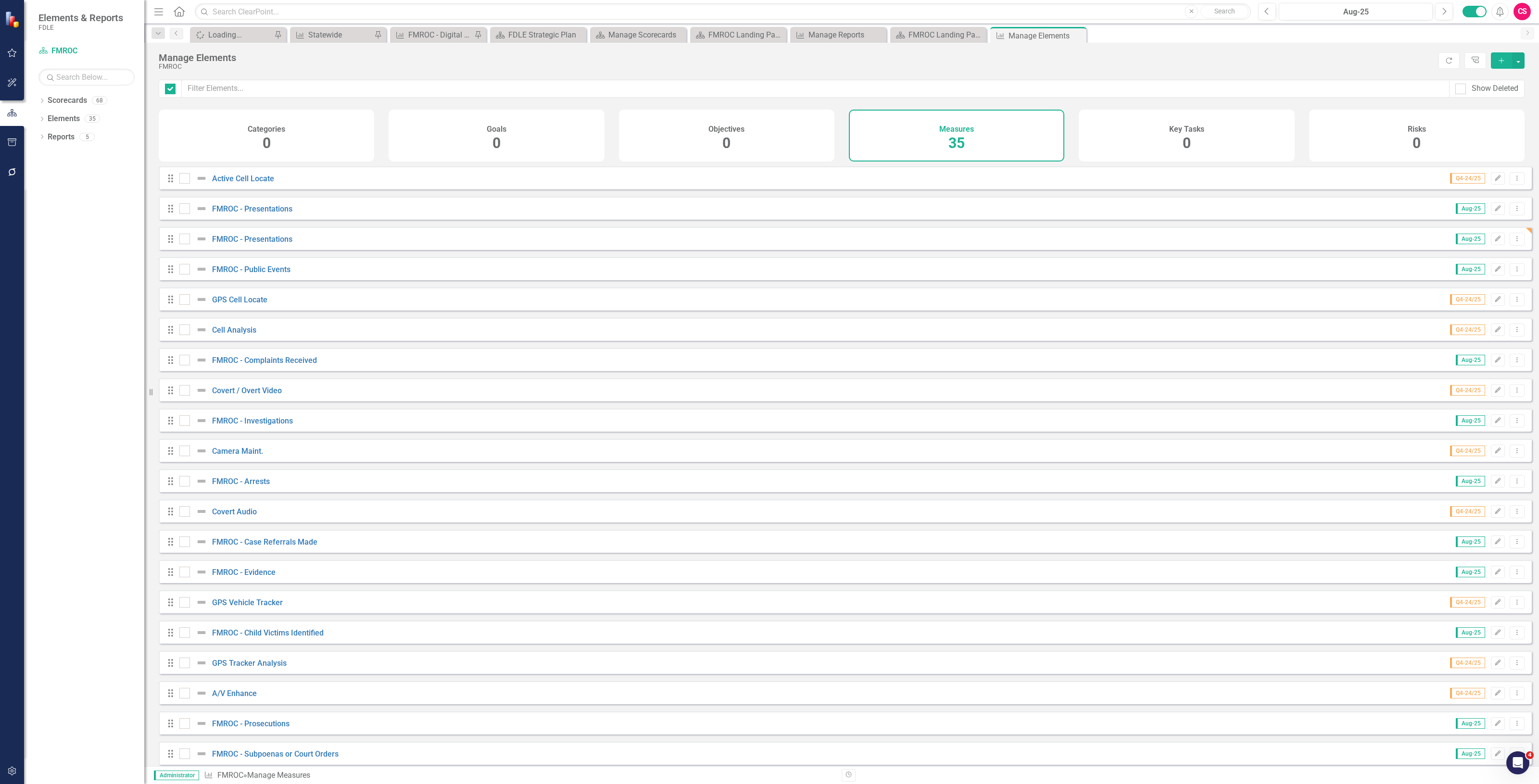
checkbox input "false"
click at [1513, 242] on icon "Dropdown Menu" at bounding box center [1517, 238] width 8 height 6
click at [1461, 311] on link "Trash Delete Measure" at bounding box center [1473, 316] width 87 height 18
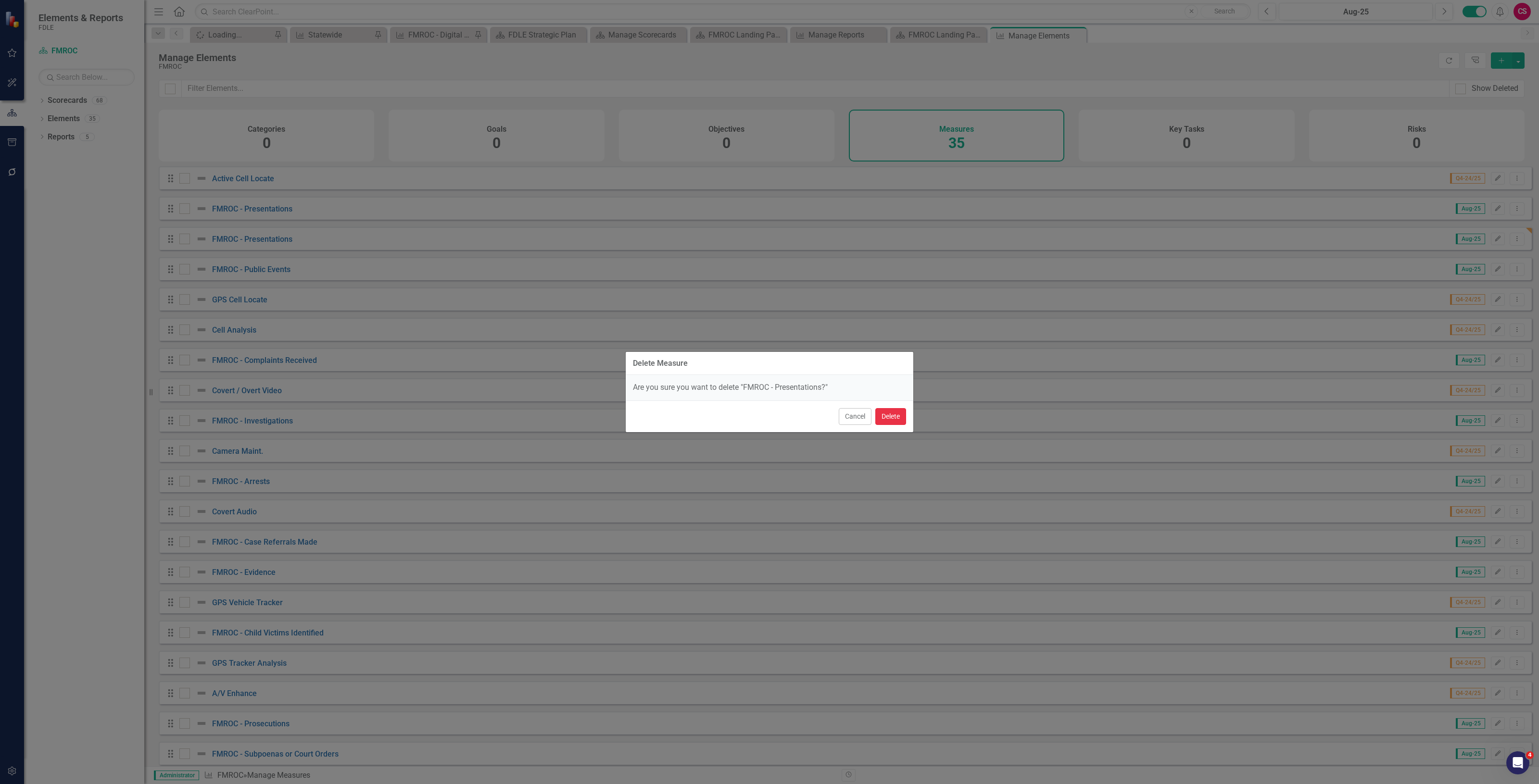
click at [890, 415] on button "Delete" at bounding box center [891, 416] width 31 height 17
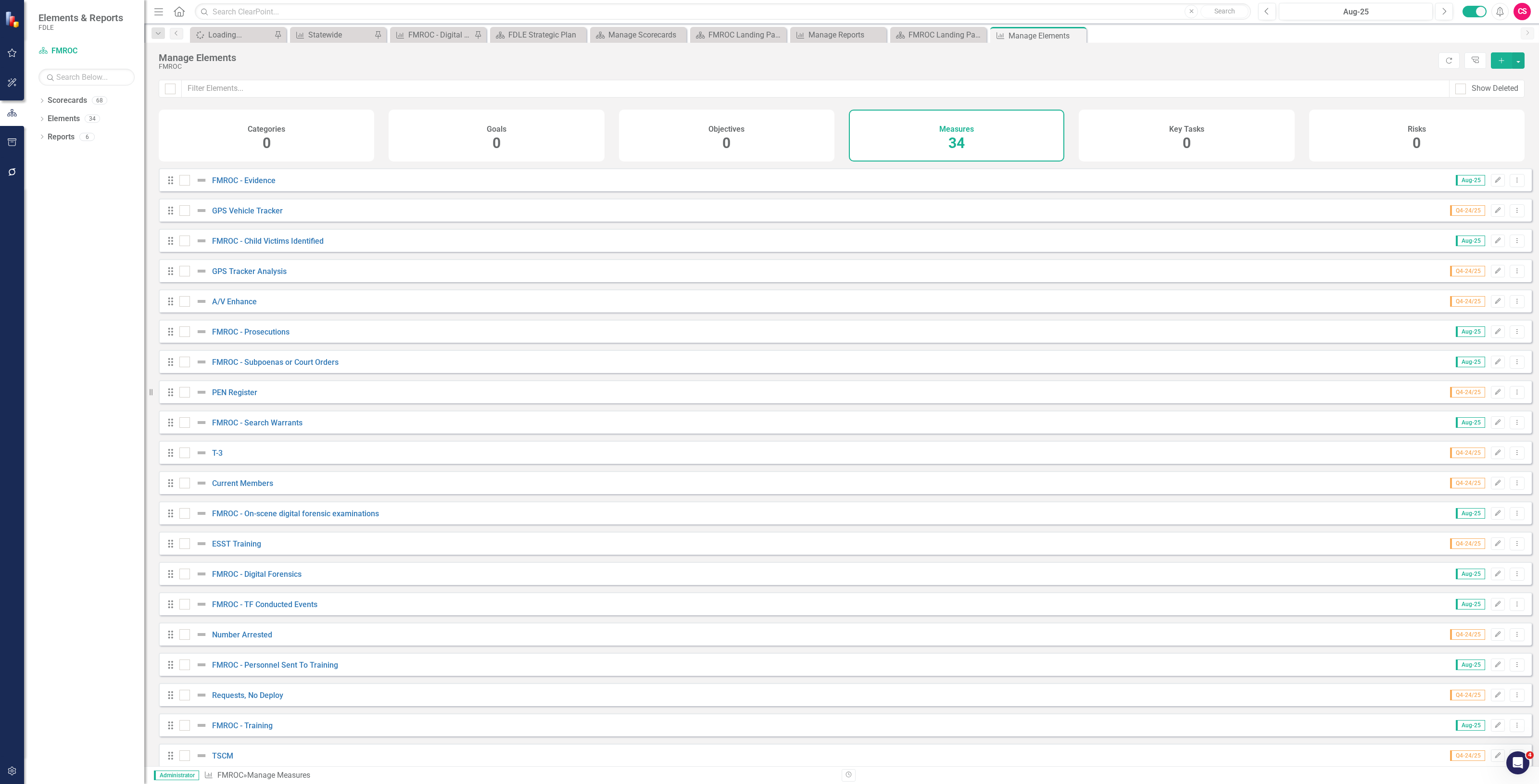
scroll to position [438, 0]
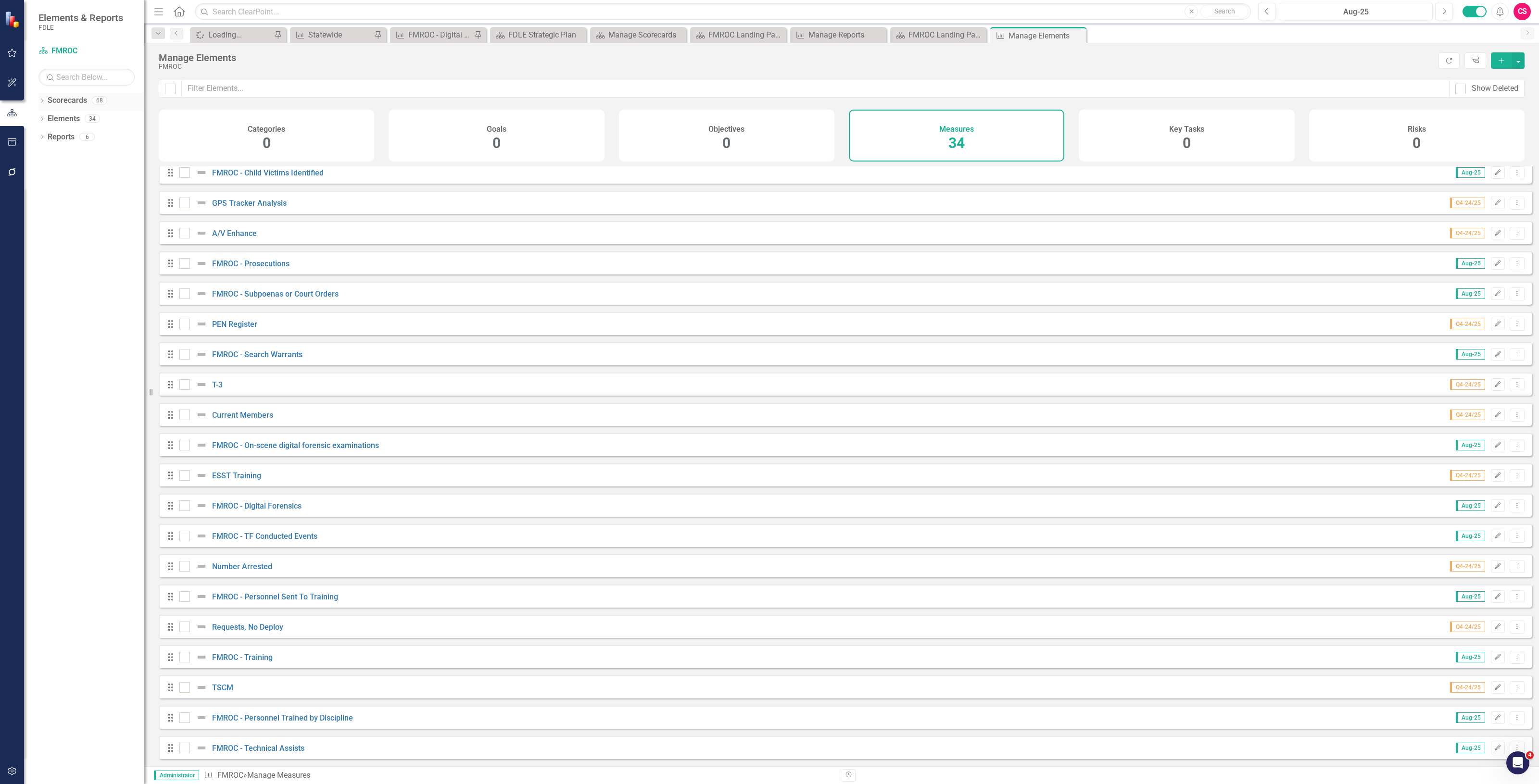
click at [75, 104] on link "Scorecards" at bounding box center [68, 100] width 39 height 11
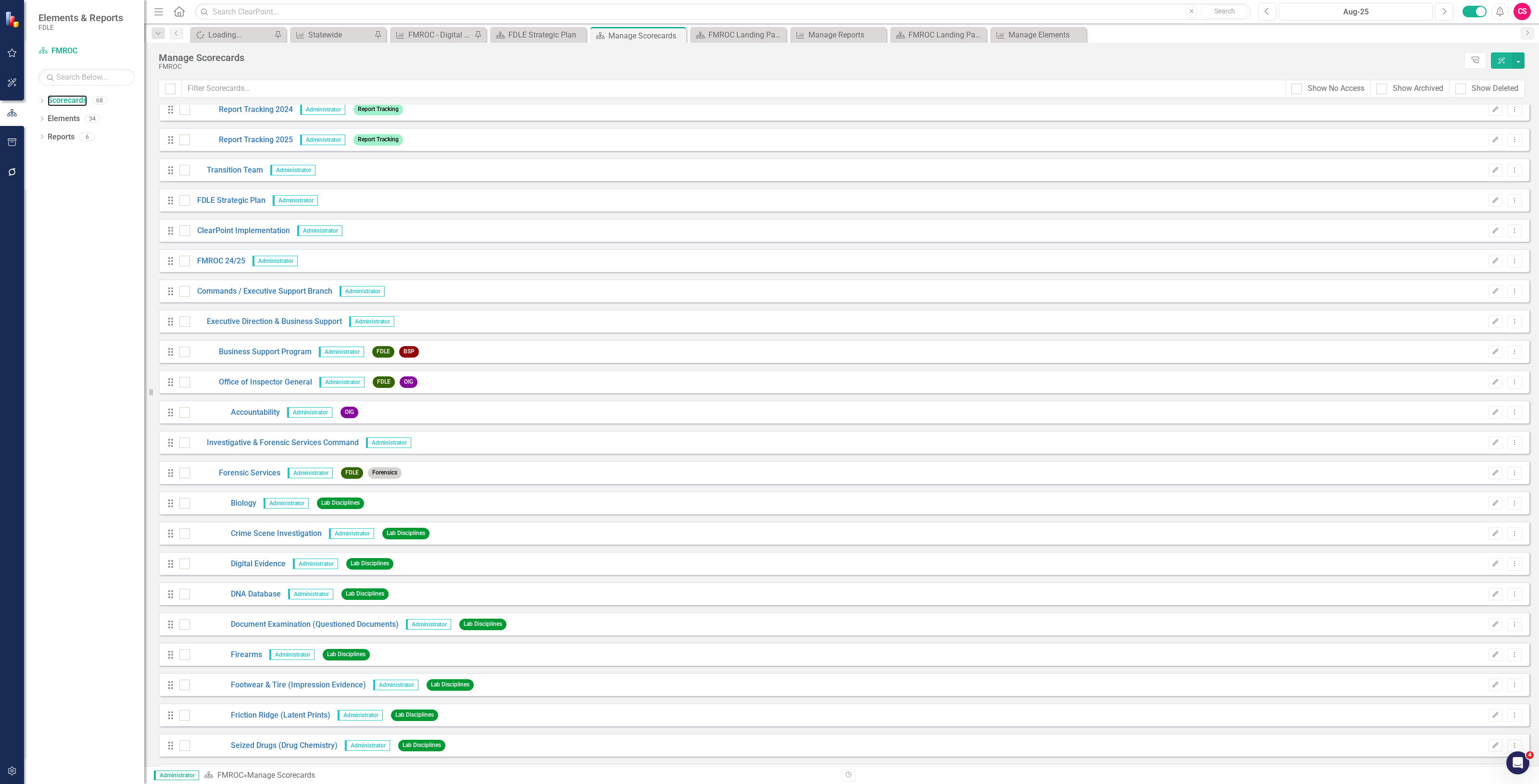
scroll to position [300, 0]
